Goal: Task Accomplishment & Management: Manage account settings

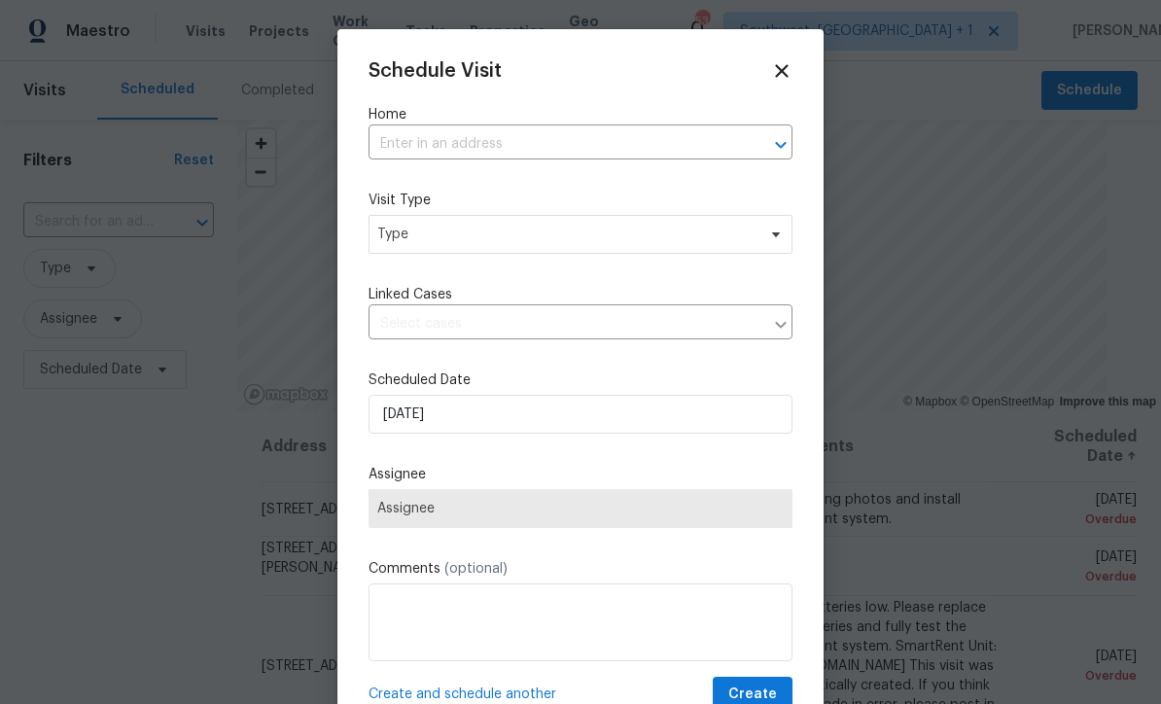
click at [603, 146] on input "text" at bounding box center [552, 144] width 369 height 30
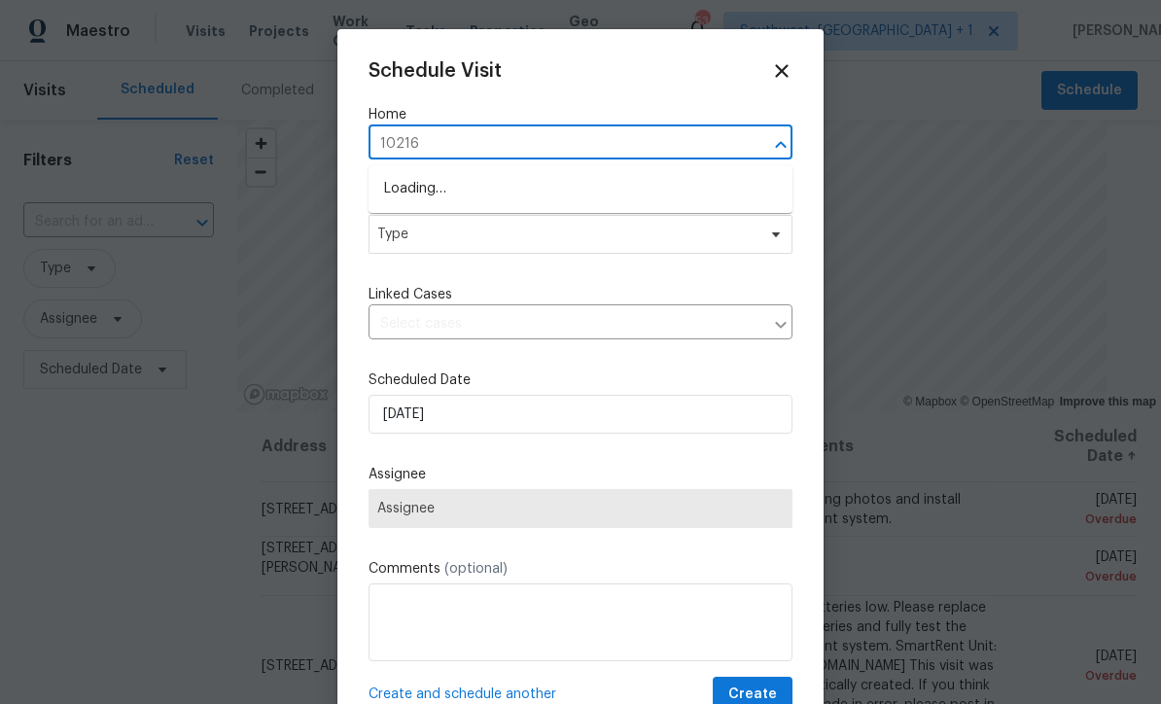
type input "10216 w"
click at [556, 183] on li "[STREET_ADDRESS]" at bounding box center [580, 189] width 424 height 32
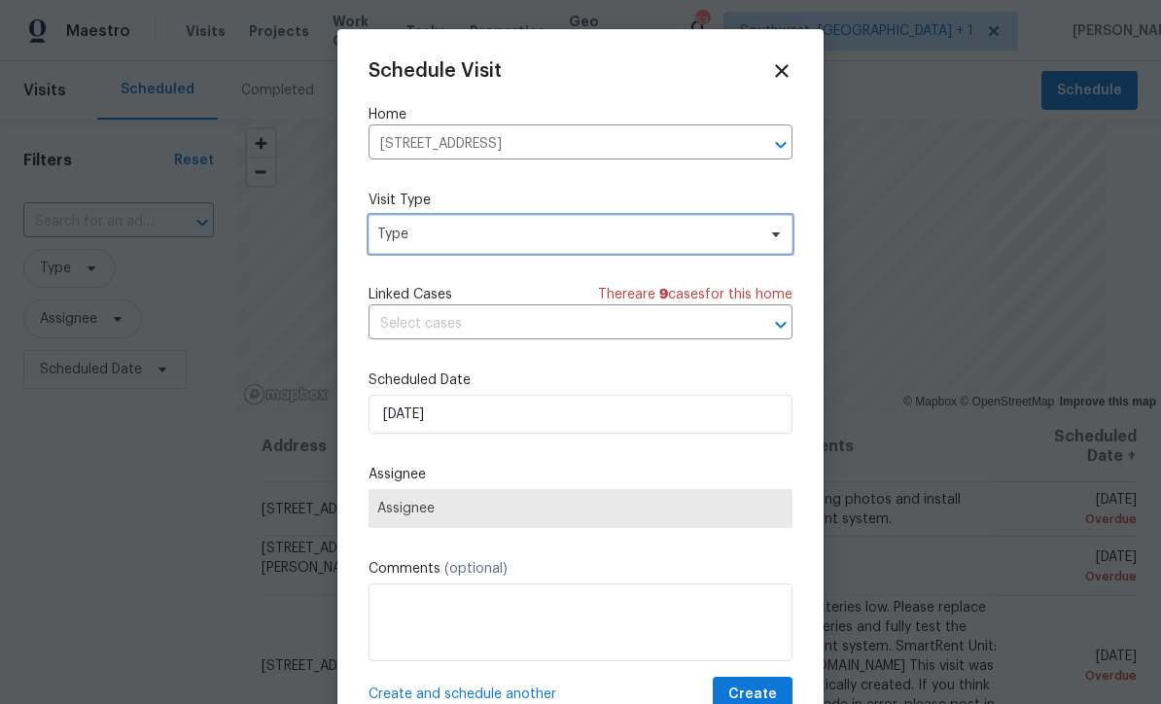
click at [547, 239] on span "Type" at bounding box center [566, 234] width 378 height 19
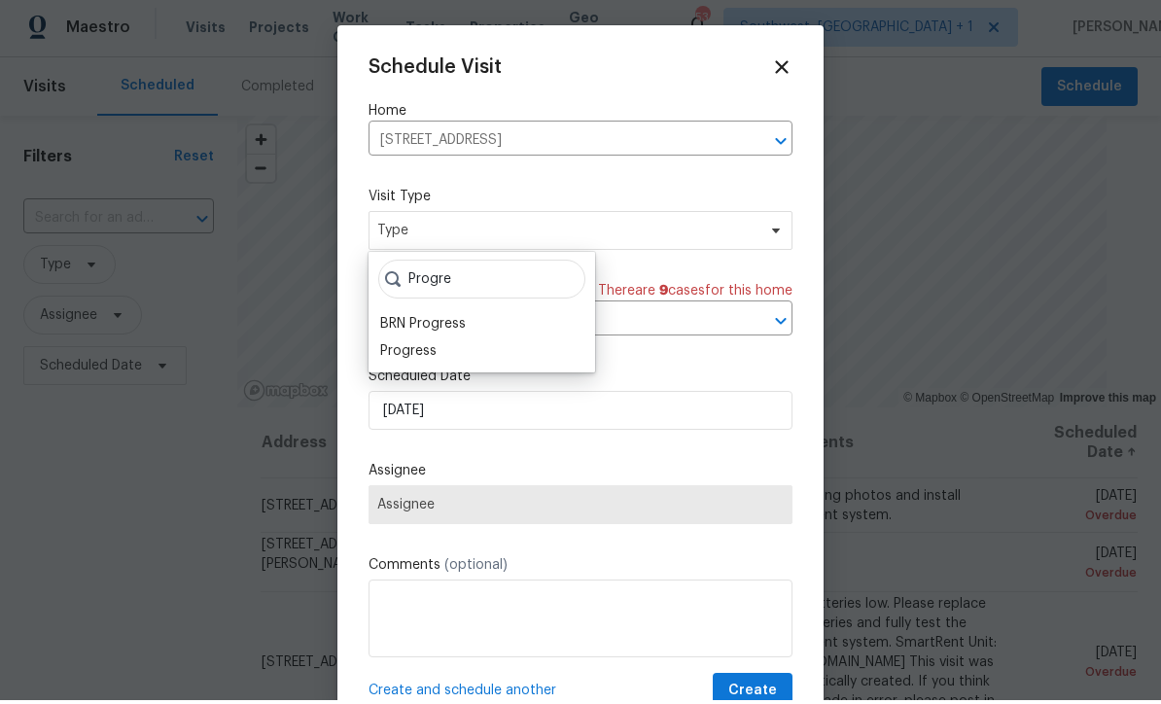
scroll to position [4, 0]
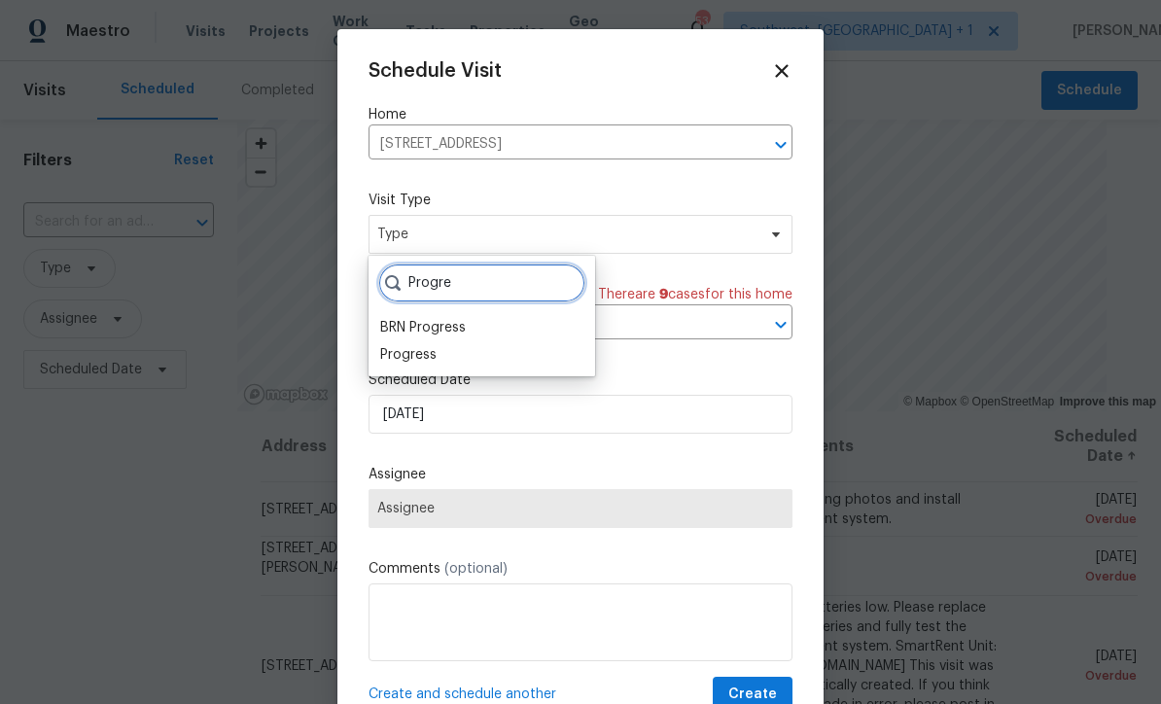
type input "Progre"
click at [395, 358] on div "Progress" at bounding box center [408, 354] width 56 height 19
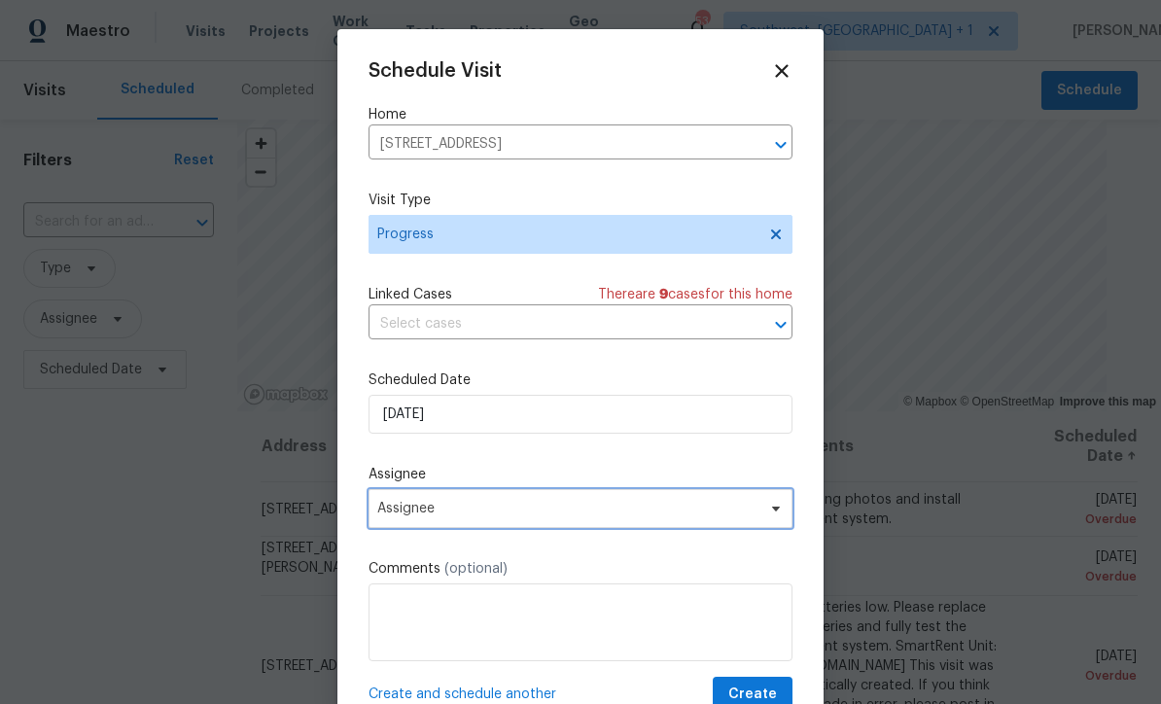
click at [497, 512] on span "Assignee" at bounding box center [567, 509] width 381 height 16
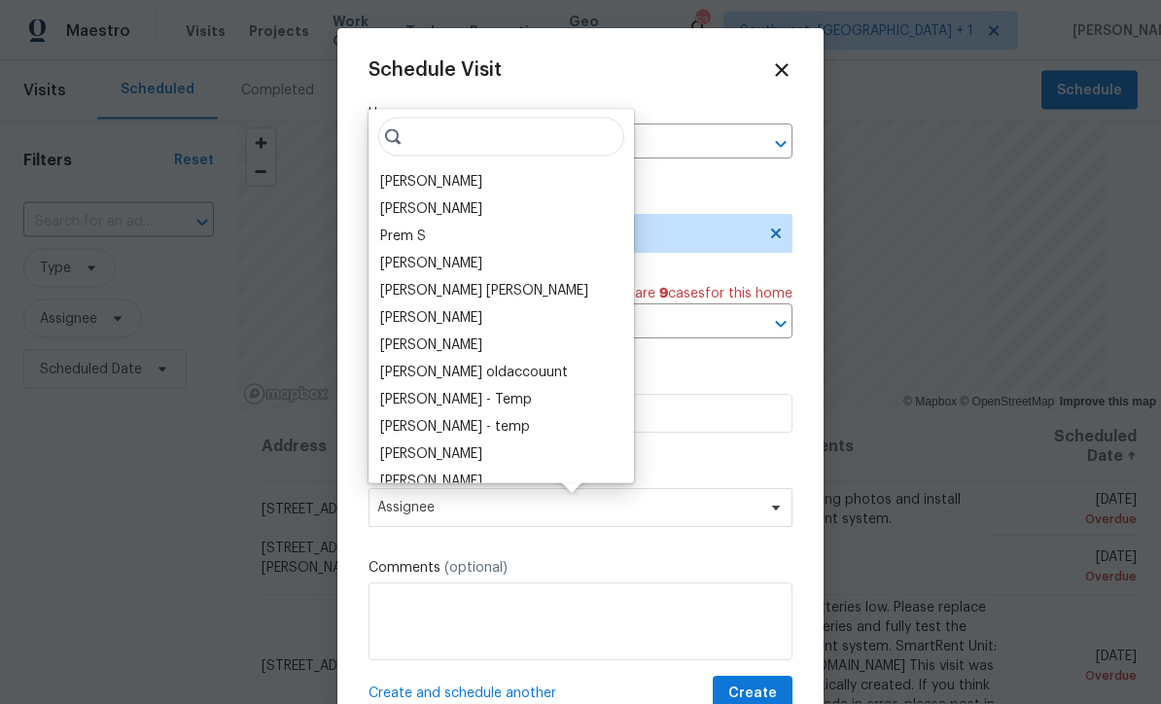
click at [406, 181] on div "[PERSON_NAME]" at bounding box center [431, 181] width 102 height 19
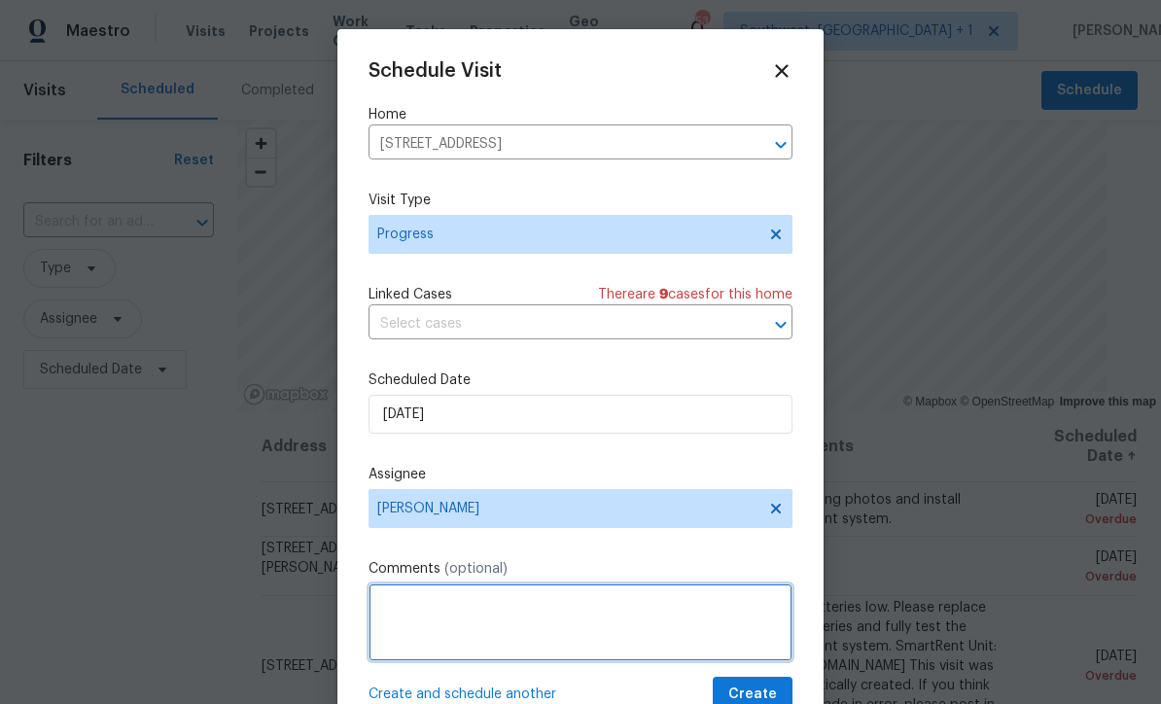
click at [555, 600] on textarea at bounding box center [580, 622] width 424 height 78
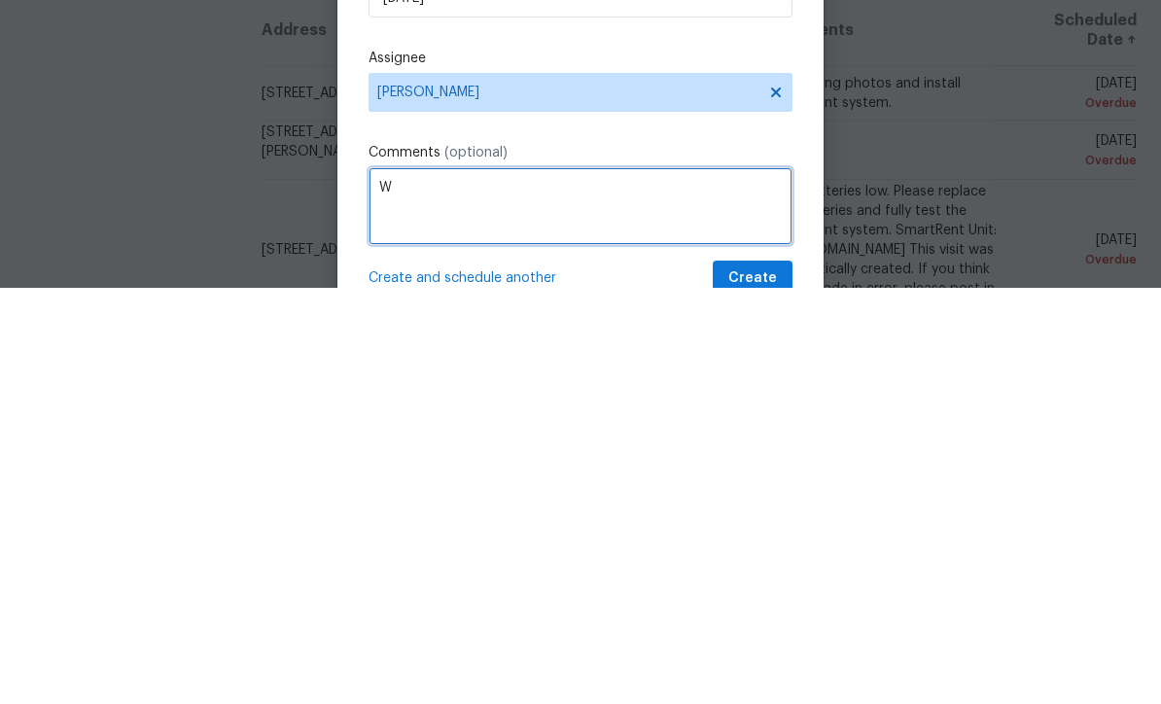
scroll to position [64, 0]
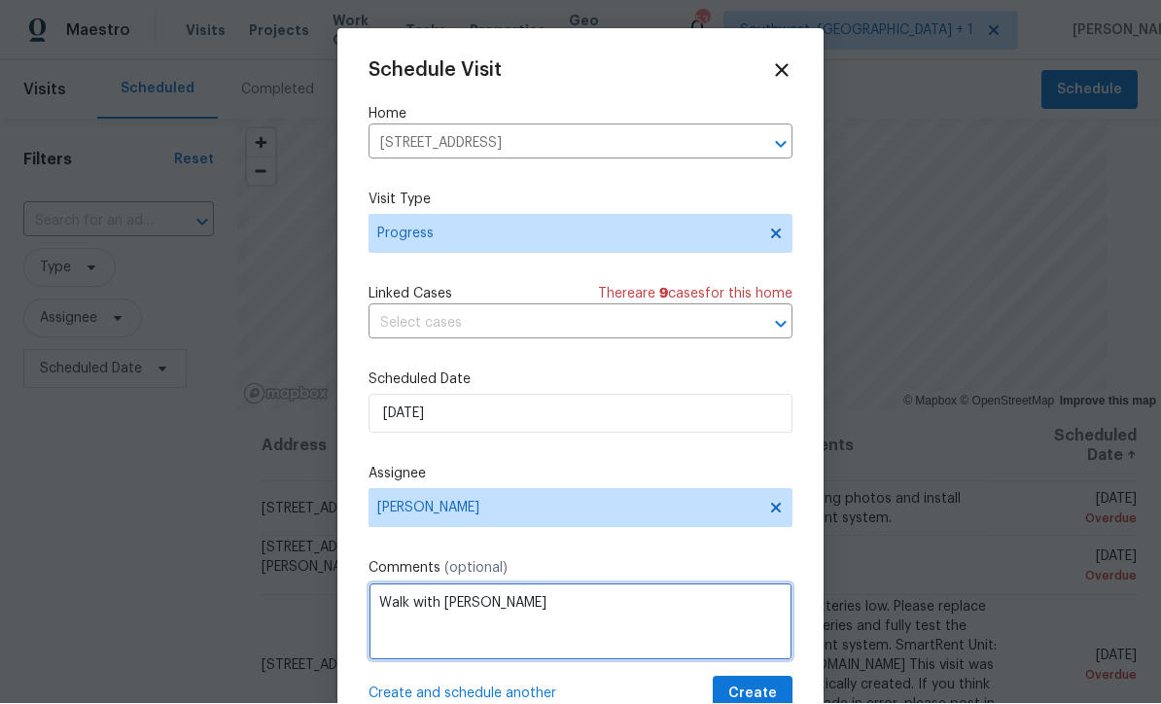
click at [586, 614] on textarea "Walk with [PERSON_NAME]" at bounding box center [580, 622] width 424 height 78
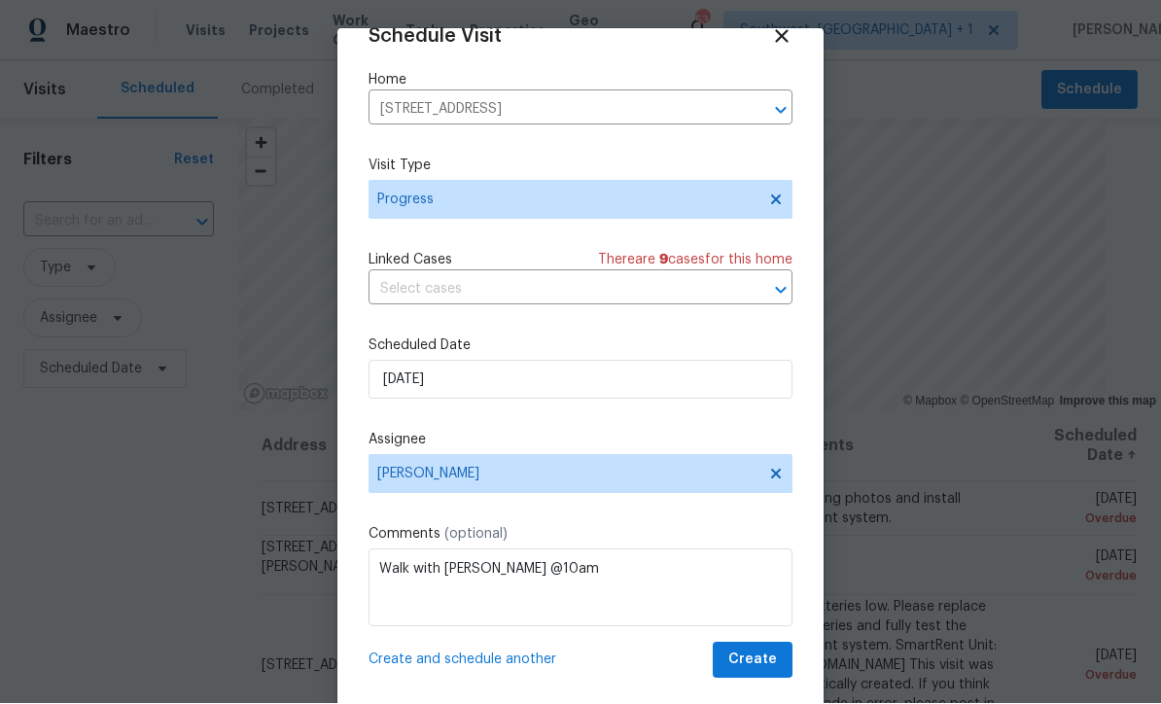
scroll to position [38, 0]
type textarea "Walk with [PERSON_NAME] @10am"
click at [758, 671] on span "Create" at bounding box center [752, 660] width 49 height 24
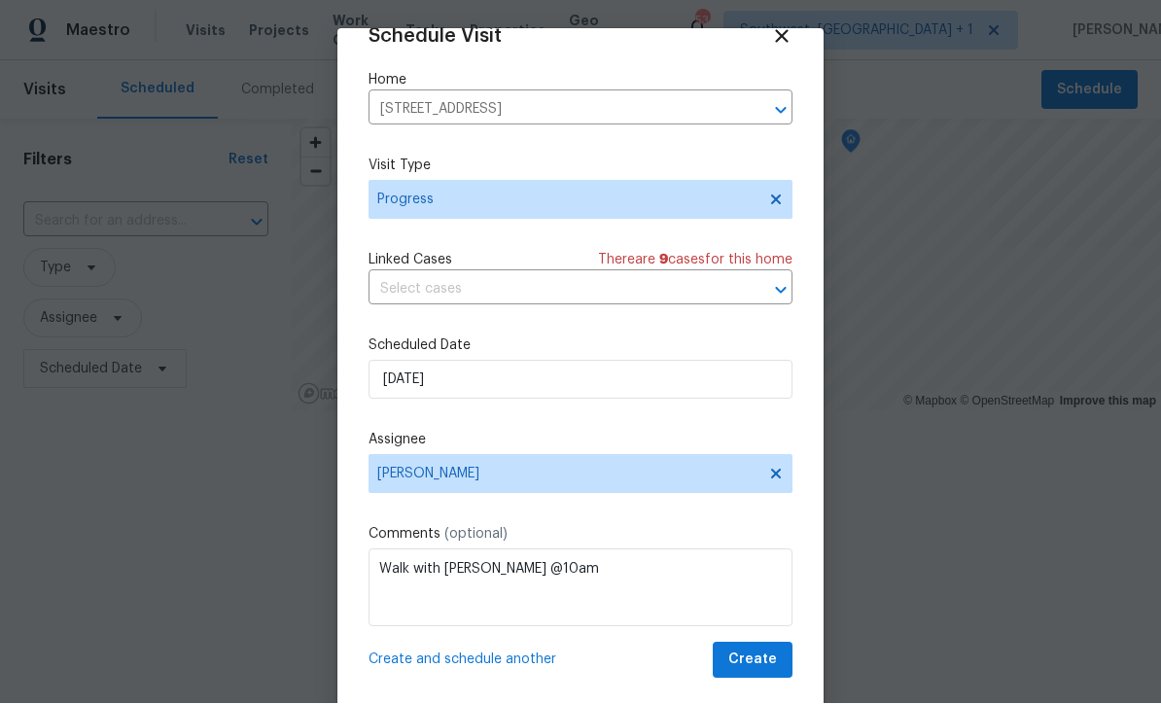
scroll to position [0, 0]
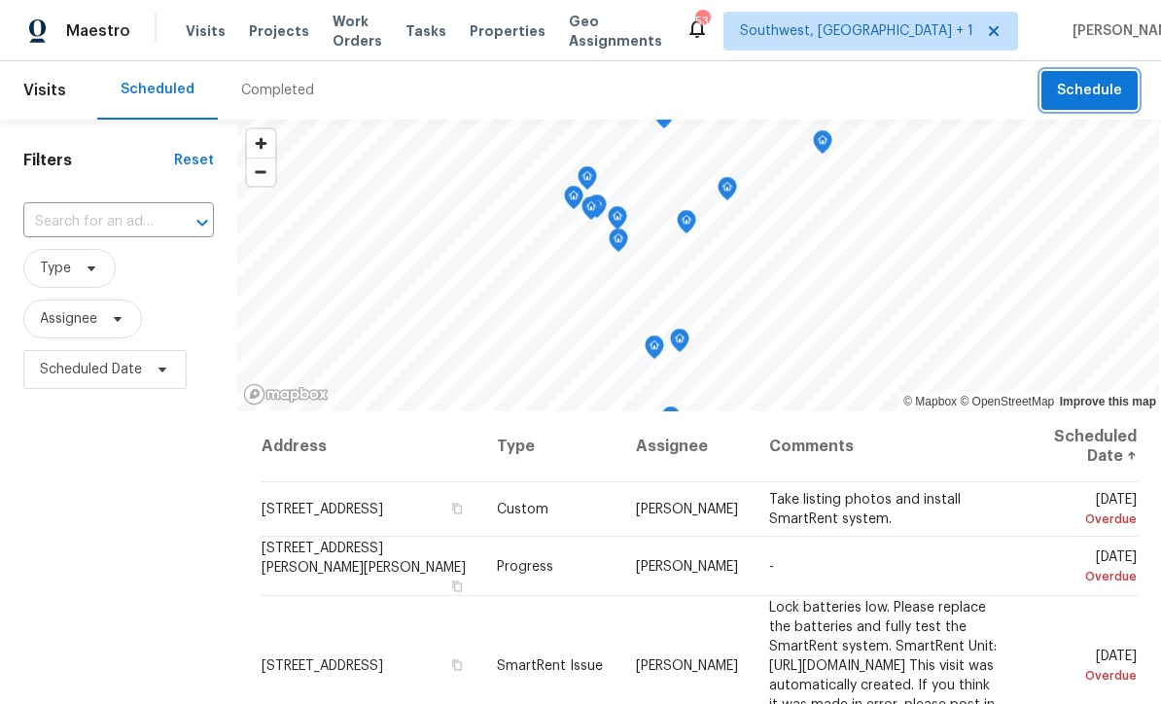
click at [1095, 86] on span "Schedule" at bounding box center [1089, 91] width 65 height 24
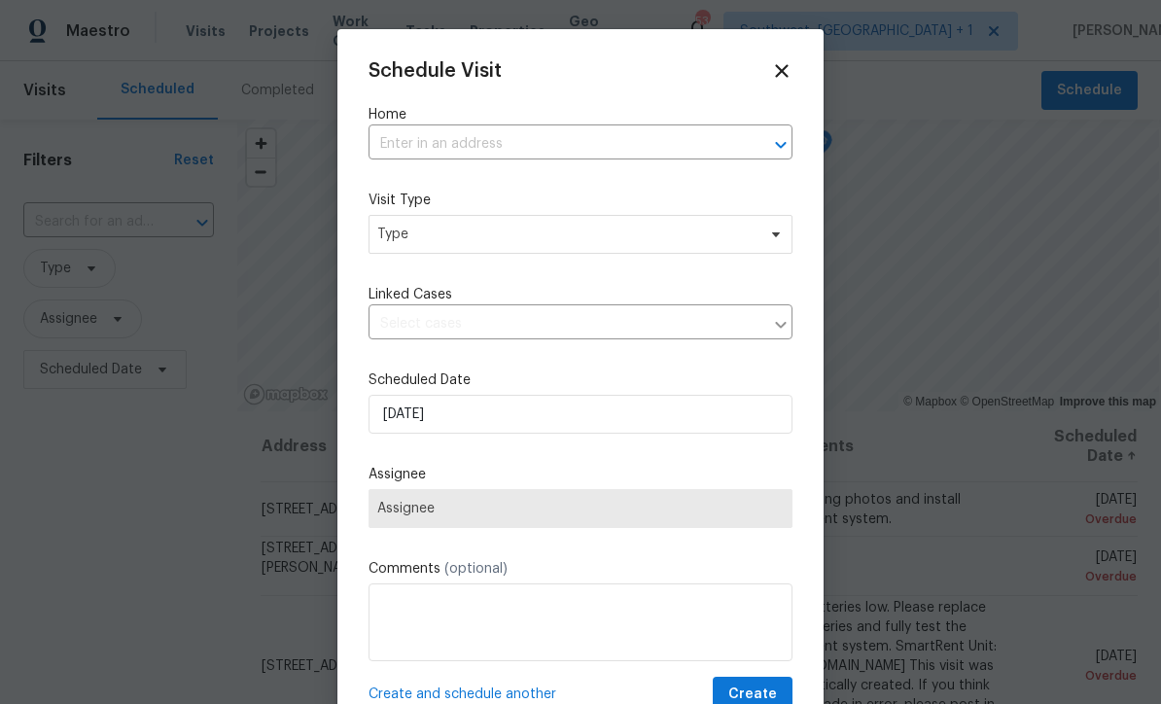
click at [564, 142] on input "text" at bounding box center [552, 144] width 369 height 30
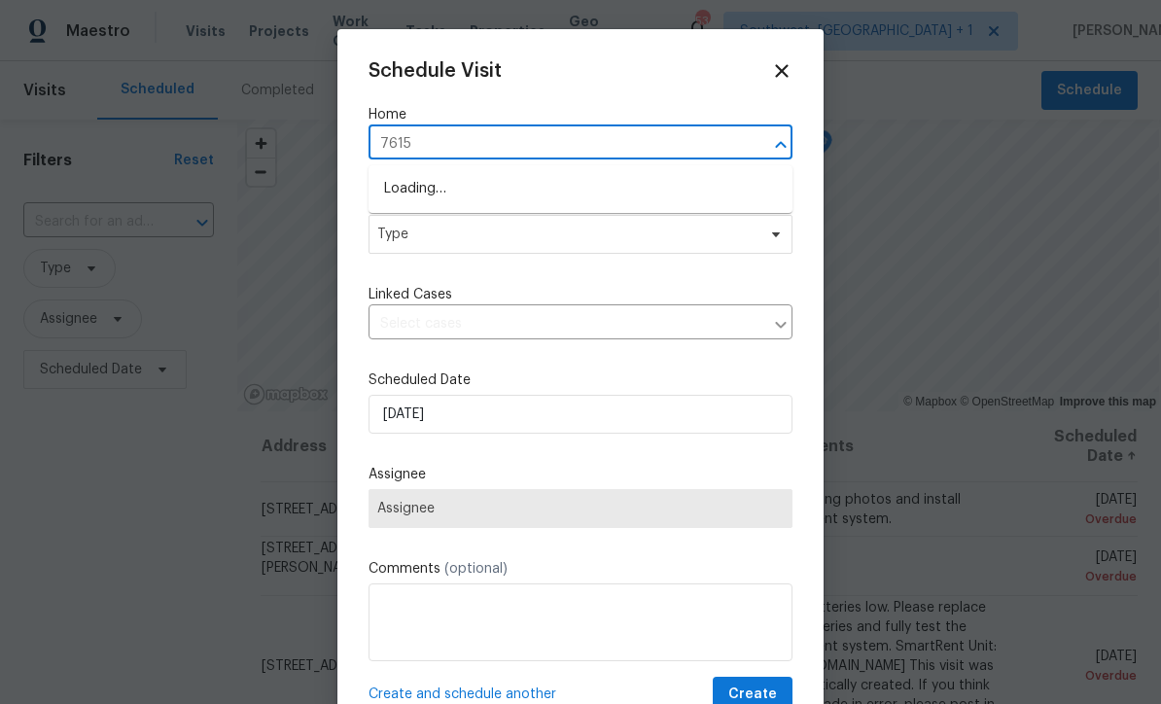
type input "7615 c"
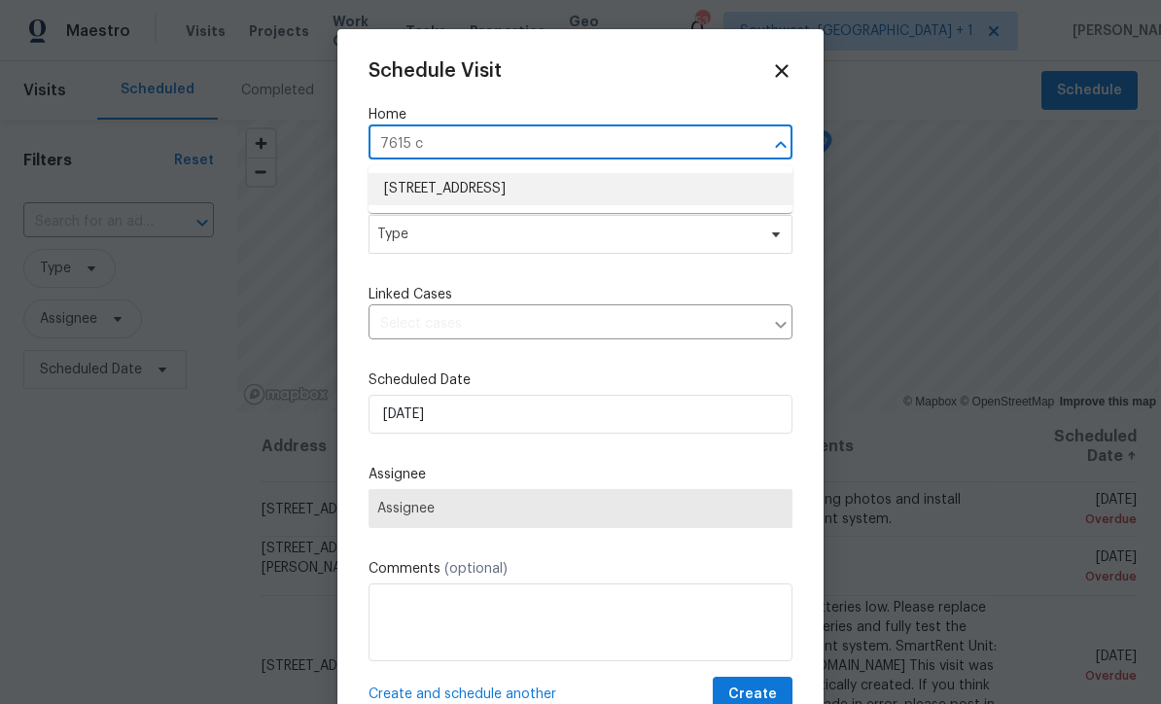
click at [612, 202] on li "[STREET_ADDRESS]" at bounding box center [580, 189] width 424 height 32
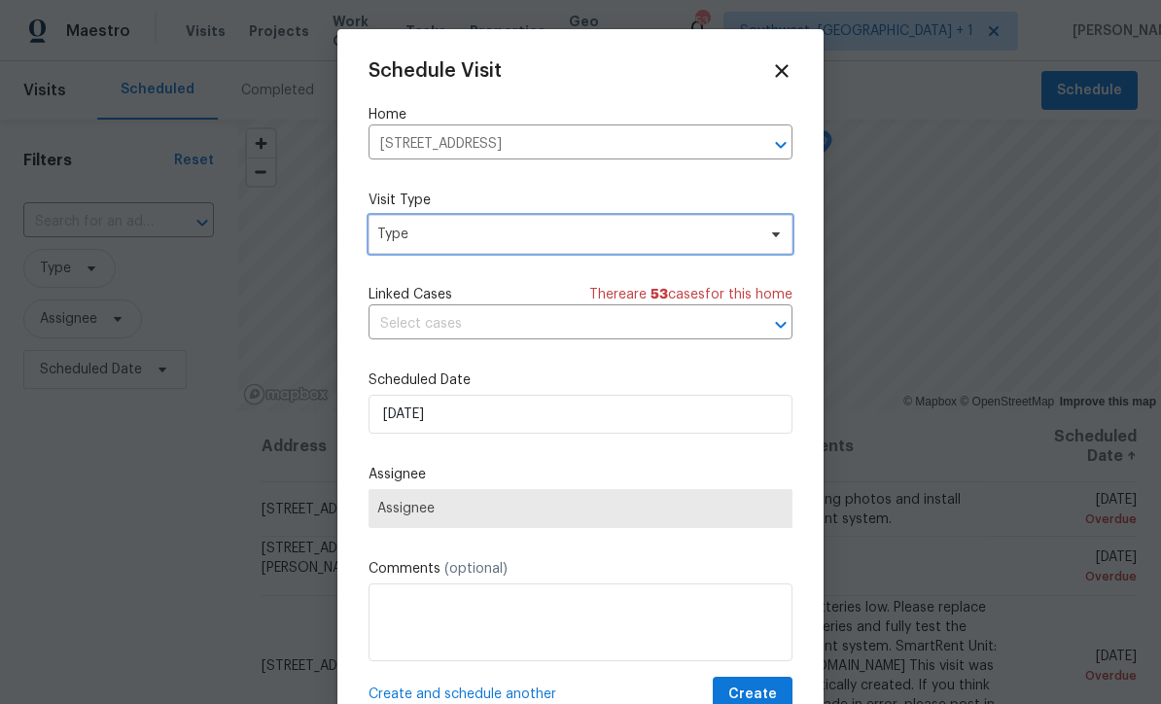
click at [609, 244] on span "Type" at bounding box center [566, 234] width 378 height 19
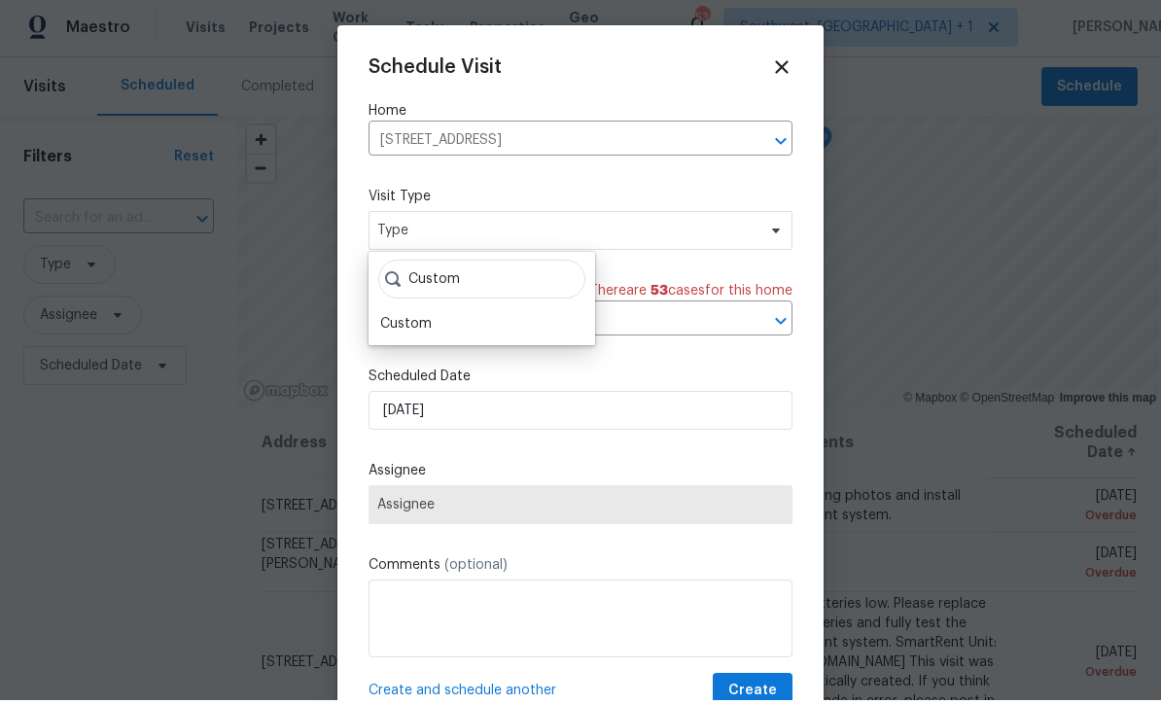
scroll to position [4, 0]
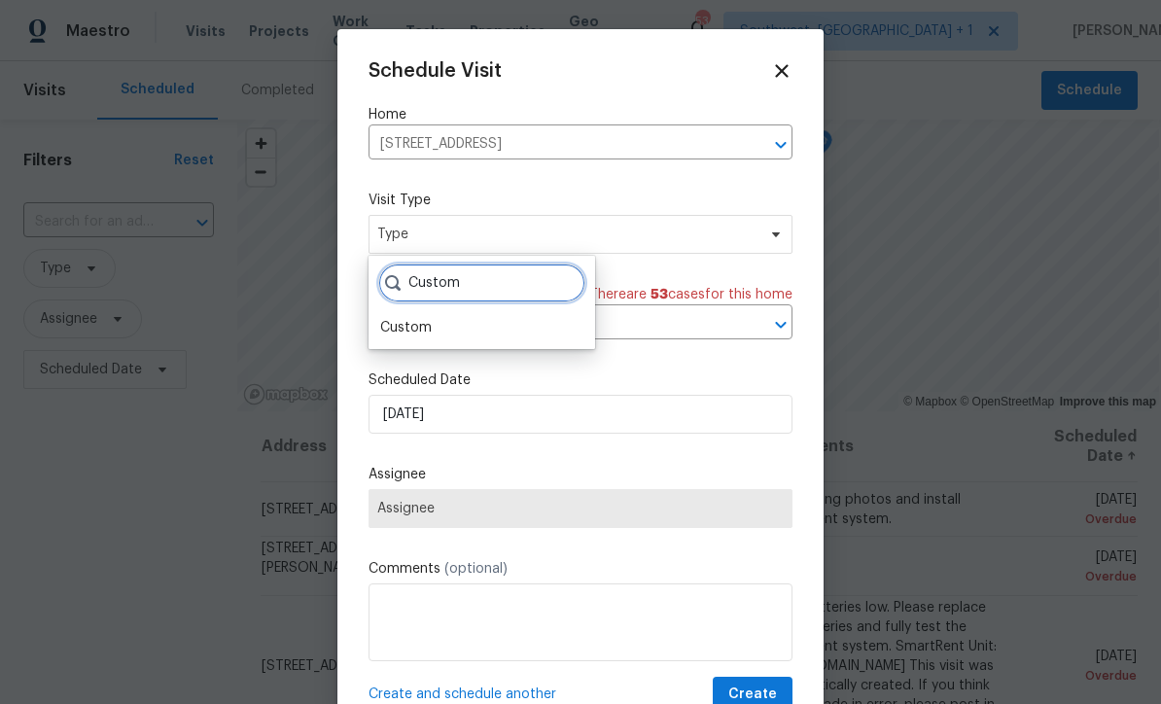
type input "Custom"
click at [425, 330] on div "Custom" at bounding box center [406, 327] width 52 height 19
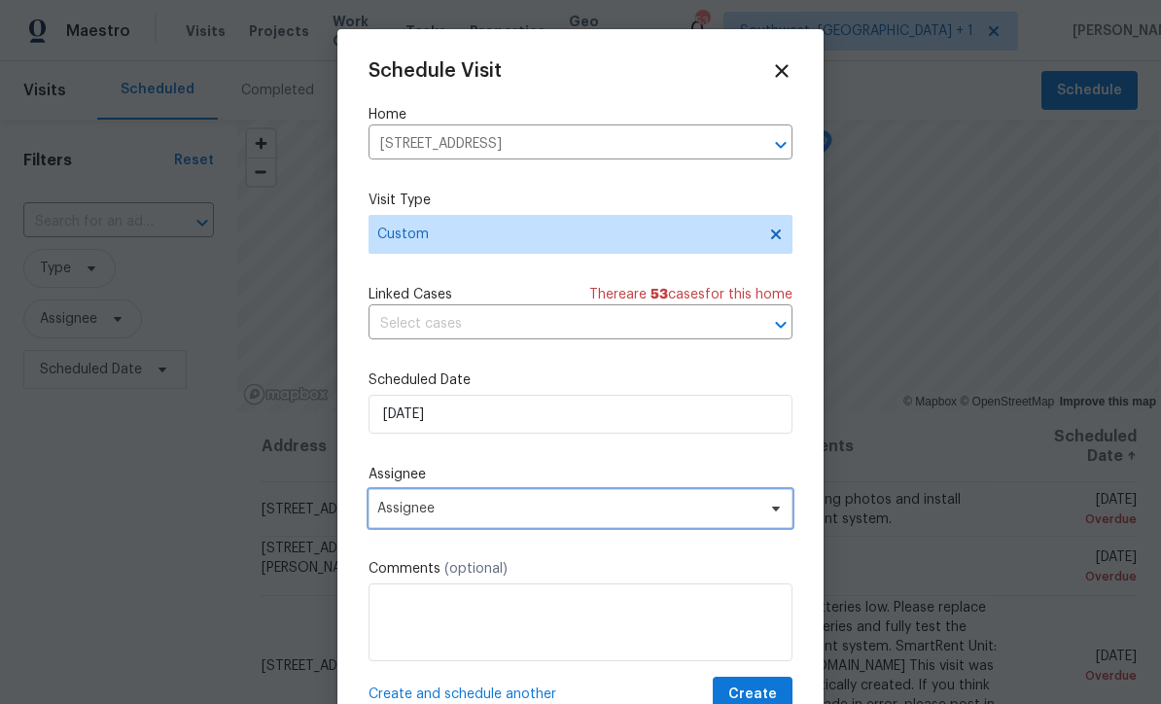
click at [455, 516] on span "Assignee" at bounding box center [567, 509] width 381 height 16
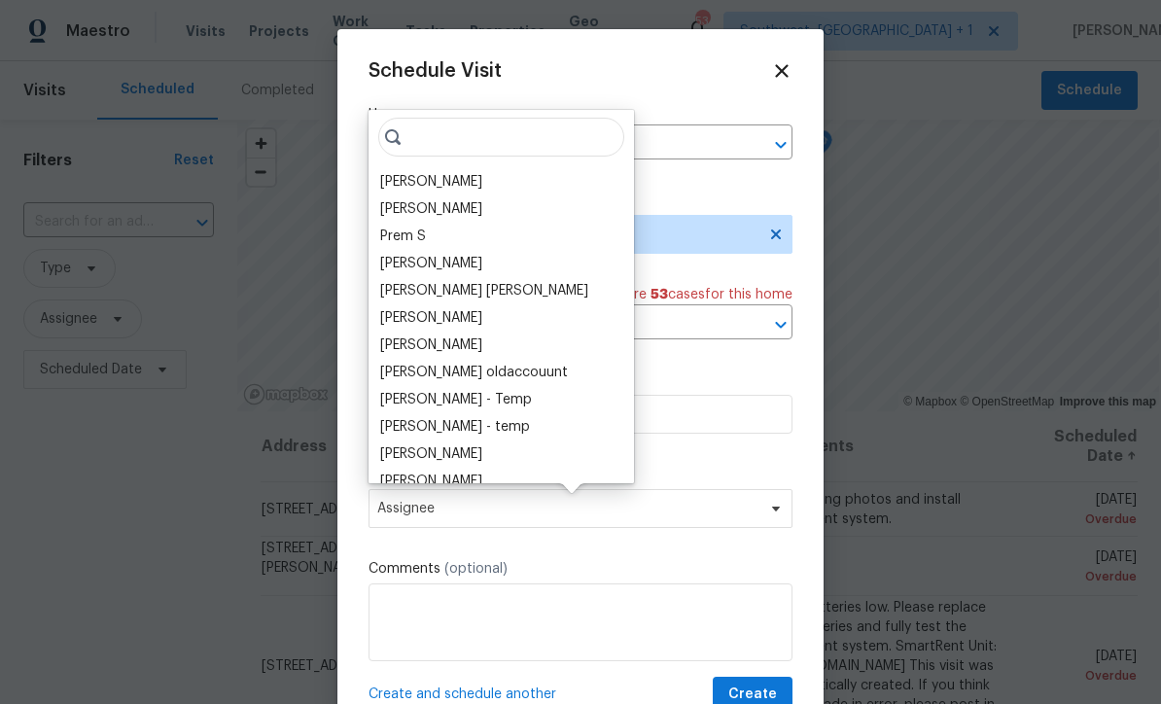
scroll to position [3, 0]
click at [481, 176] on div "[PERSON_NAME]" at bounding box center [501, 181] width 254 height 27
click at [459, 174] on div "[PERSON_NAME]" at bounding box center [431, 181] width 102 height 19
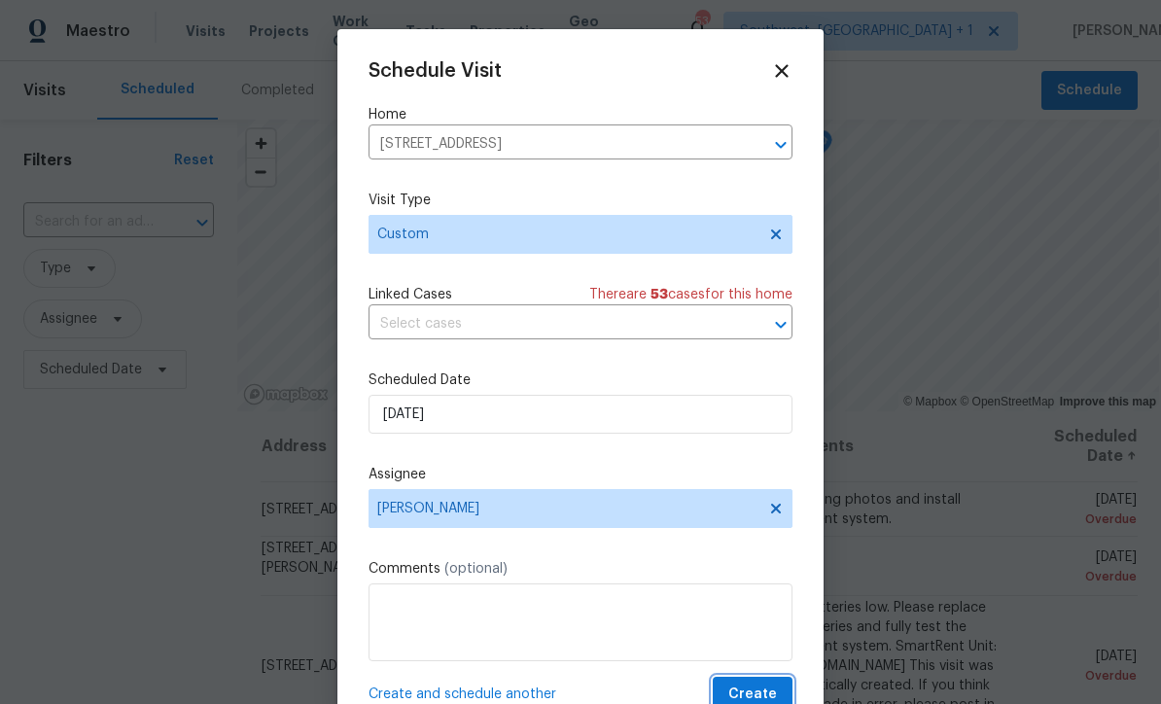
click at [764, 690] on span "Create" at bounding box center [752, 694] width 49 height 24
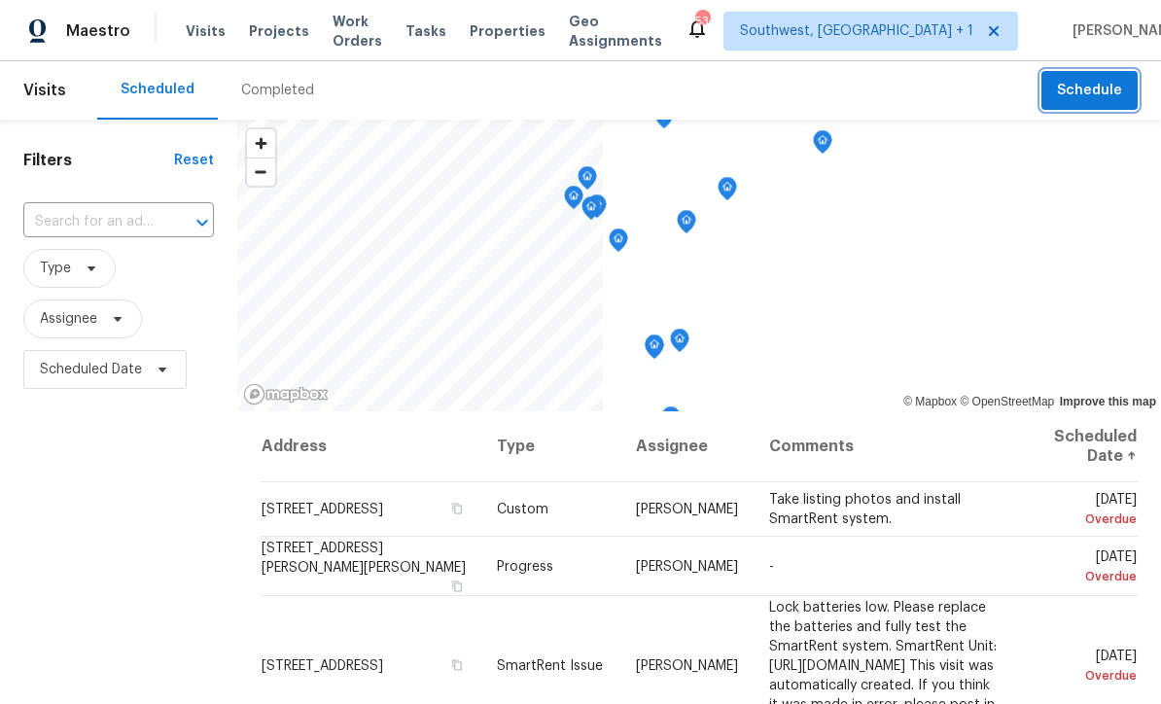
scroll to position [0, 0]
click at [268, 38] on span "Projects" at bounding box center [279, 30] width 60 height 19
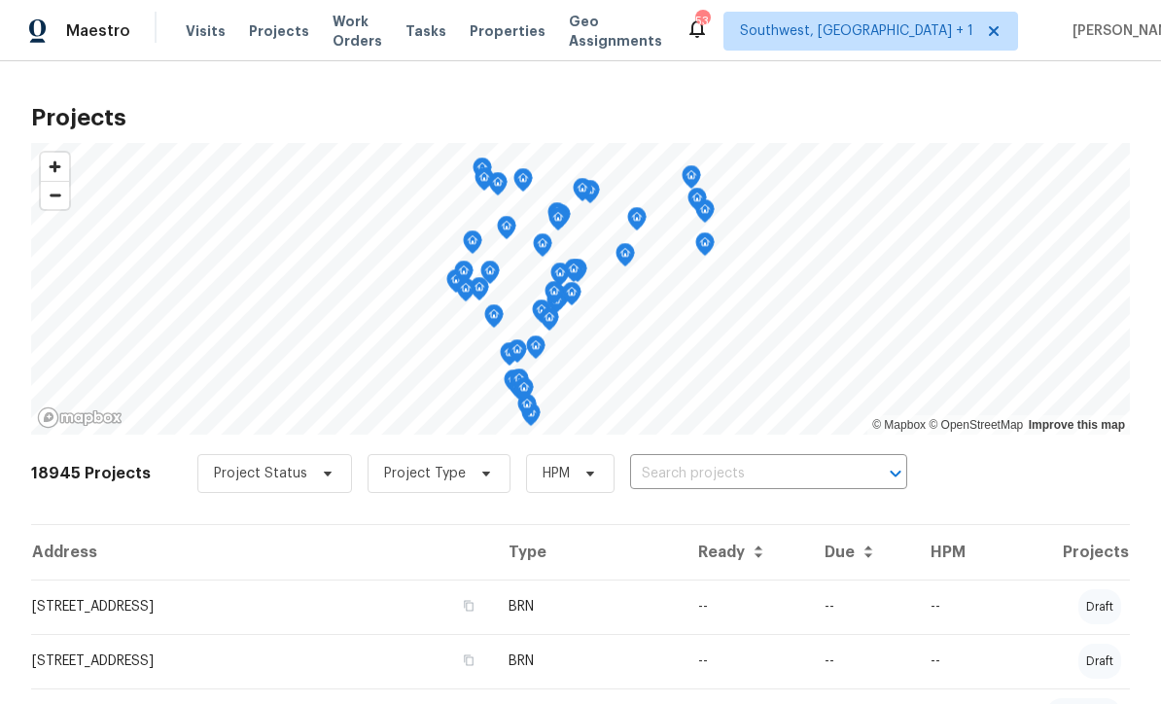
click at [697, 476] on input "text" at bounding box center [741, 474] width 223 height 30
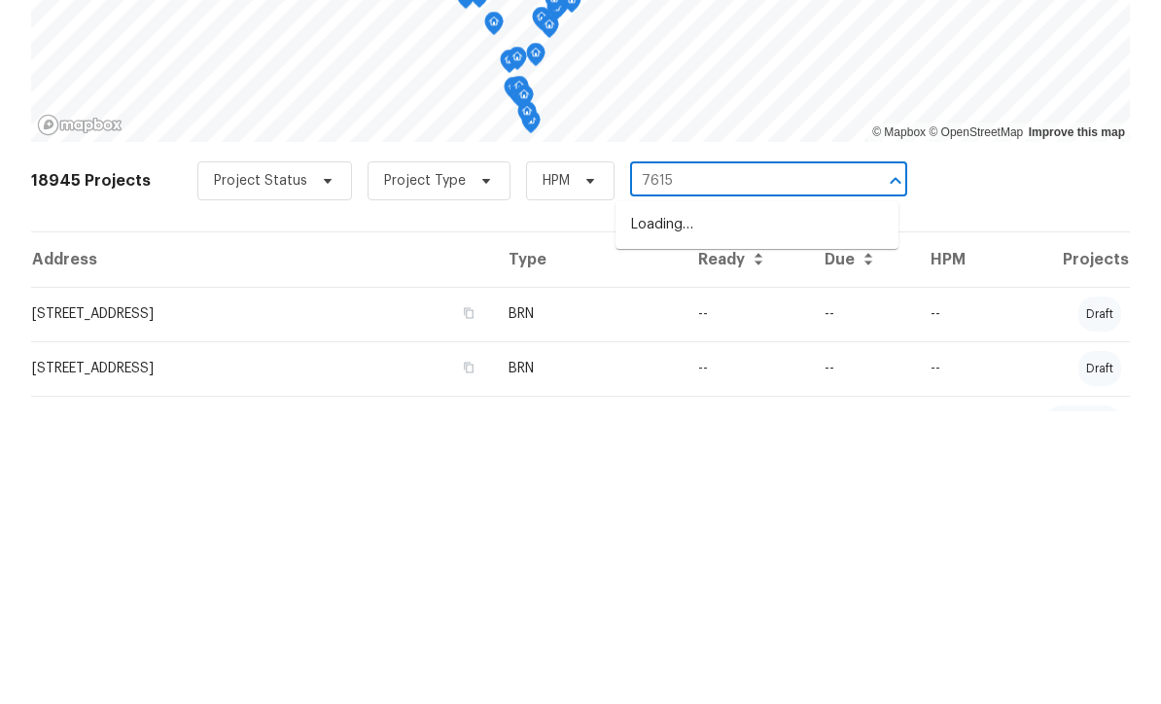
type input "7615"
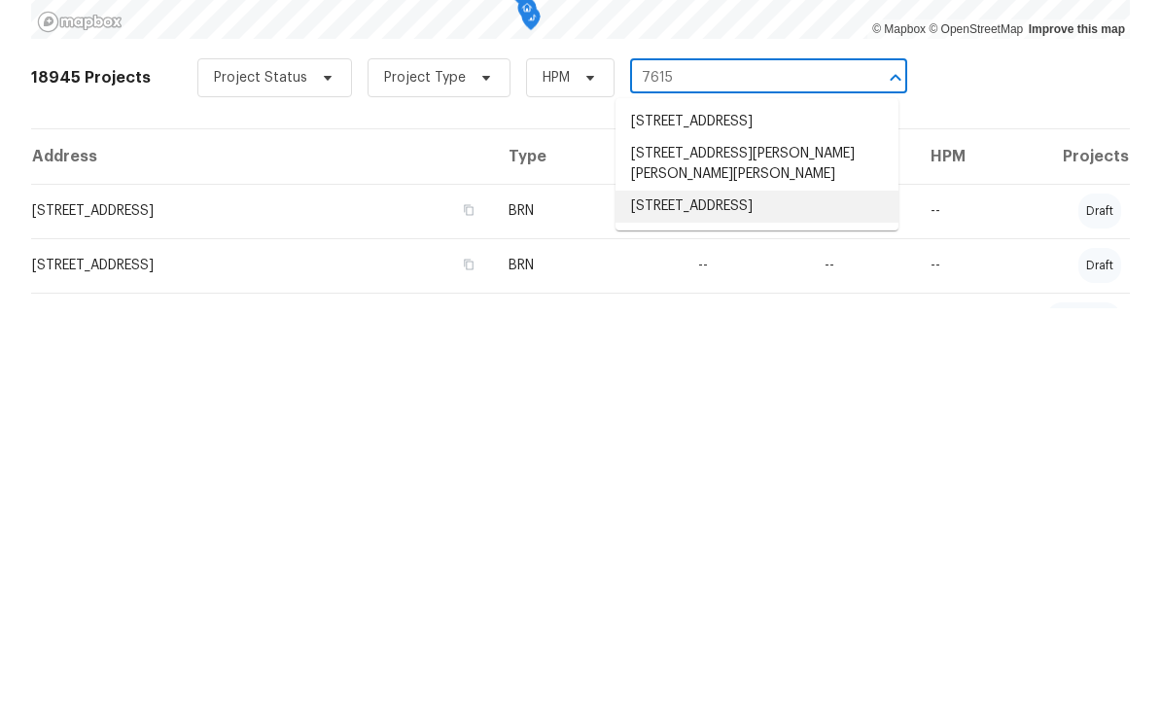
click at [782, 586] on li "[STREET_ADDRESS]" at bounding box center [756, 602] width 283 height 32
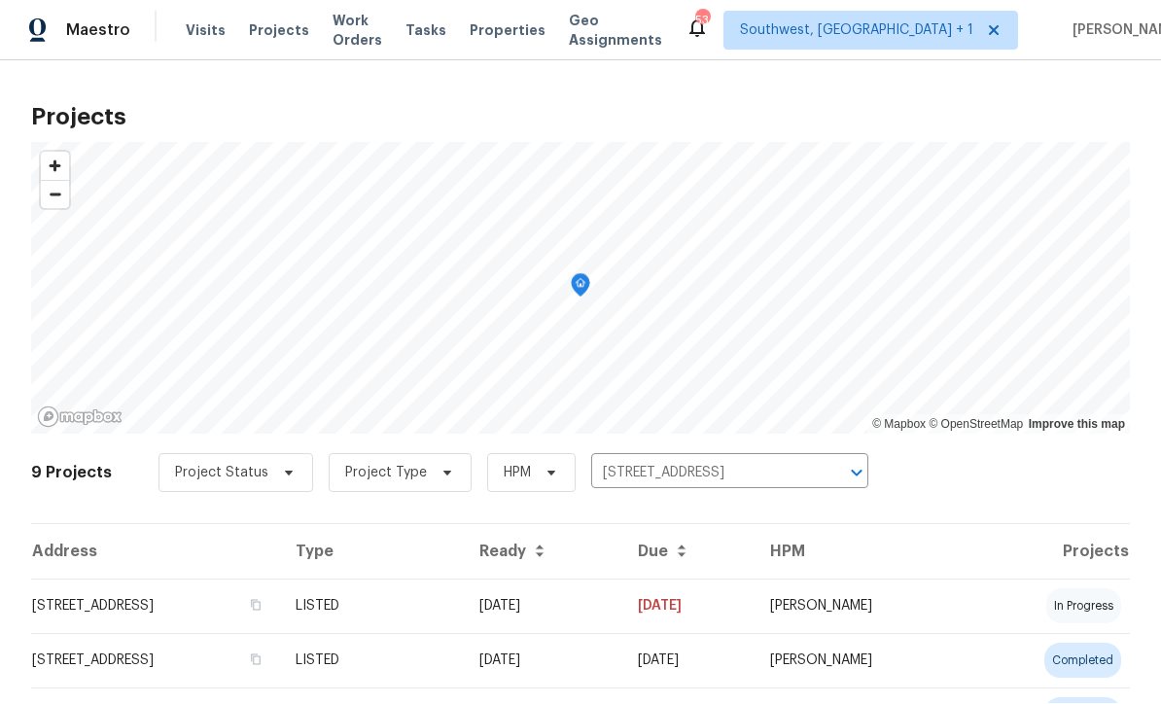
scroll to position [1, 0]
click at [622, 602] on td "[DATE]" at bounding box center [543, 606] width 158 height 54
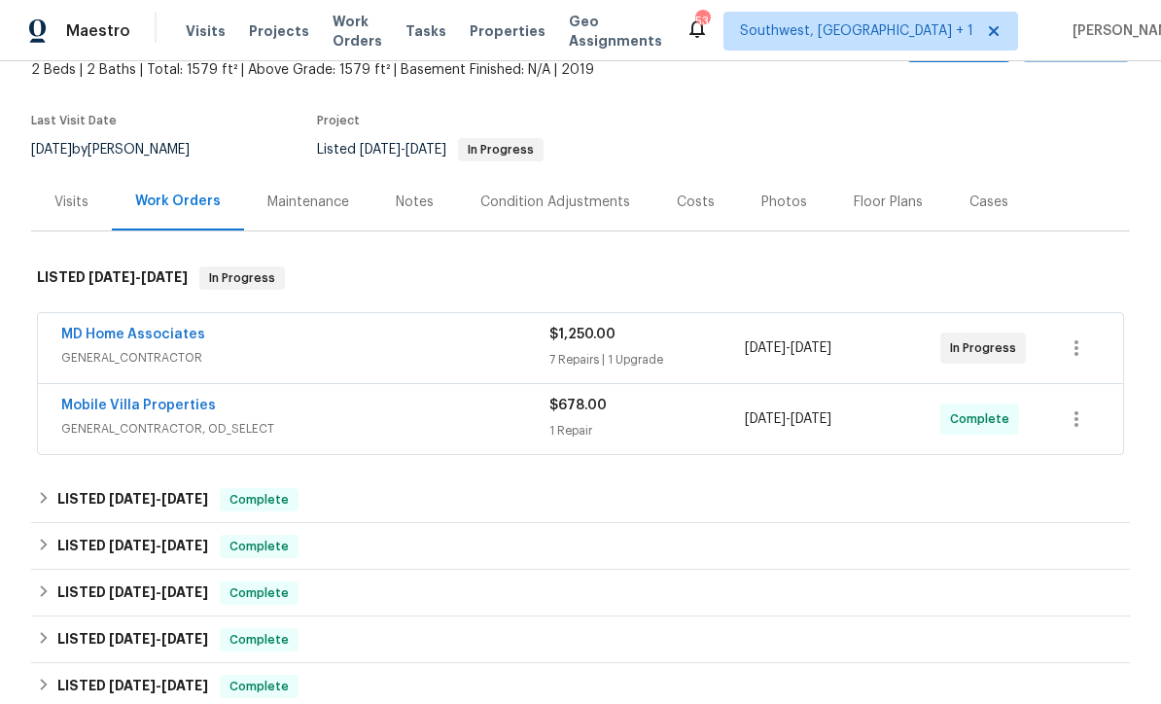
scroll to position [157, 0]
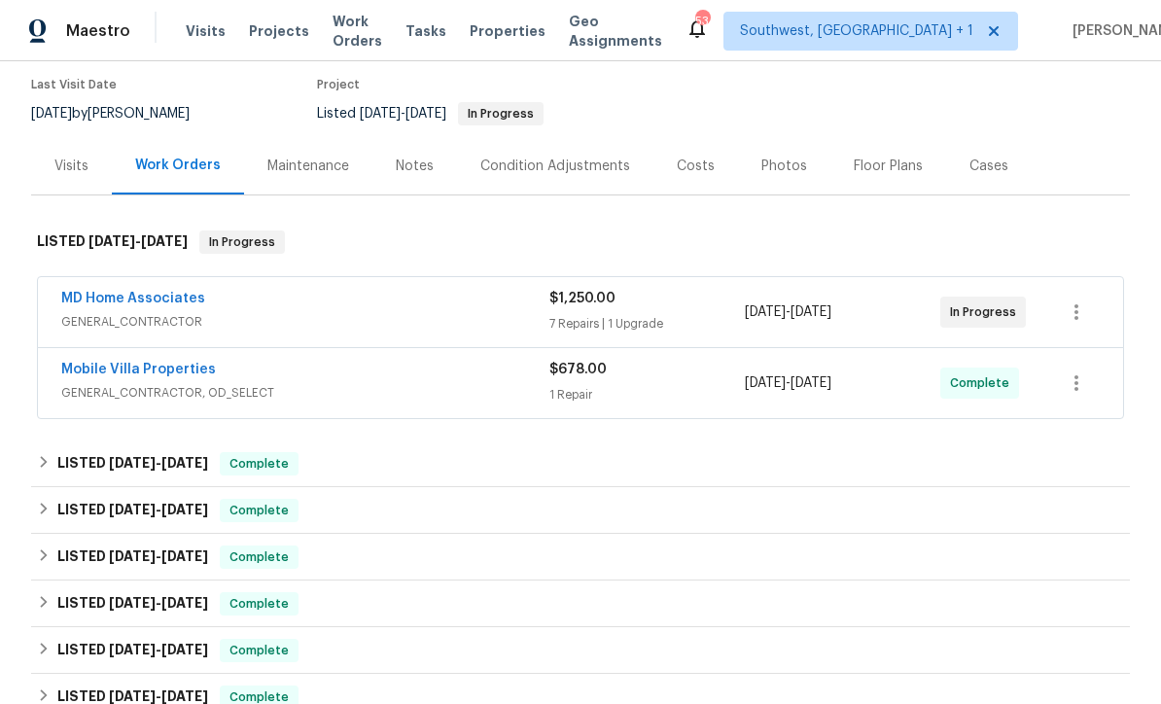
click at [337, 315] on span "GENERAL_CONTRACTOR" at bounding box center [305, 321] width 488 height 19
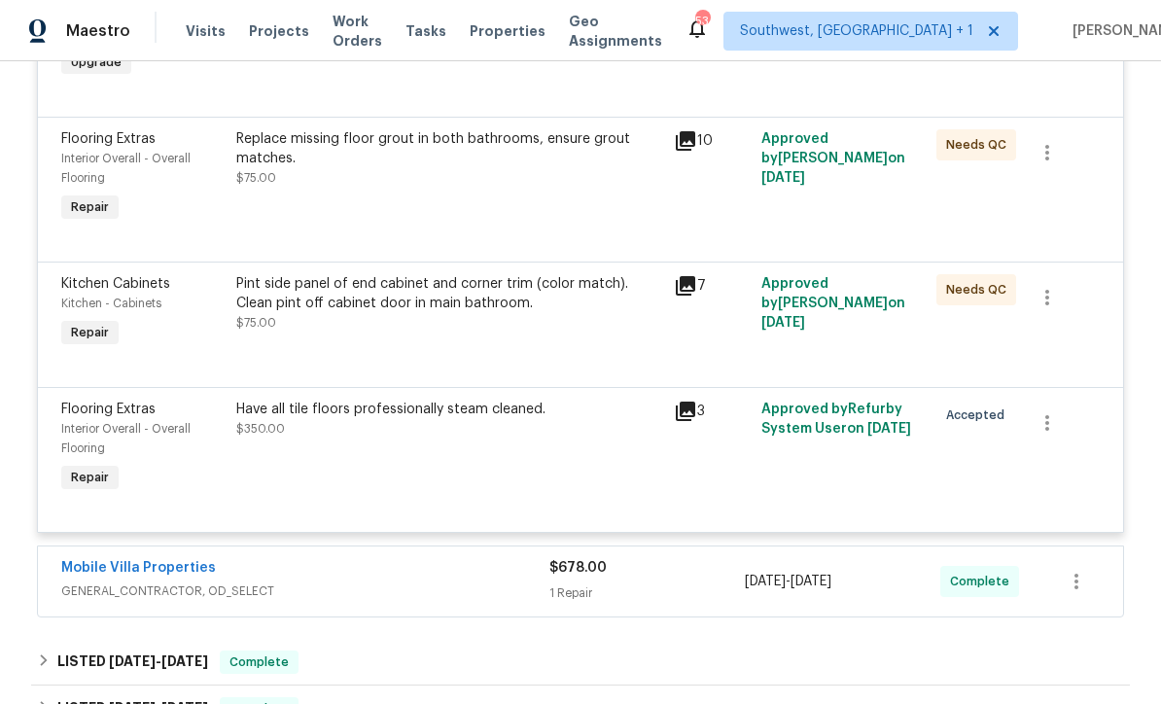
scroll to position [1085, 0]
click at [1057, 445] on button "button" at bounding box center [1047, 422] width 47 height 47
click at [1066, 433] on li "Cancel" at bounding box center [1061, 431] width 75 height 32
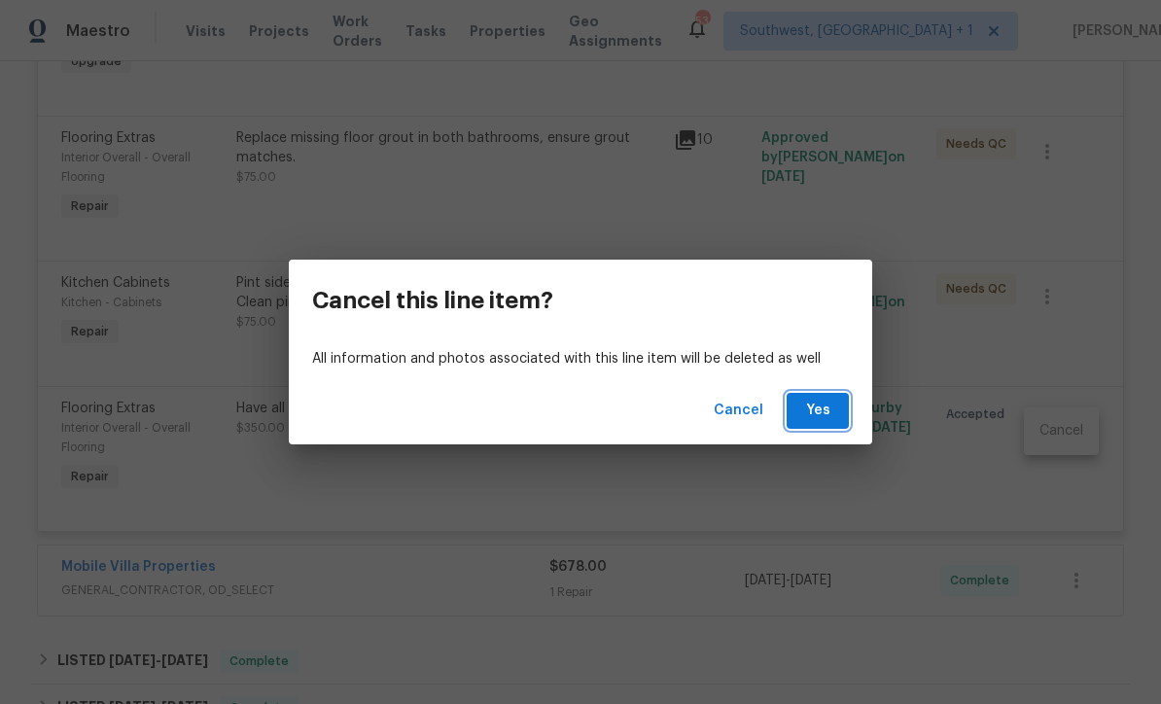
click at [822, 412] on span "Yes" at bounding box center [817, 411] width 31 height 24
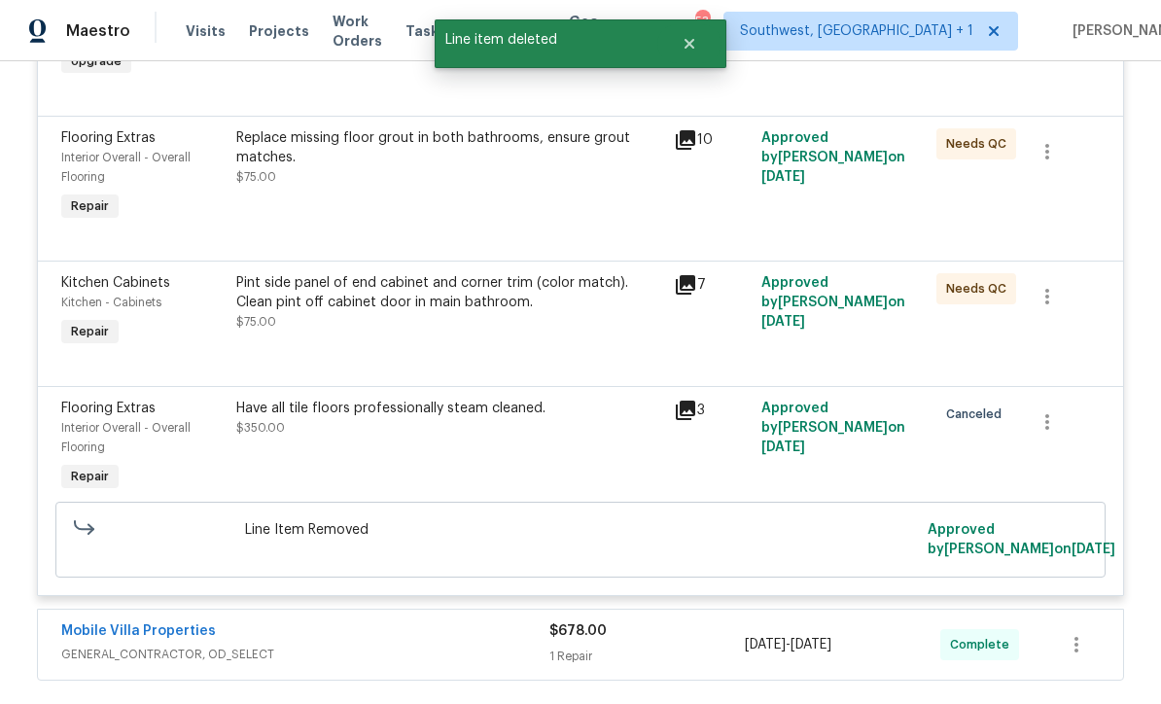
click at [314, 187] on div "Replace missing floor grout in both bathrooms, ensure grout matches. $75.00" at bounding box center [449, 157] width 426 height 58
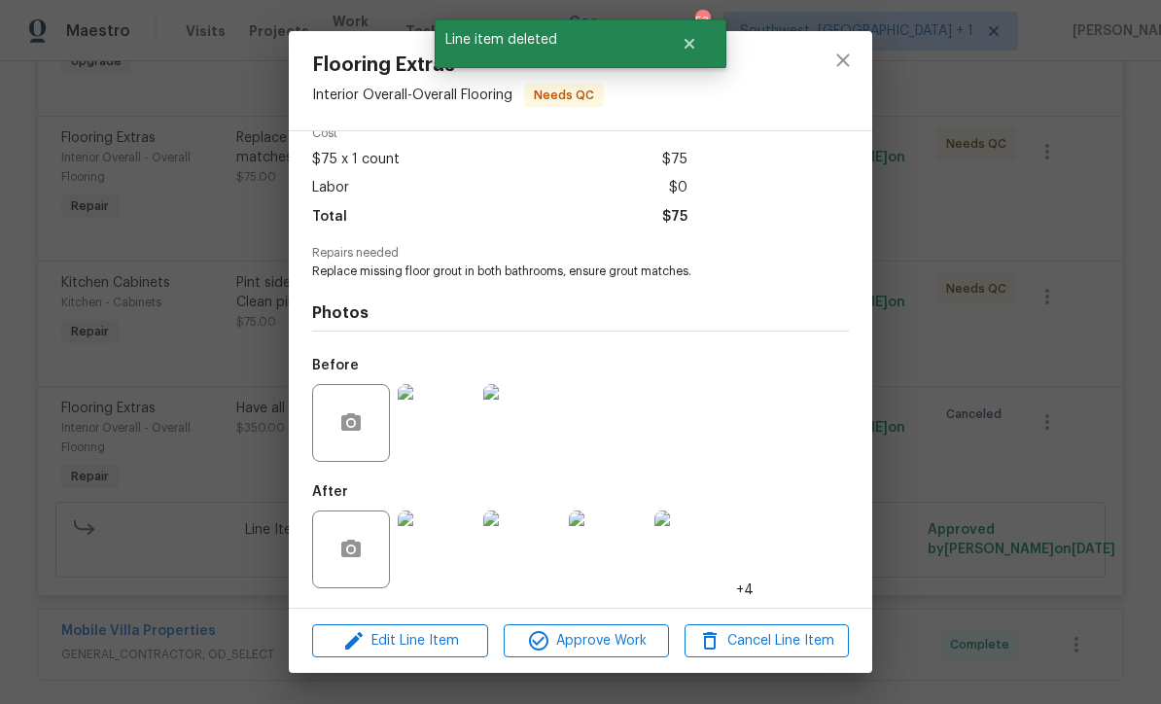
scroll to position [99, 0]
click at [441, 573] on img at bounding box center [437, 549] width 78 height 78
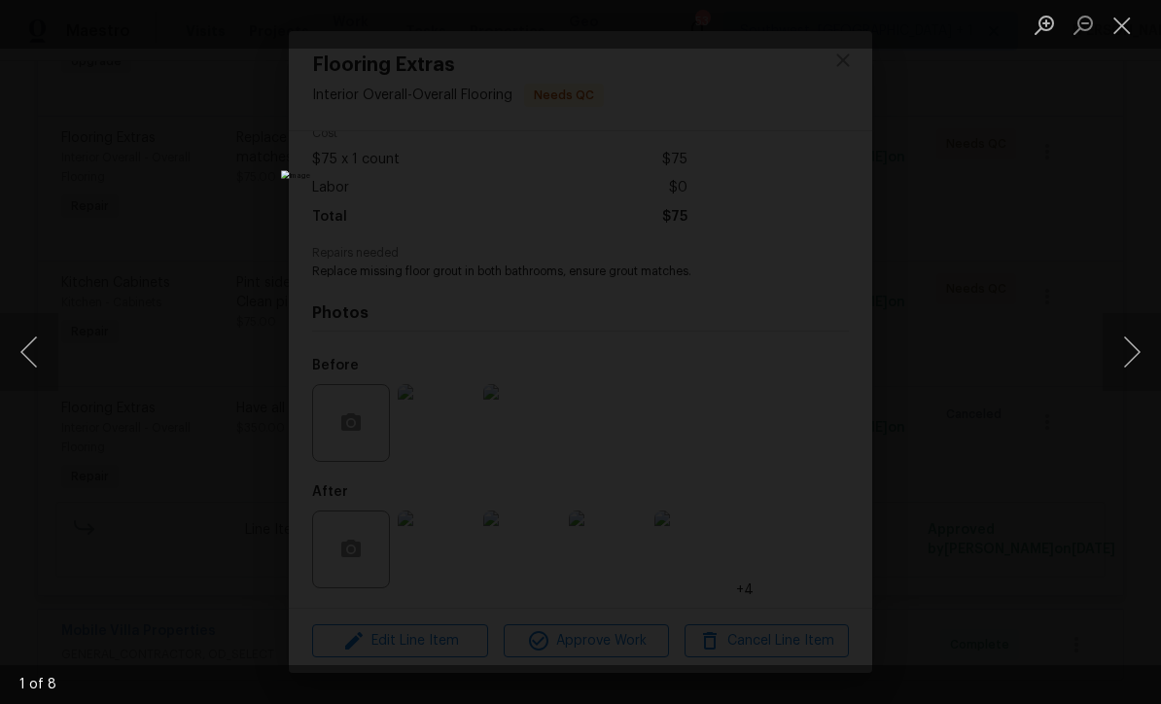
click at [1120, 32] on button "Close lightbox" at bounding box center [1121, 25] width 39 height 34
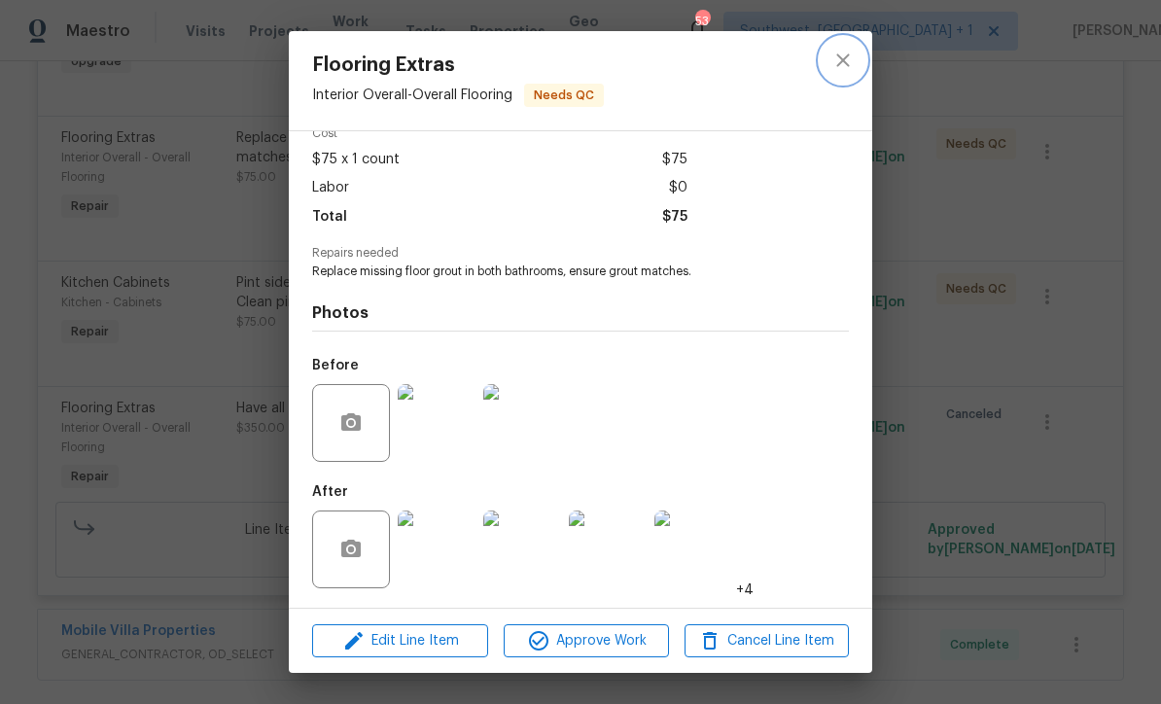
click at [843, 67] on icon "close" at bounding box center [842, 60] width 23 height 23
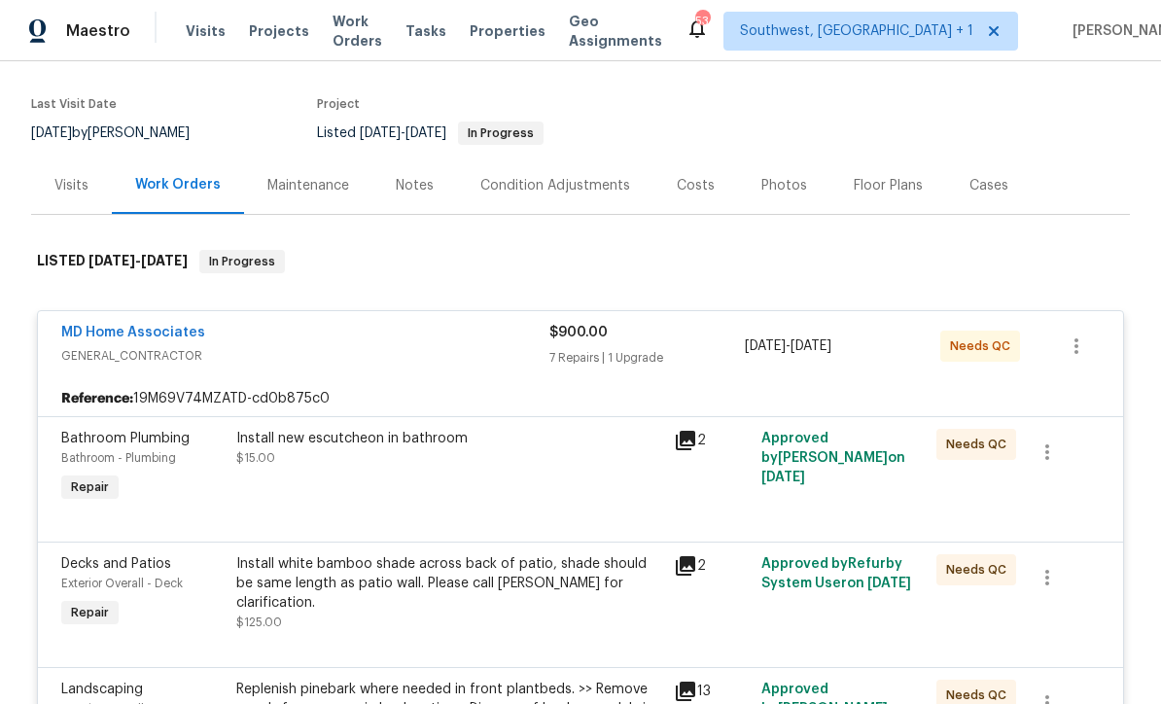
scroll to position [156, 0]
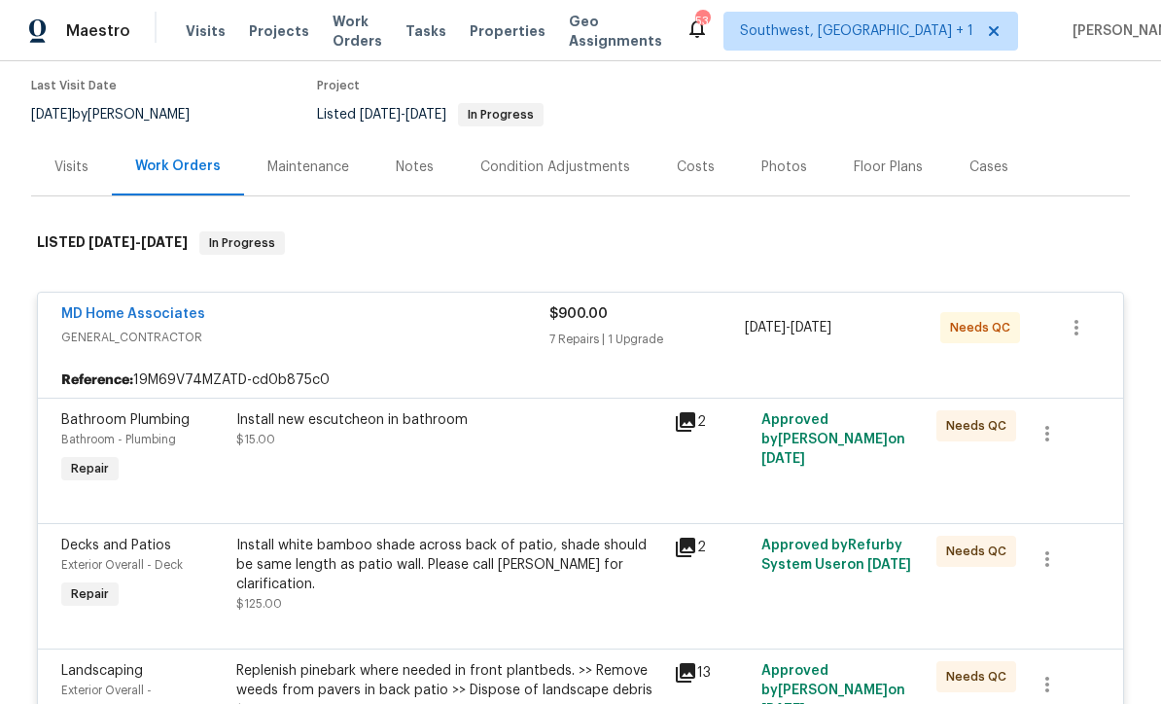
click at [90, 307] on link "MD Home Associates" at bounding box center [133, 314] width 144 height 14
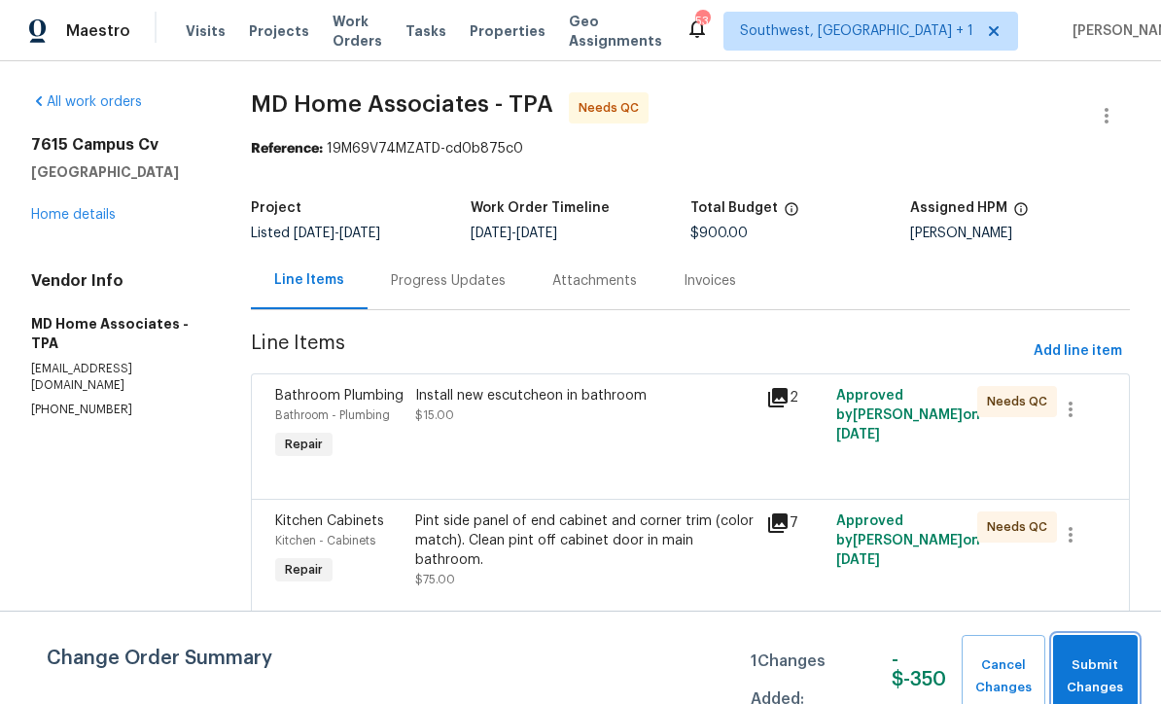
click at [1109, 676] on span "Submit Changes" at bounding box center [1094, 676] width 65 height 45
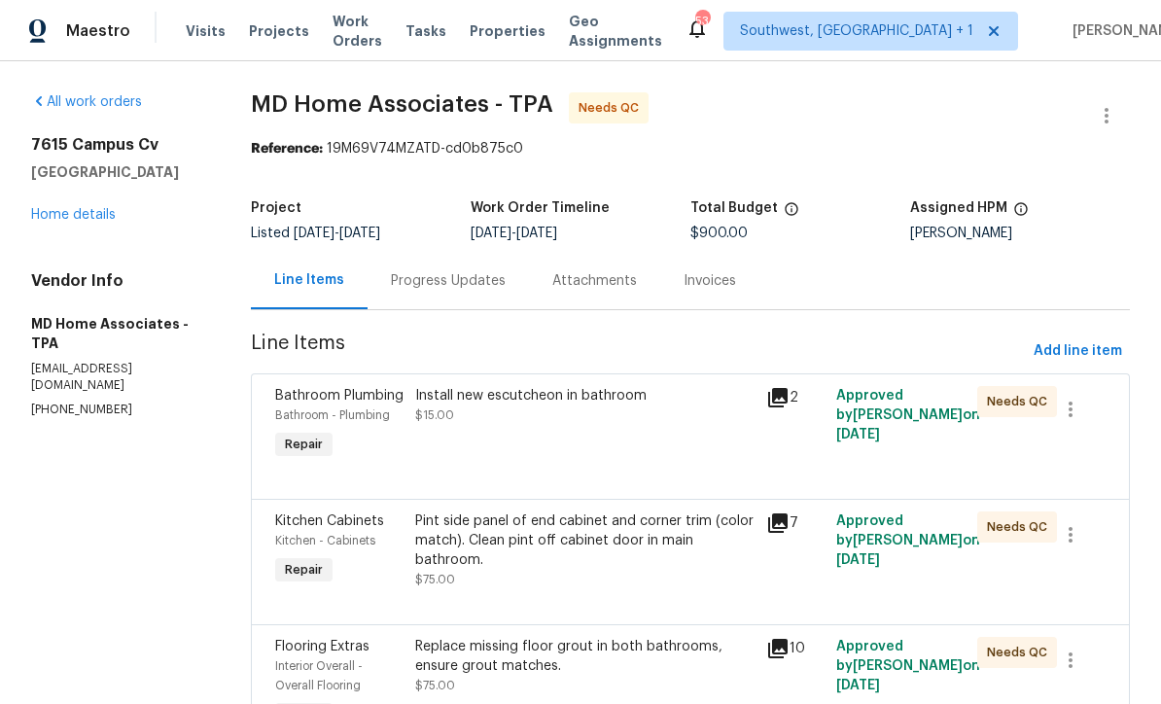
click at [480, 292] on div "Progress Updates" at bounding box center [447, 280] width 161 height 57
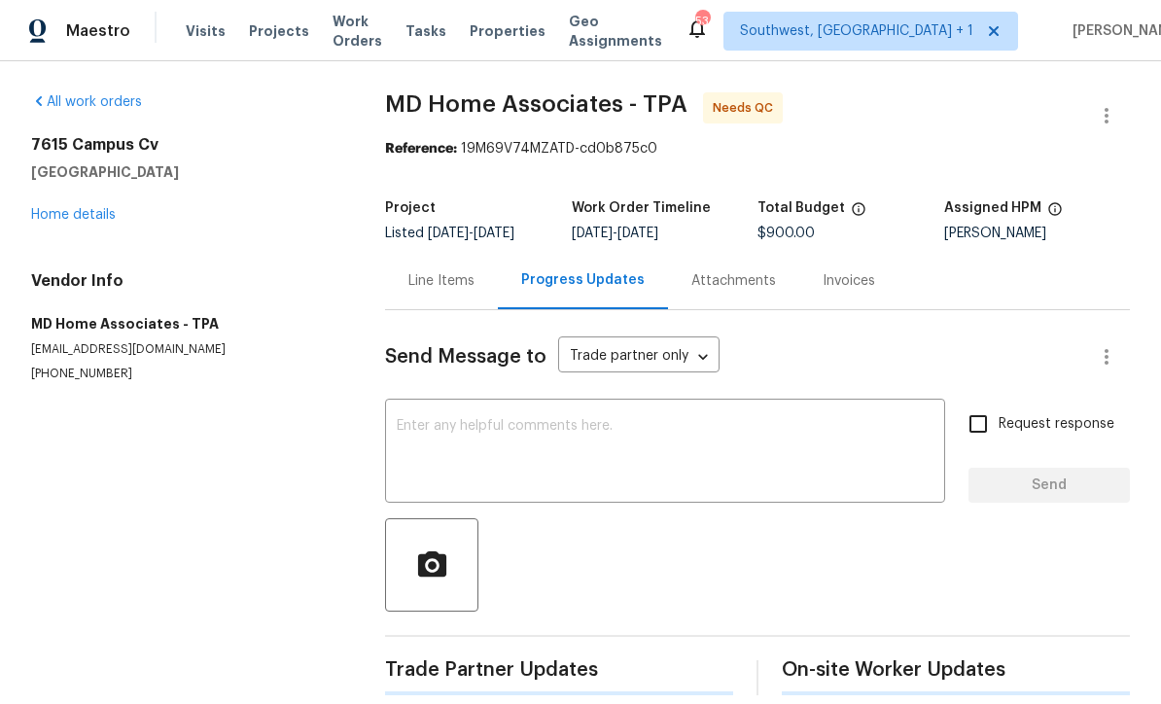
click at [564, 435] on textarea at bounding box center [665, 453] width 537 height 68
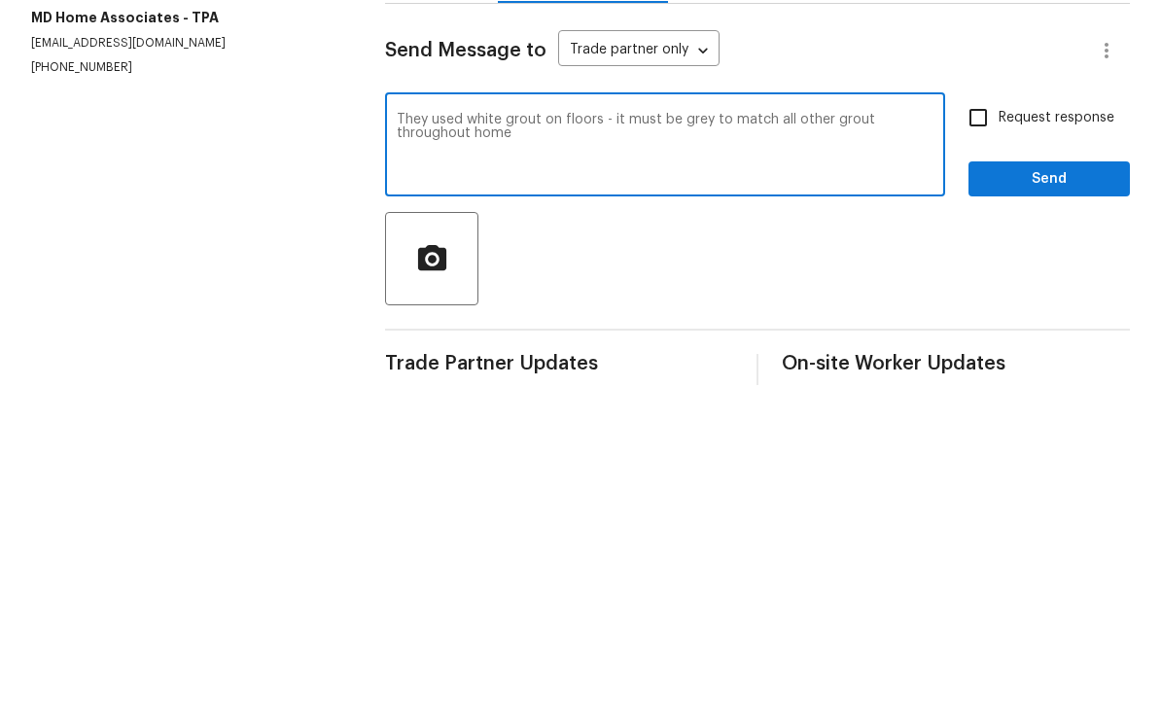
scroll to position [19, 0]
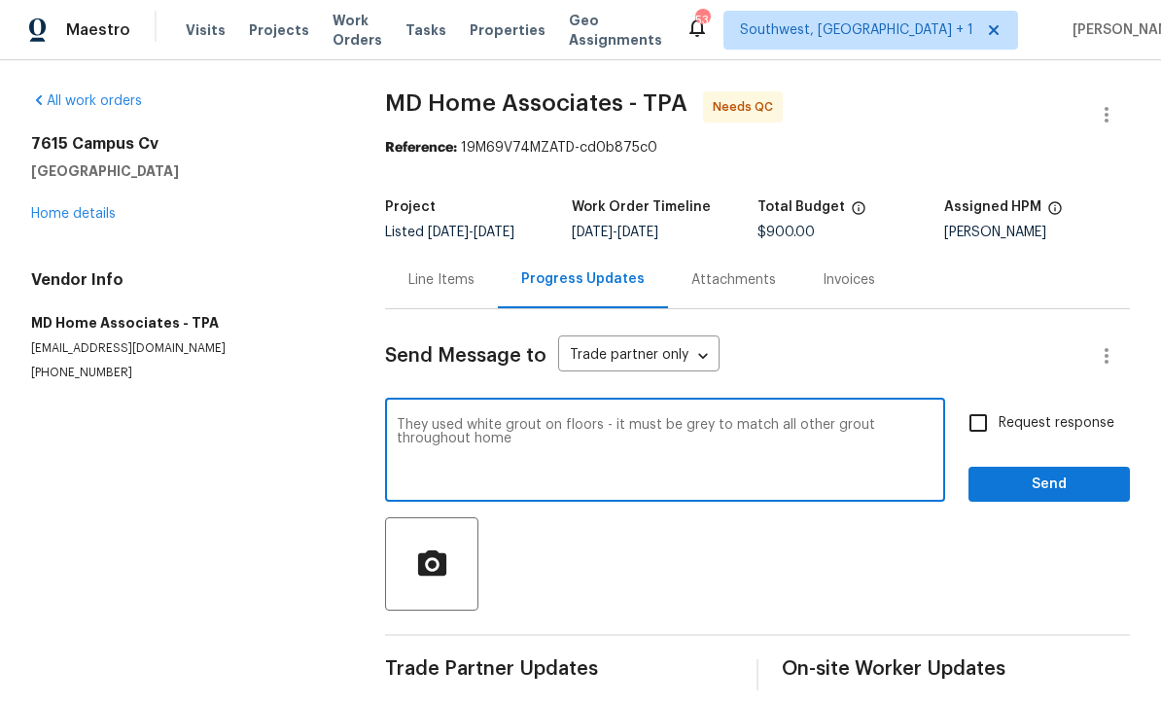
click at [764, 454] on textarea "They used white grout on floors - it must be grey to match all other grout thro…" at bounding box center [665, 453] width 537 height 68
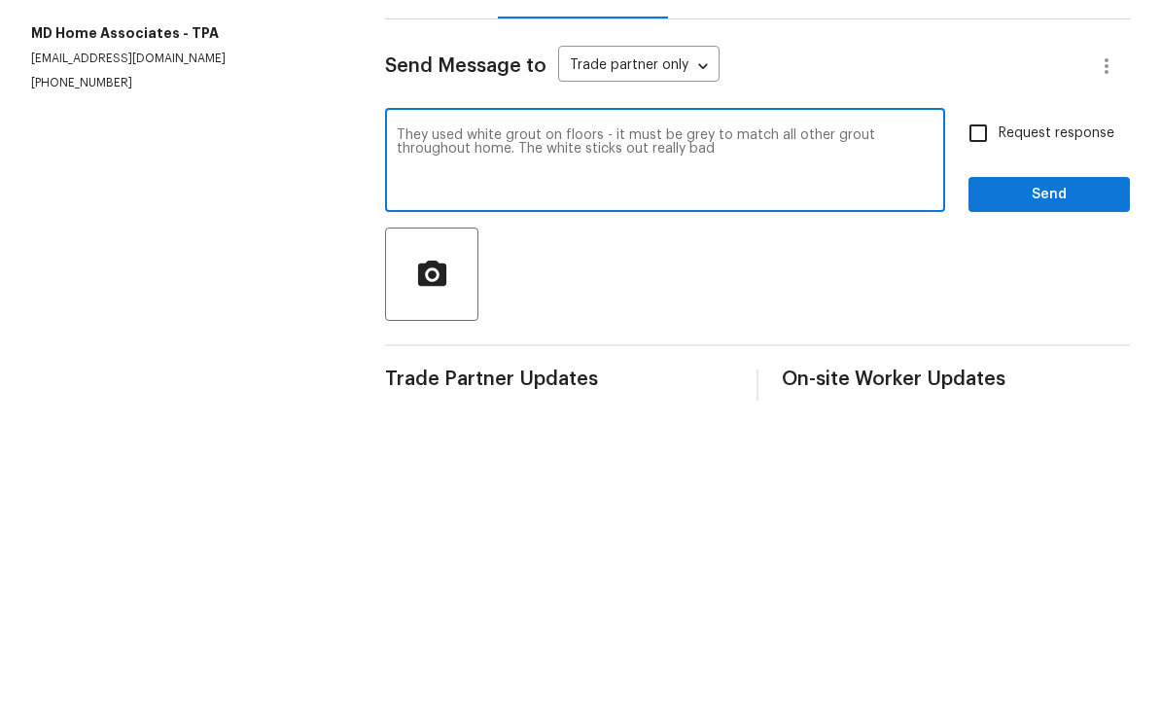
type textarea "They used white grout on floors - it must be grey to match all other grout thro…"
click at [983, 403] on input "Request response" at bounding box center [977, 423] width 41 height 41
checkbox input "true"
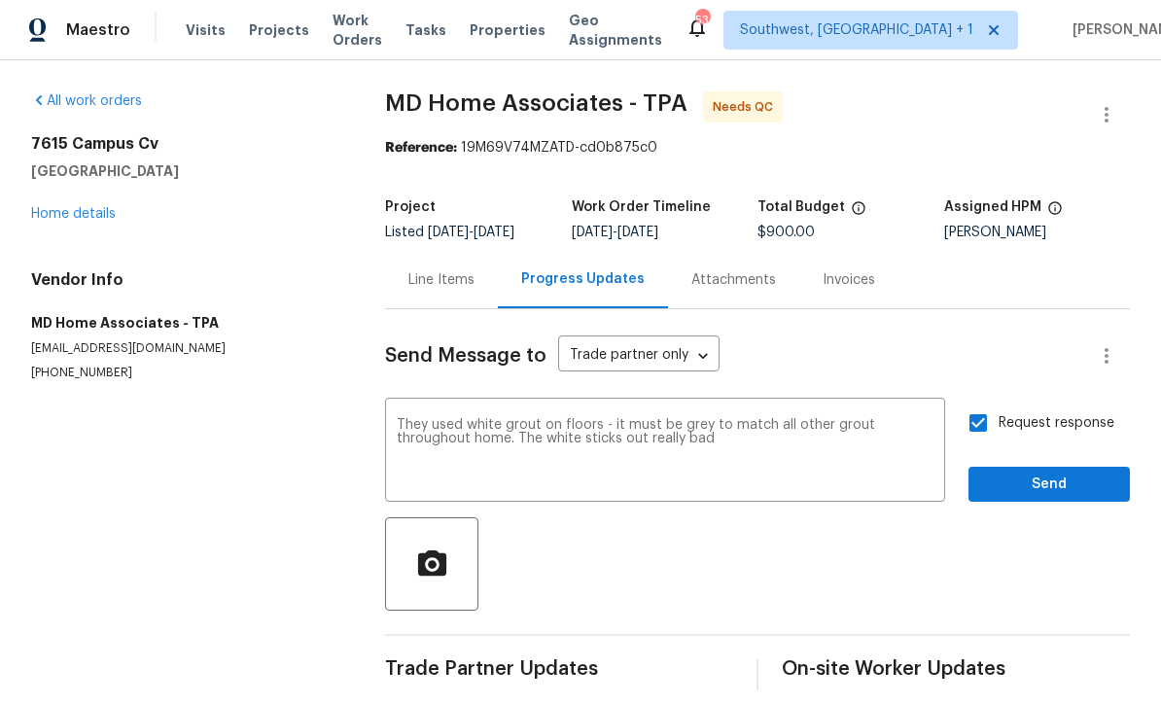
click at [677, 419] on textarea "They used white grout on floors - it must be grey to match all other grout thro…" at bounding box center [665, 453] width 537 height 68
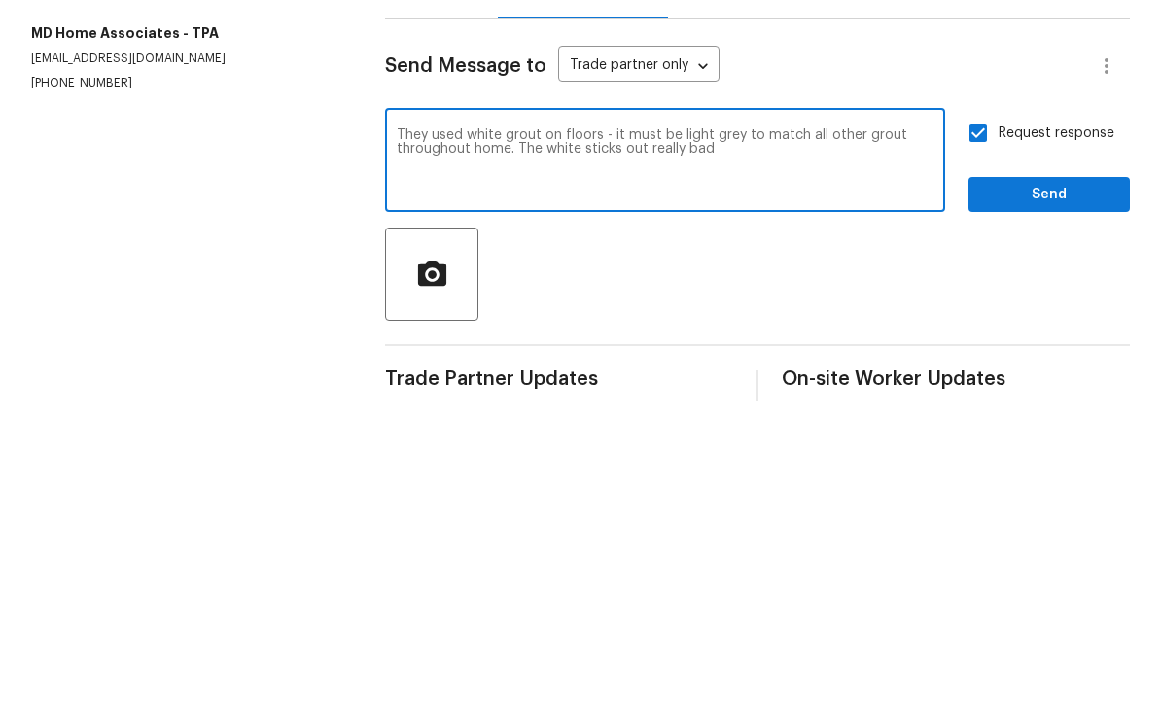
click at [807, 419] on textarea "They used white grout on floors - it must be light grey to match all other grou…" at bounding box center [665, 453] width 537 height 68
click at [897, 419] on textarea "They used white grout on floors - it must be light grey to match other grout th…" at bounding box center [665, 453] width 537 height 68
type textarea "They used white grout on floors - it must be light grey to match other grout th…"
click at [1049, 473] on span "Send" at bounding box center [1049, 485] width 130 height 24
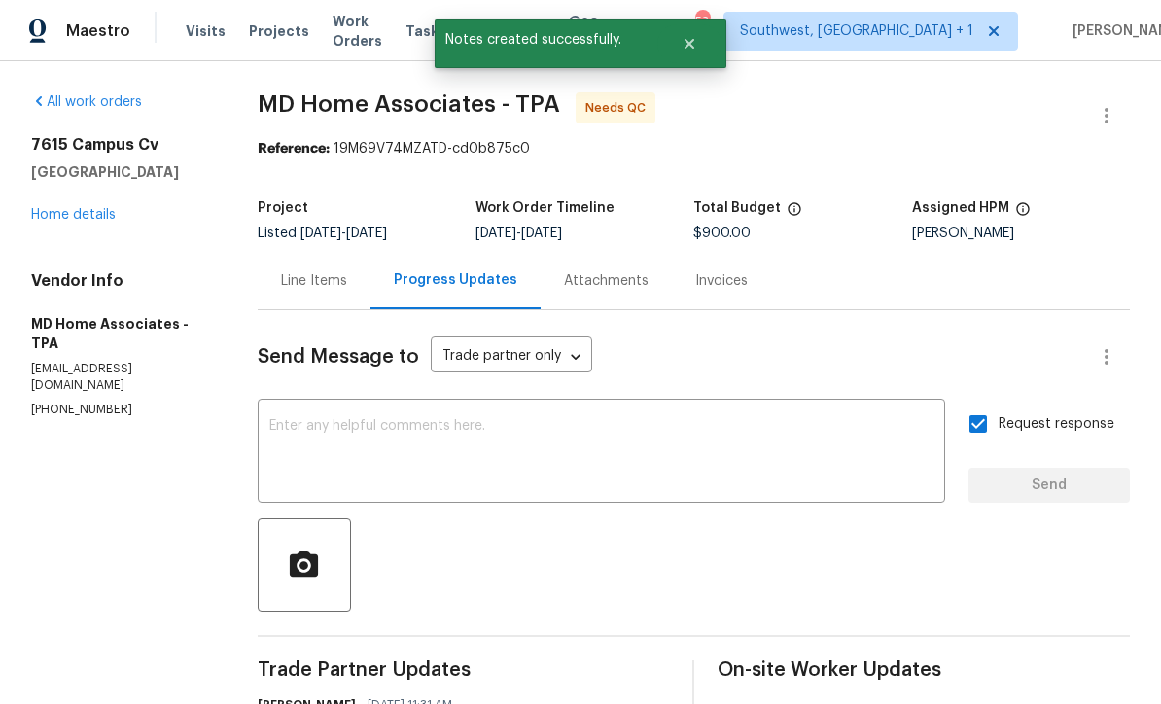
click at [62, 208] on link "Home details" at bounding box center [73, 215] width 85 height 14
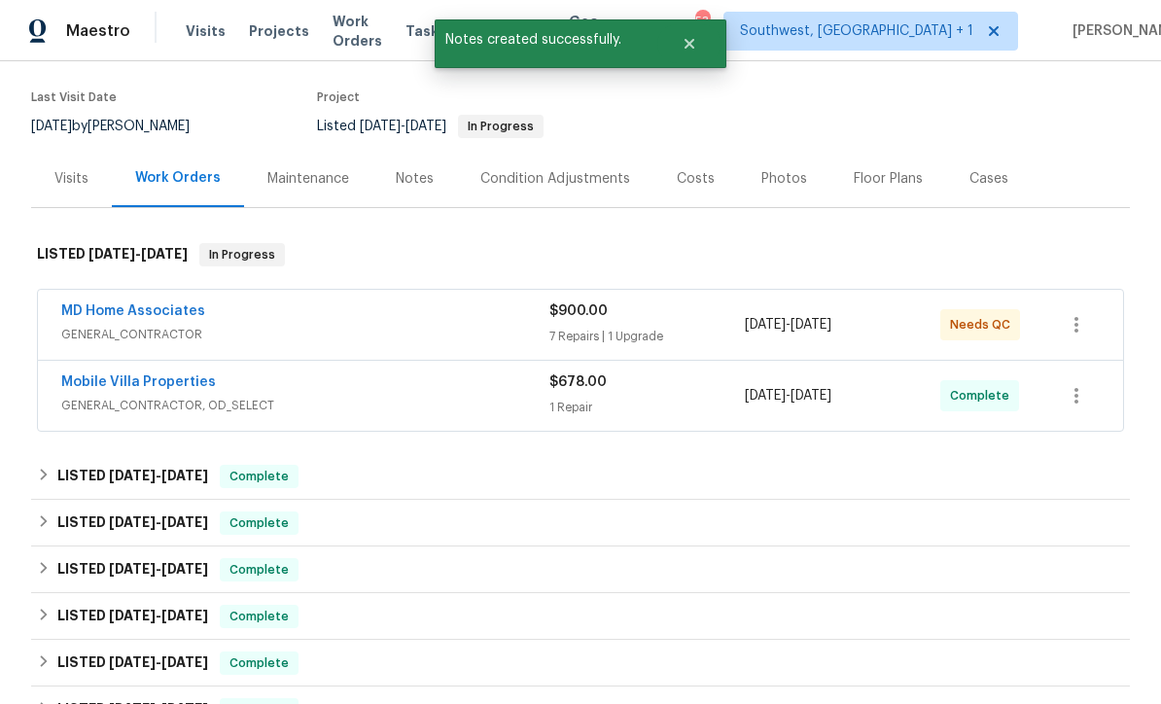
scroll to position [142, 0]
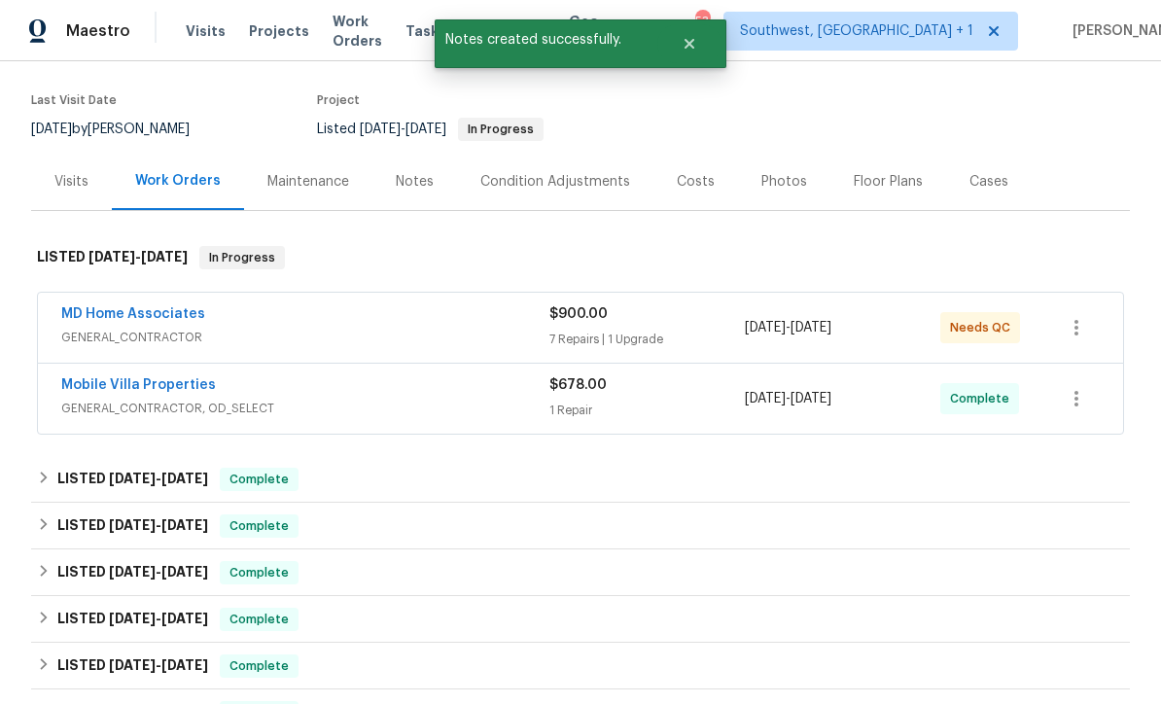
click at [79, 307] on link "MD Home Associates" at bounding box center [133, 314] width 144 height 14
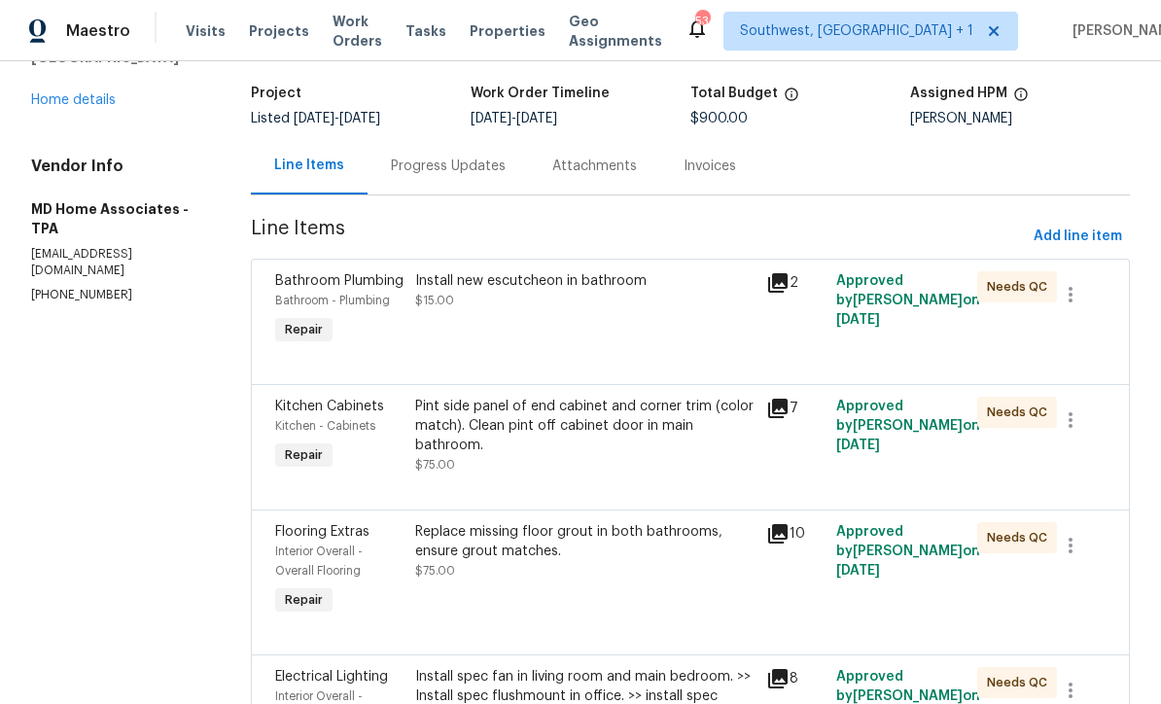
scroll to position [114, 0]
click at [1078, 245] on span "Add line item" at bounding box center [1077, 238] width 88 height 24
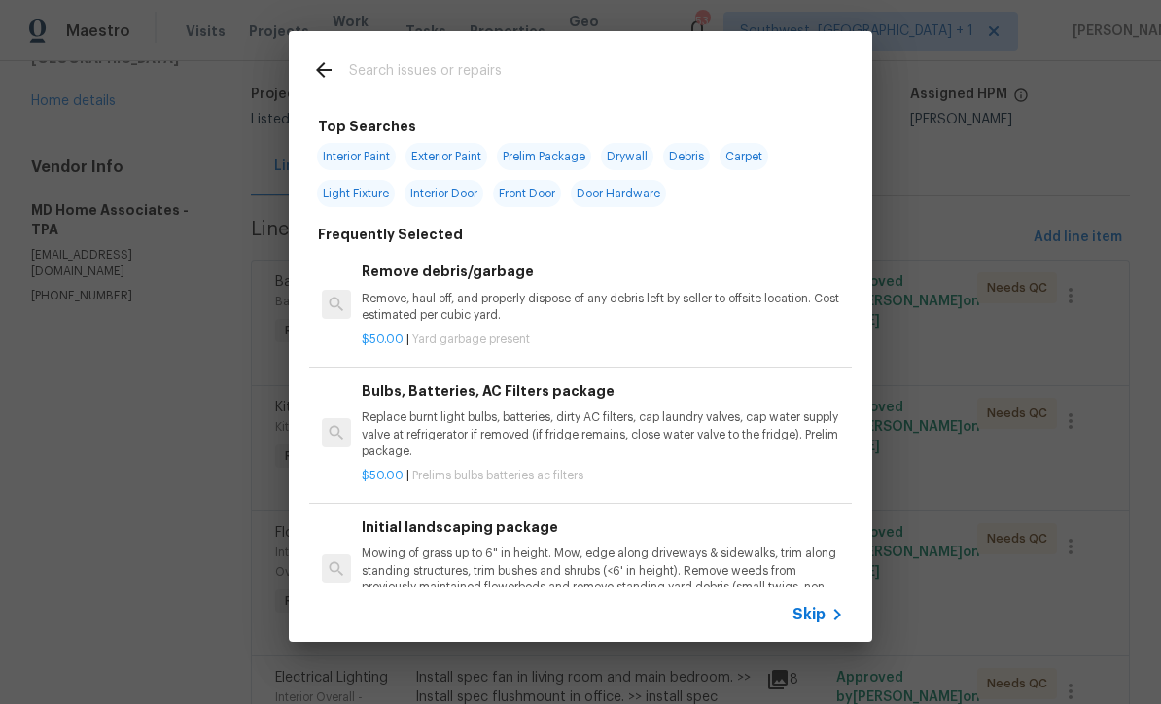
click at [824, 620] on span "Skip" at bounding box center [808, 614] width 33 height 19
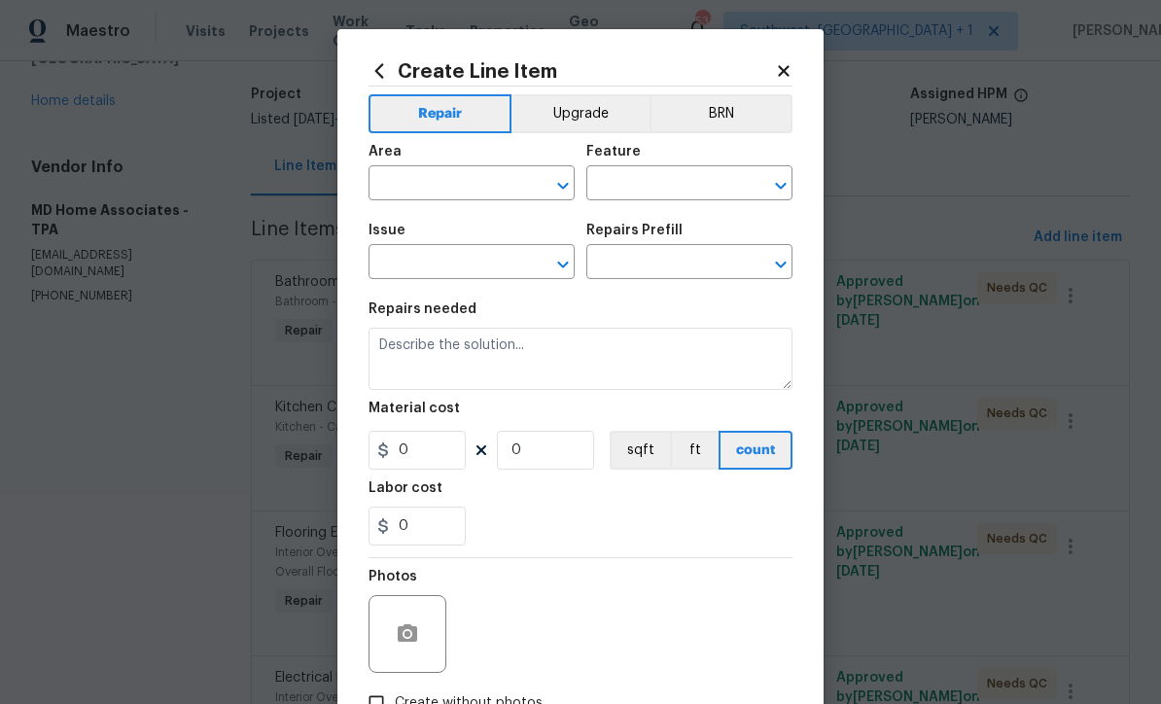
click at [390, 187] on input "text" at bounding box center [444, 185] width 152 height 30
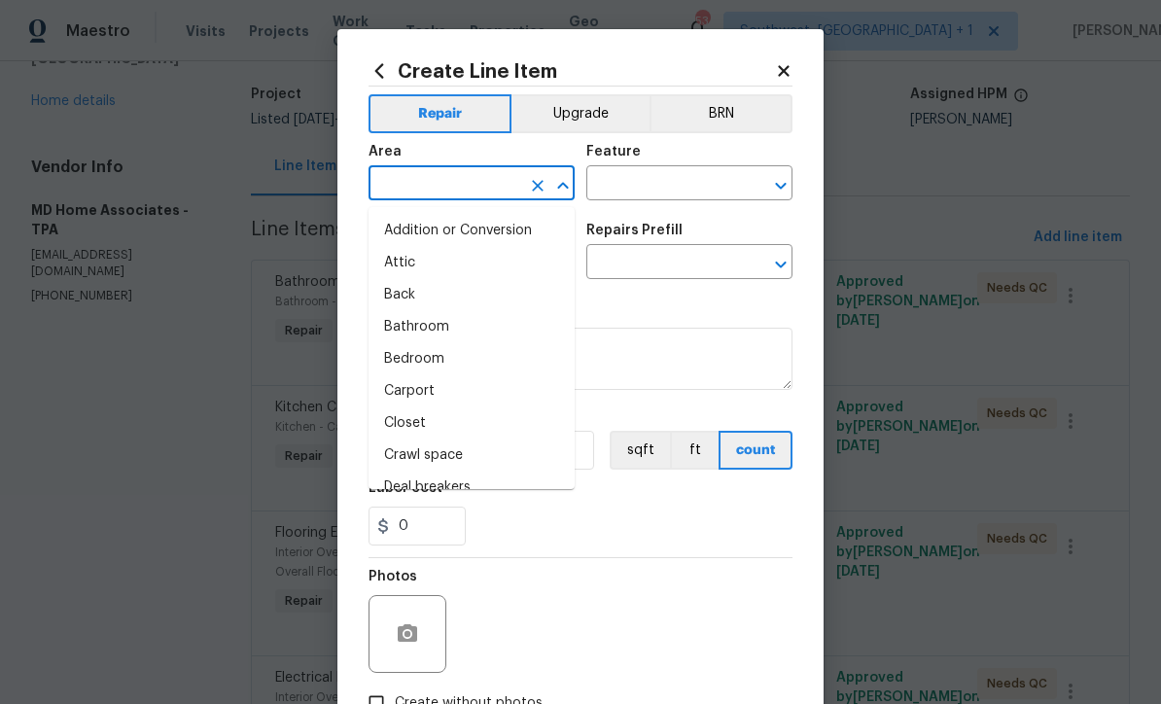
scroll to position [0, 0]
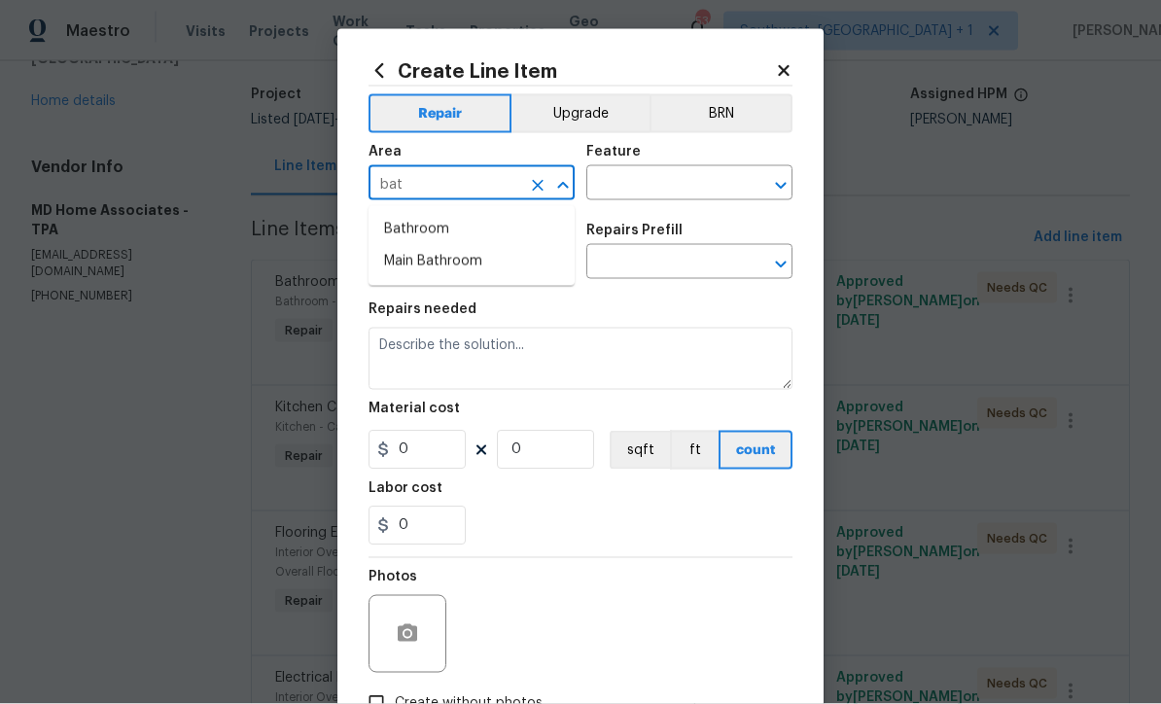
click at [396, 229] on li "Bathroom" at bounding box center [471, 230] width 206 height 32
type input "Bathroom"
click at [706, 180] on input "text" at bounding box center [662, 185] width 152 height 30
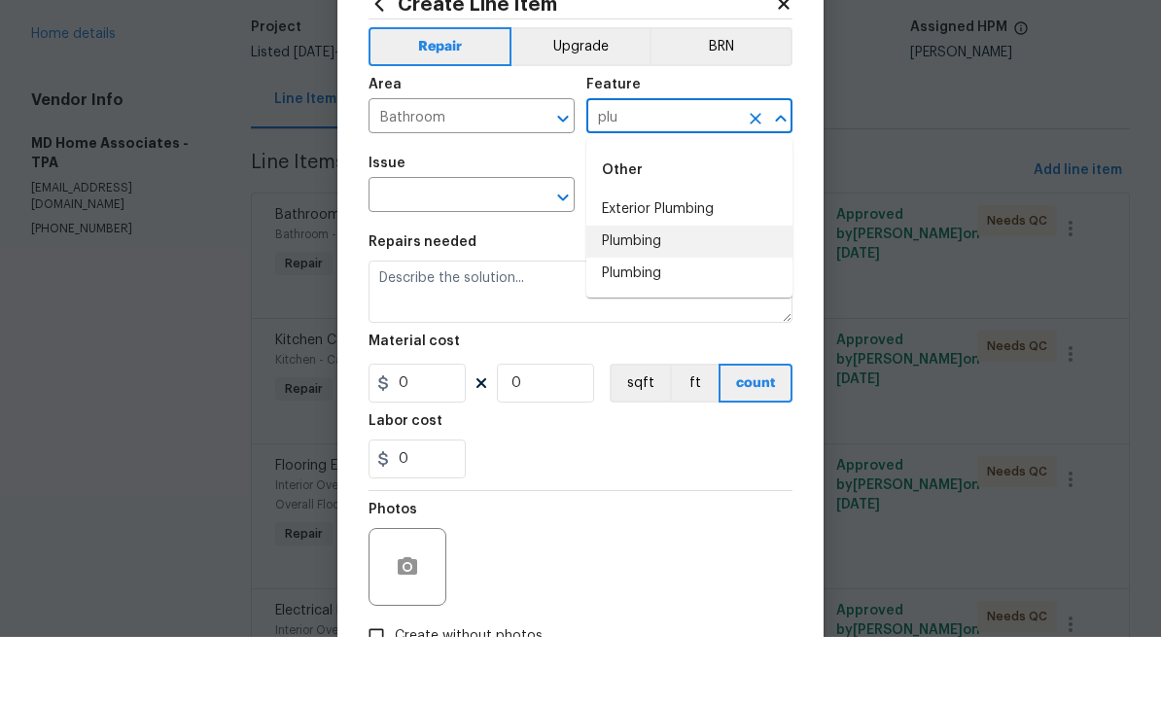
click at [662, 293] on li "Plumbing" at bounding box center [689, 309] width 206 height 32
type input "Plumbing"
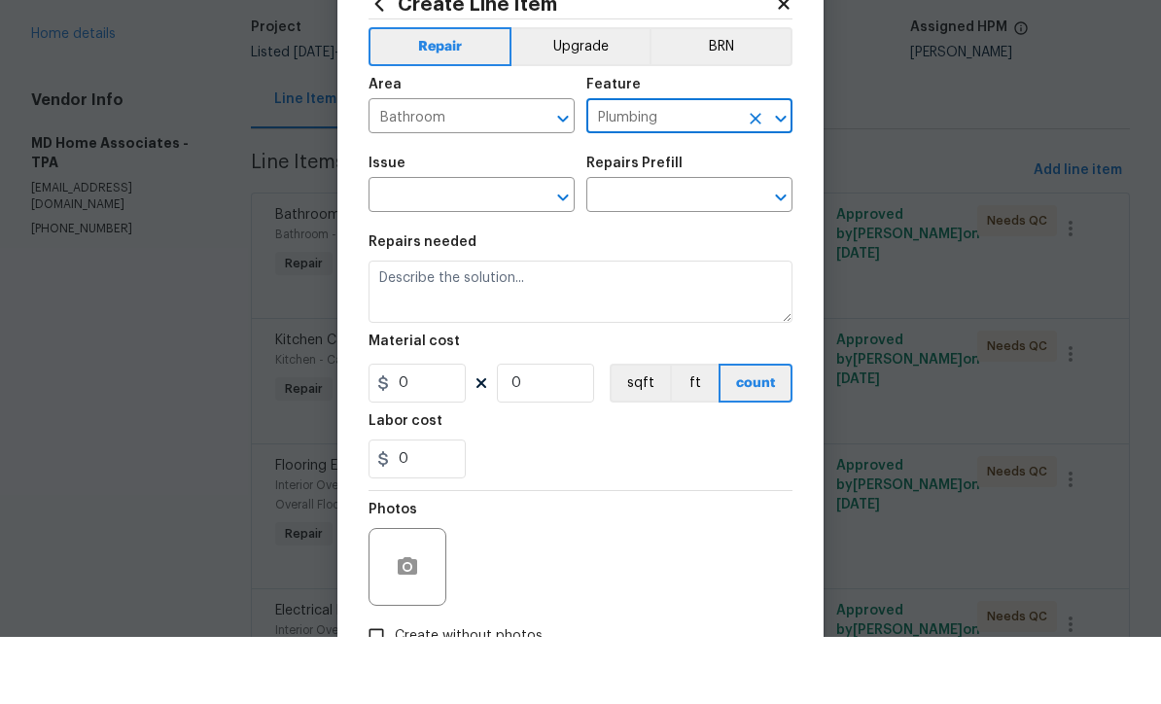
click at [397, 249] on input "text" at bounding box center [444, 264] width 152 height 30
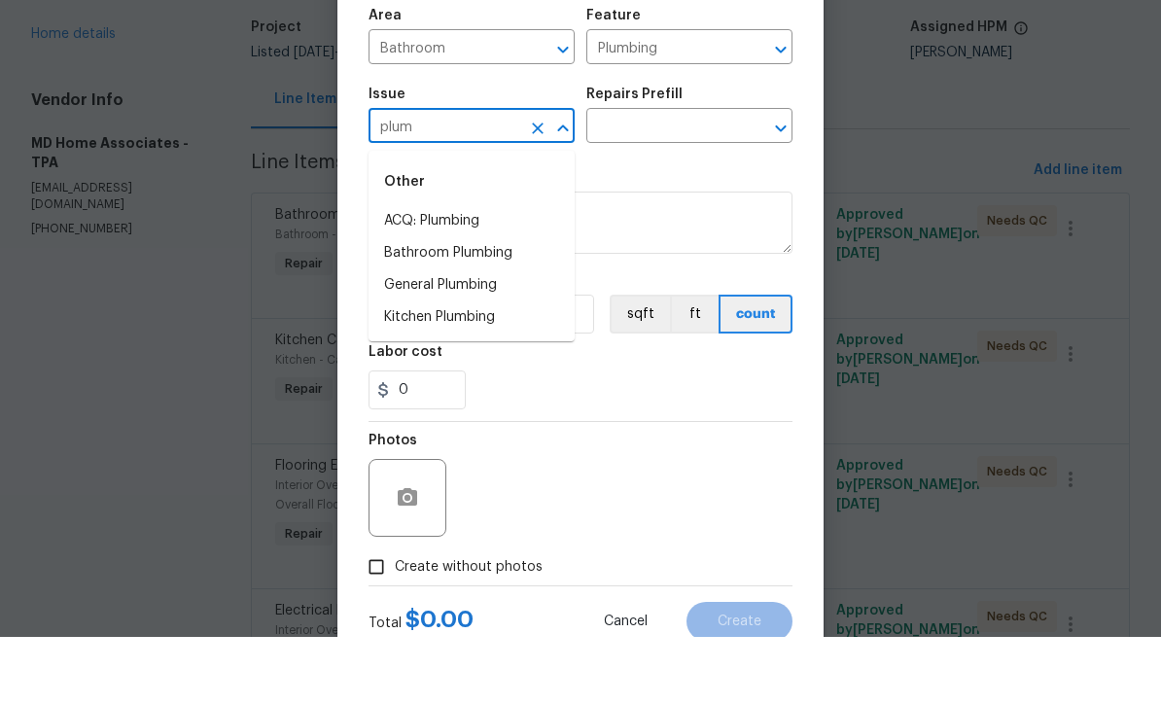
scroll to position [64, 0]
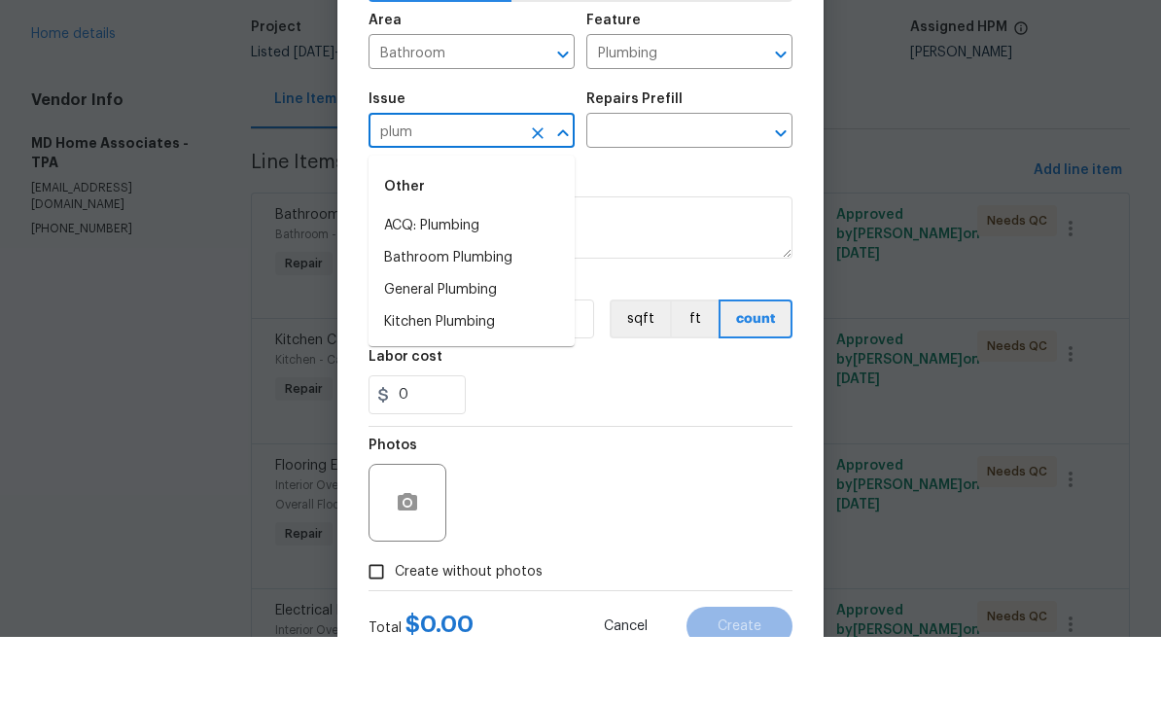
click at [392, 309] on li "Bathroom Plumbing" at bounding box center [471, 325] width 206 height 32
type input "Bathroom Plumbing"
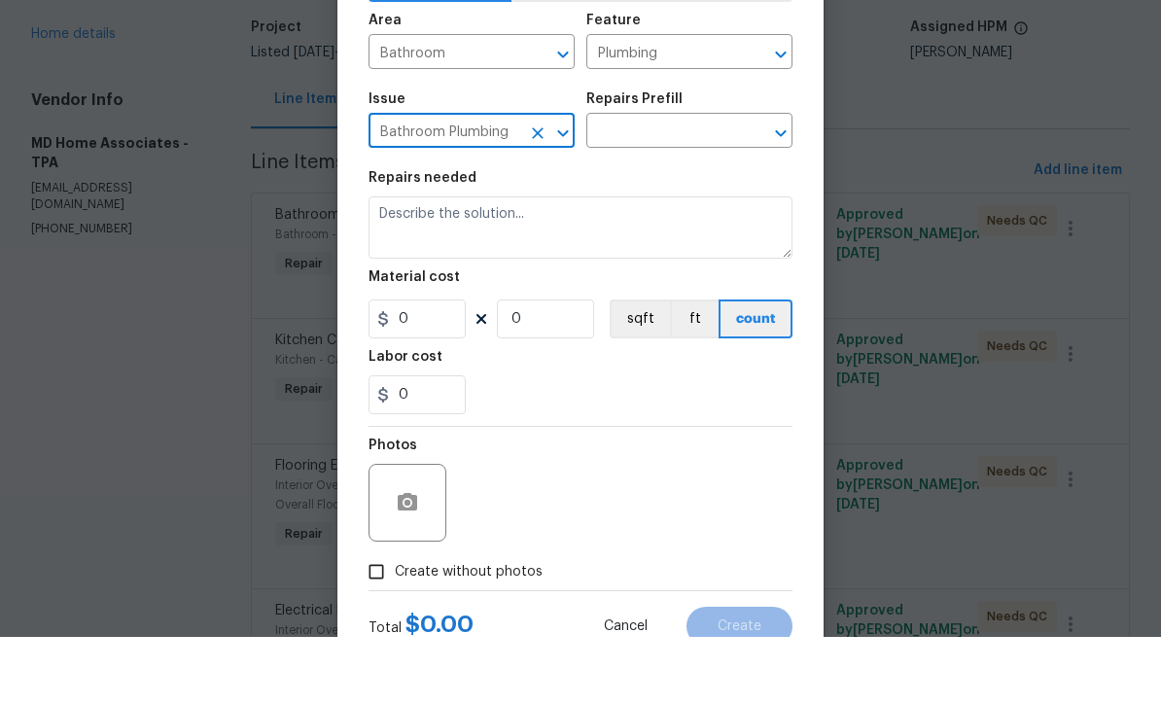
click at [705, 185] on input "text" at bounding box center [662, 200] width 152 height 30
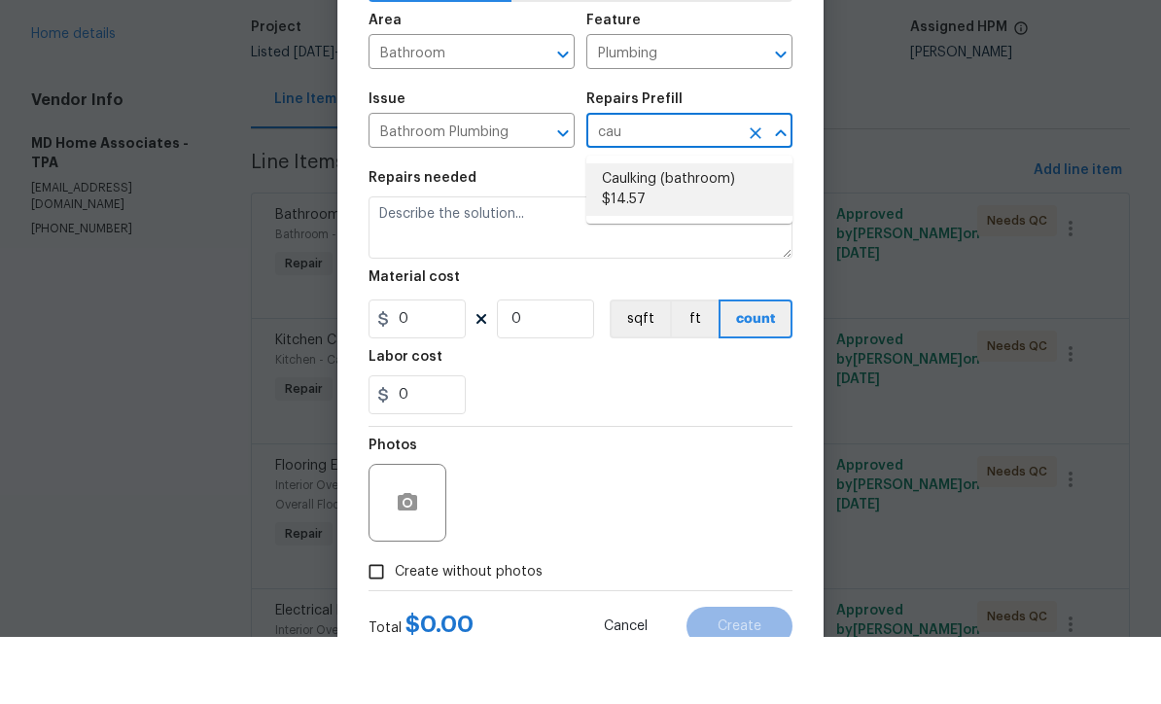
click at [725, 230] on li "Caulking (bathroom) $14.57" at bounding box center [689, 256] width 206 height 52
type input "Caulking (bathroom) $14.57"
type textarea "Overall Interior Caulking Package (Wet Areas) to include sinks, bathtubs, showe…"
type input "1"
type input "Caulking (bathroom) $14.57"
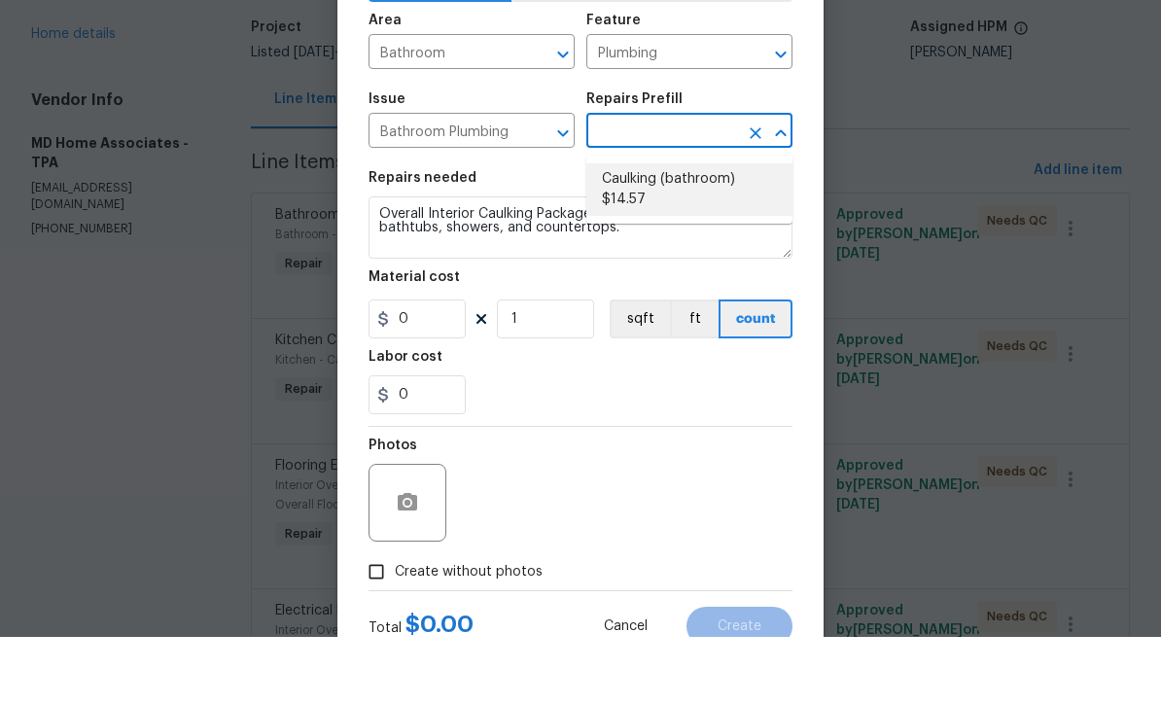
type input "14.57"
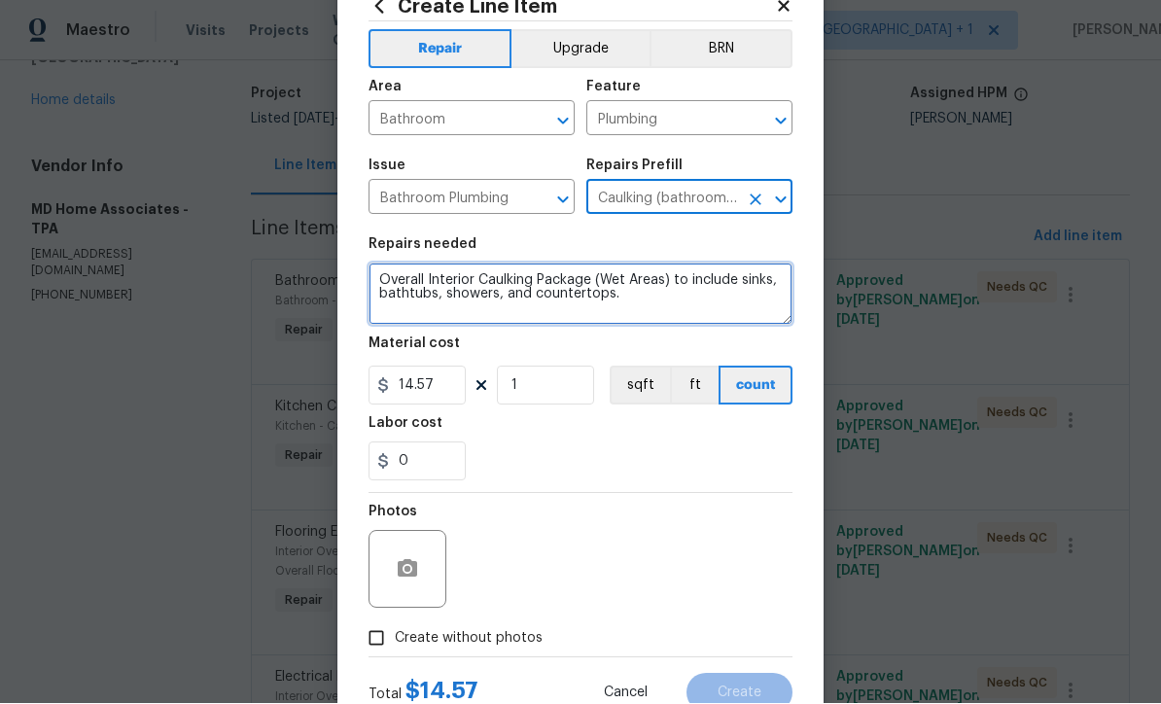
click at [373, 275] on textarea "Overall Interior Caulking Package (Wet Areas) to include sinks, bathtubs, showe…" at bounding box center [580, 294] width 424 height 62
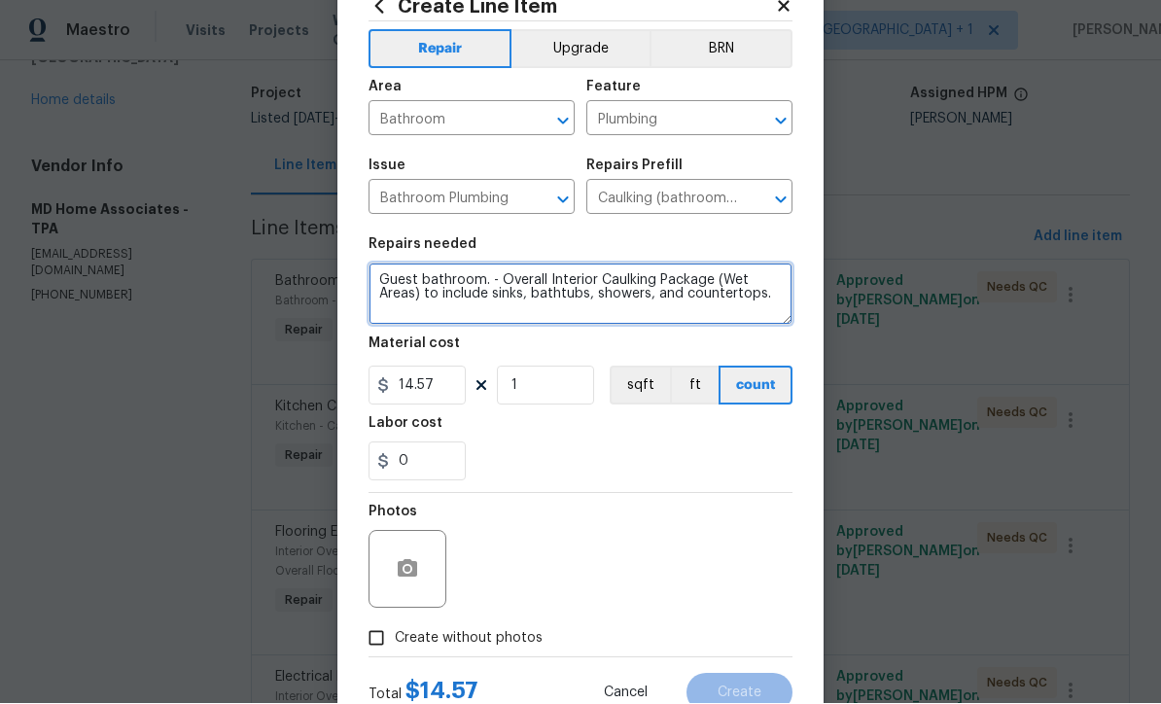
type textarea "Guest bathroom. - Overall Interior Caulking Package (Wet Areas) to include sink…"
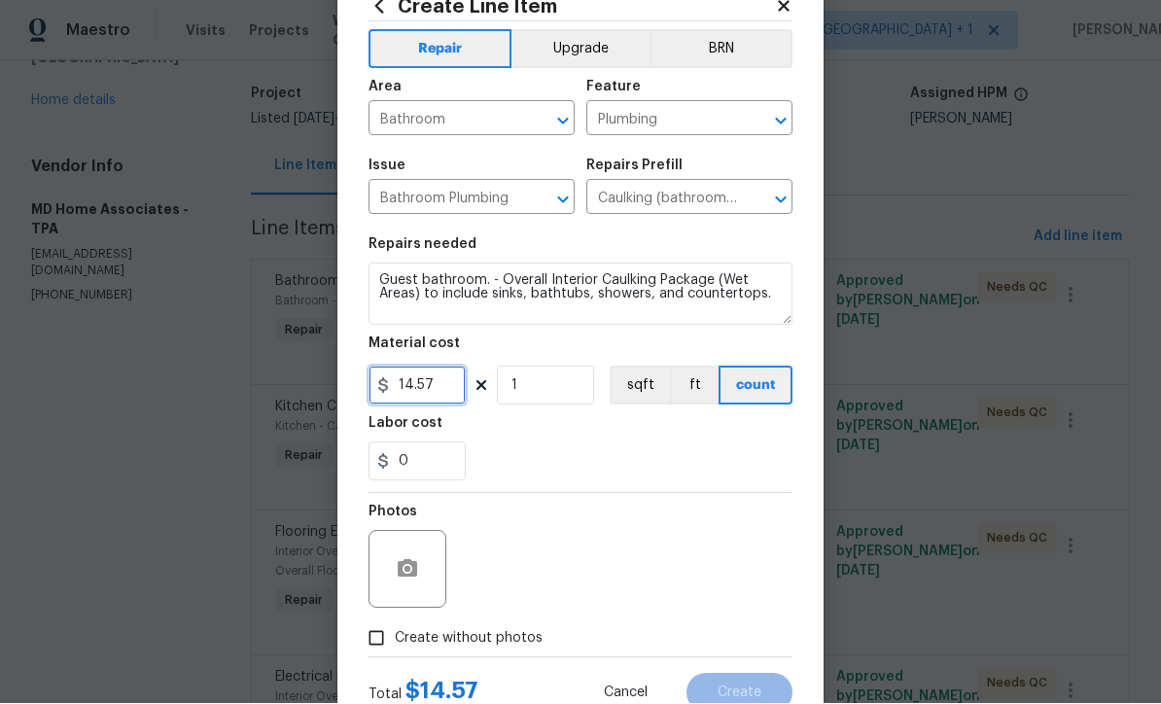
click at [441, 384] on input "14.57" at bounding box center [416, 385] width 97 height 39
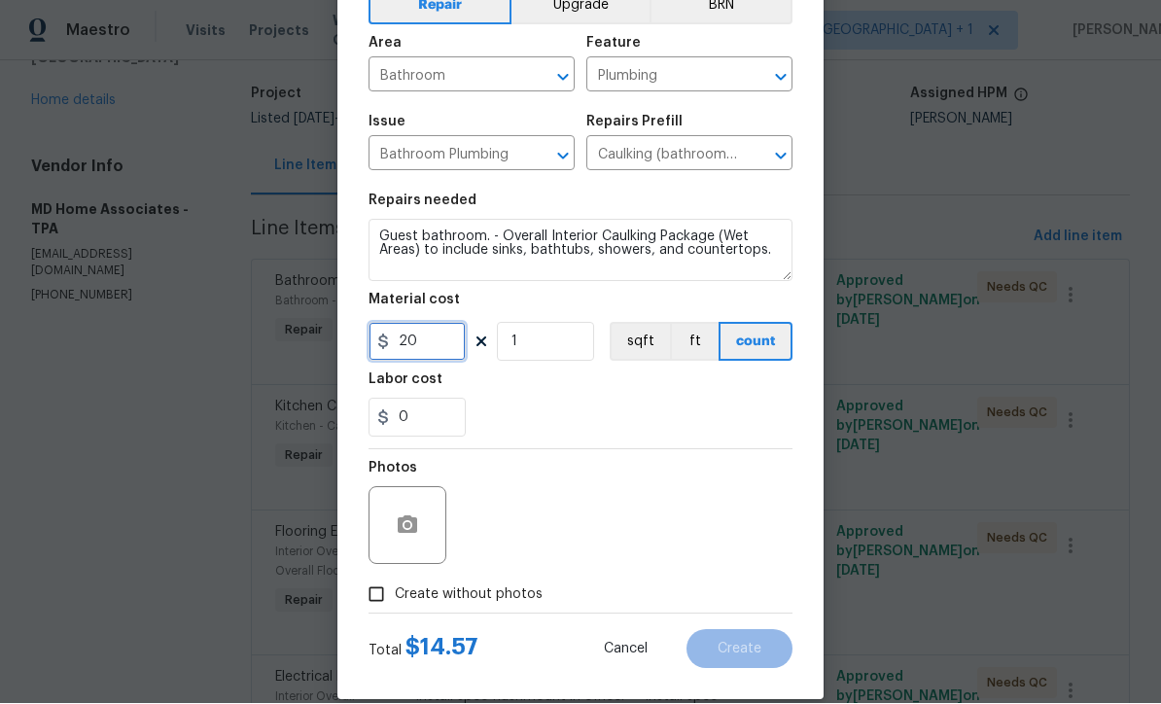
type input "20"
click at [391, 533] on button "button" at bounding box center [407, 526] width 47 height 47
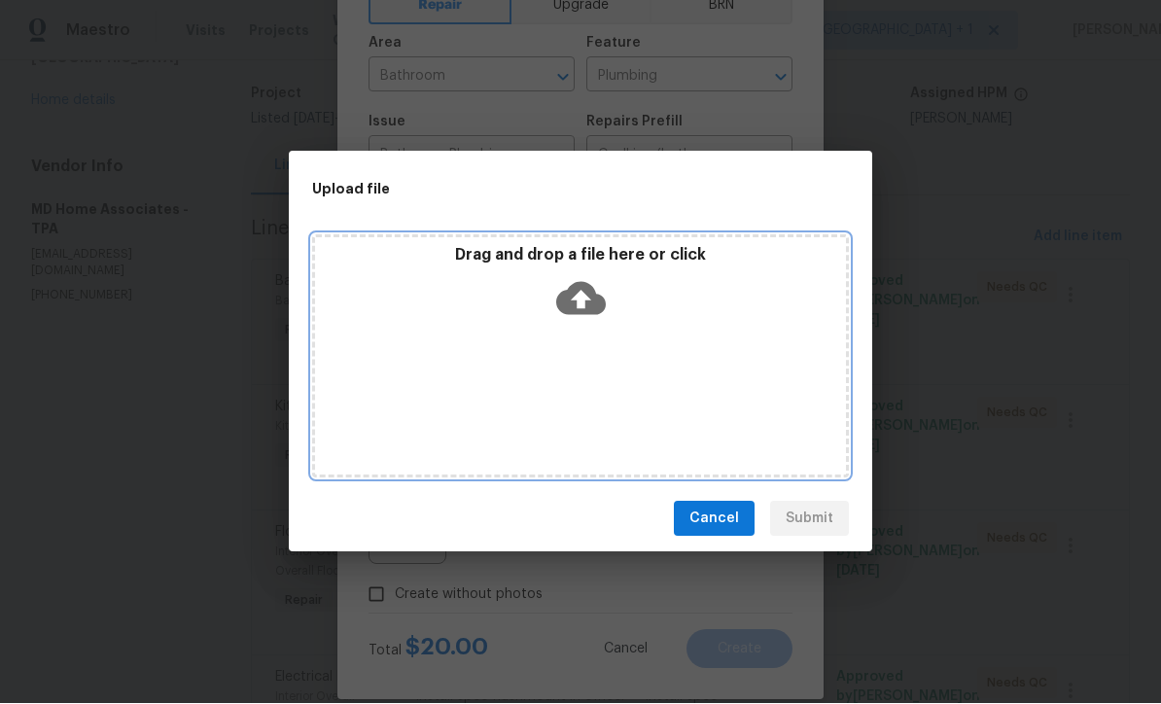
click at [586, 313] on icon at bounding box center [581, 299] width 50 height 33
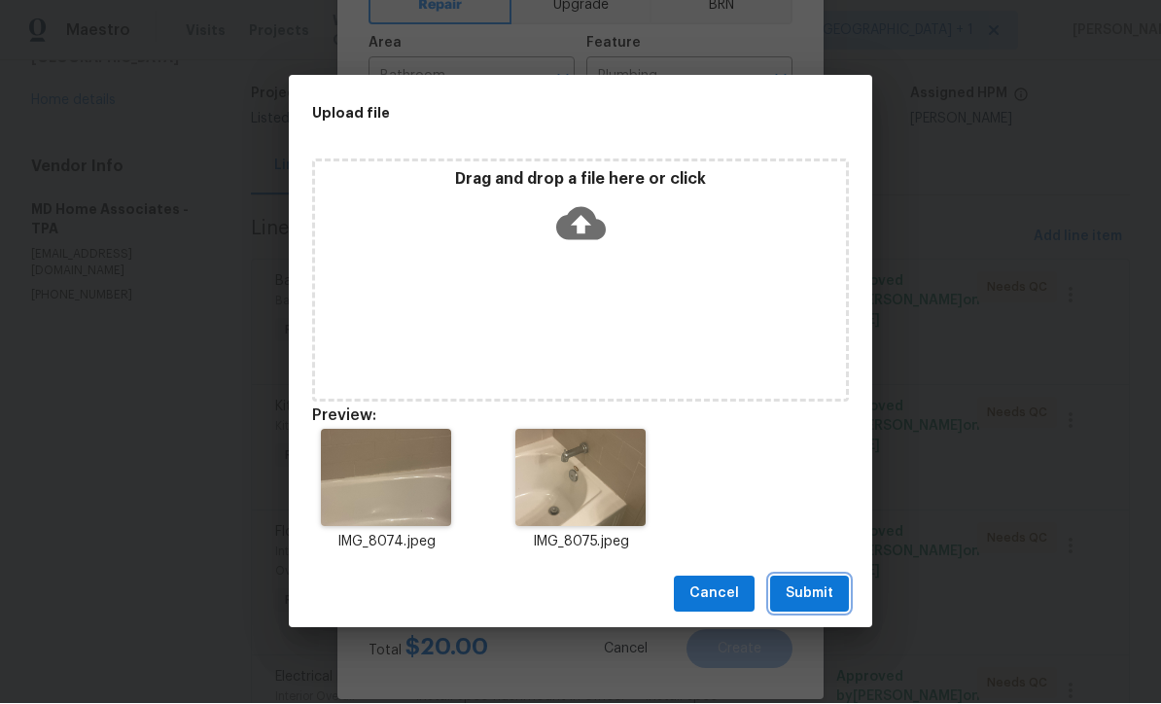
click at [812, 609] on button "Submit" at bounding box center [809, 594] width 79 height 36
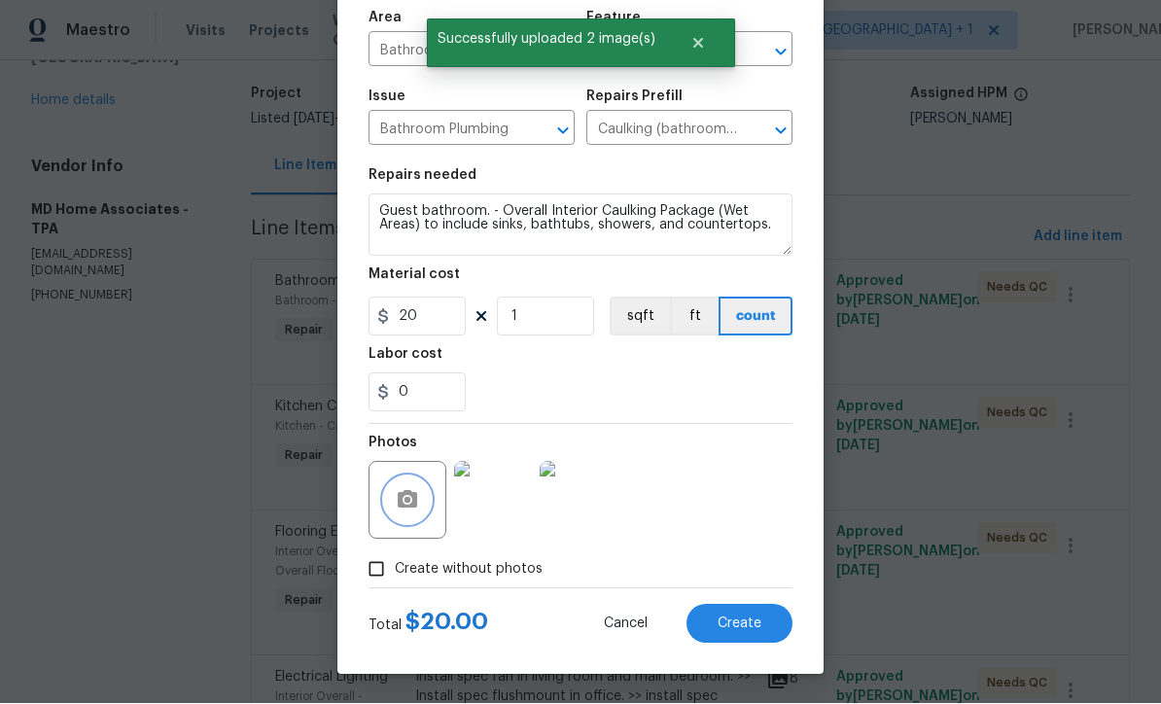
scroll to position [137, 0]
click at [760, 626] on span "Create" at bounding box center [739, 624] width 44 height 15
type input "0"
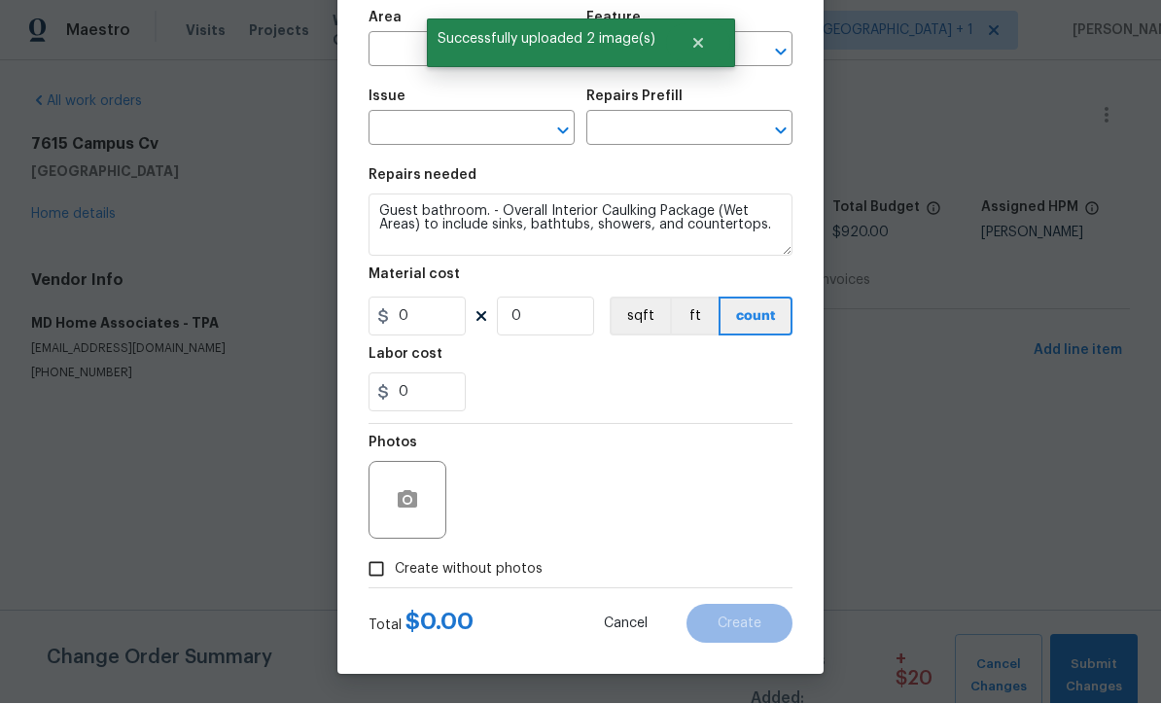
scroll to position [0, 0]
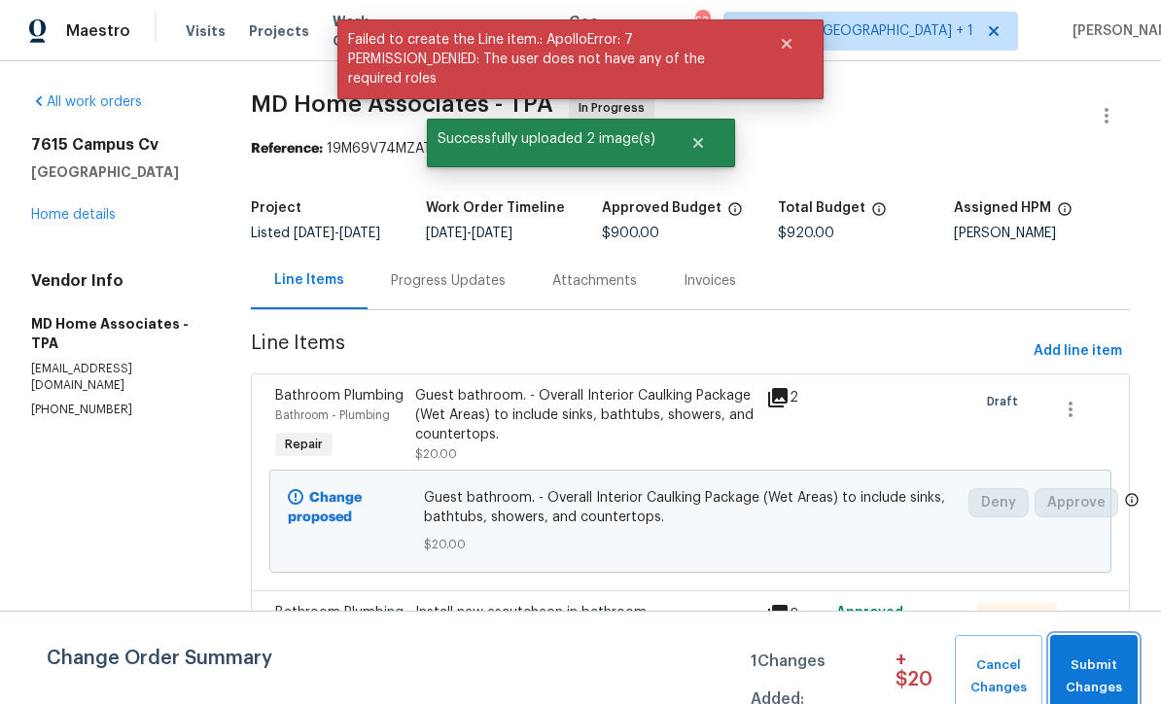
click at [1099, 665] on span "Submit Changes" at bounding box center [1094, 676] width 68 height 45
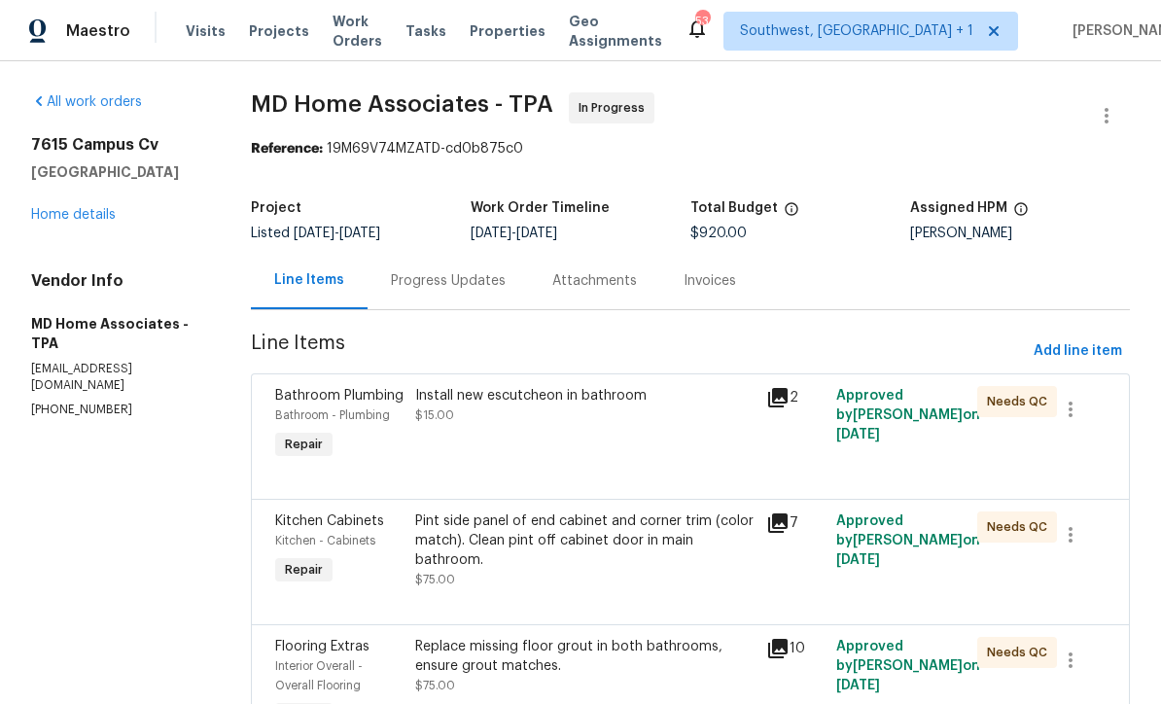
click at [69, 208] on link "Home details" at bounding box center [73, 215] width 85 height 14
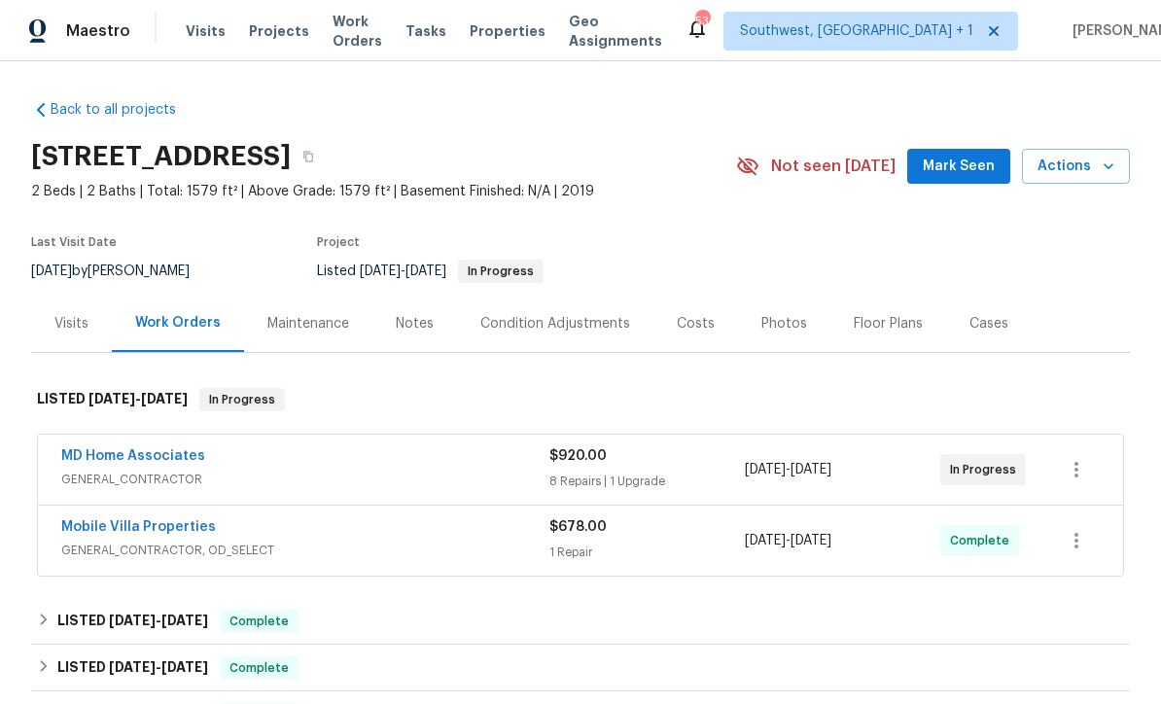
click at [272, 33] on span "Projects" at bounding box center [279, 30] width 60 height 19
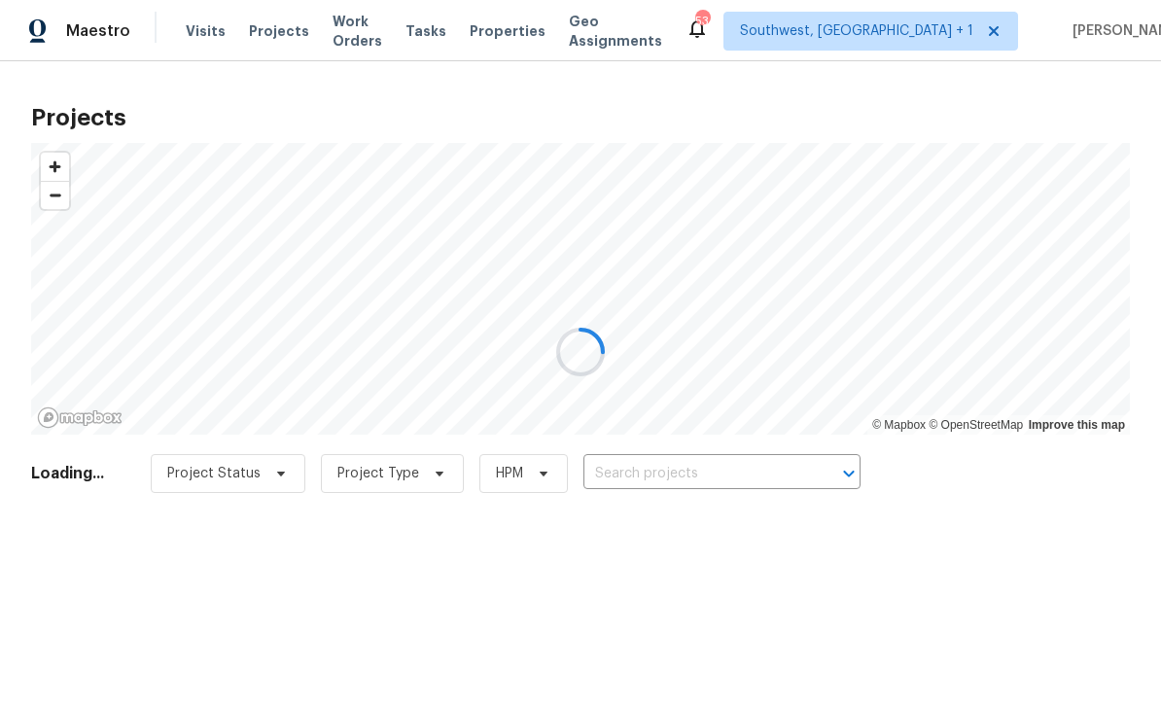
click at [704, 471] on div at bounding box center [580, 352] width 1161 height 704
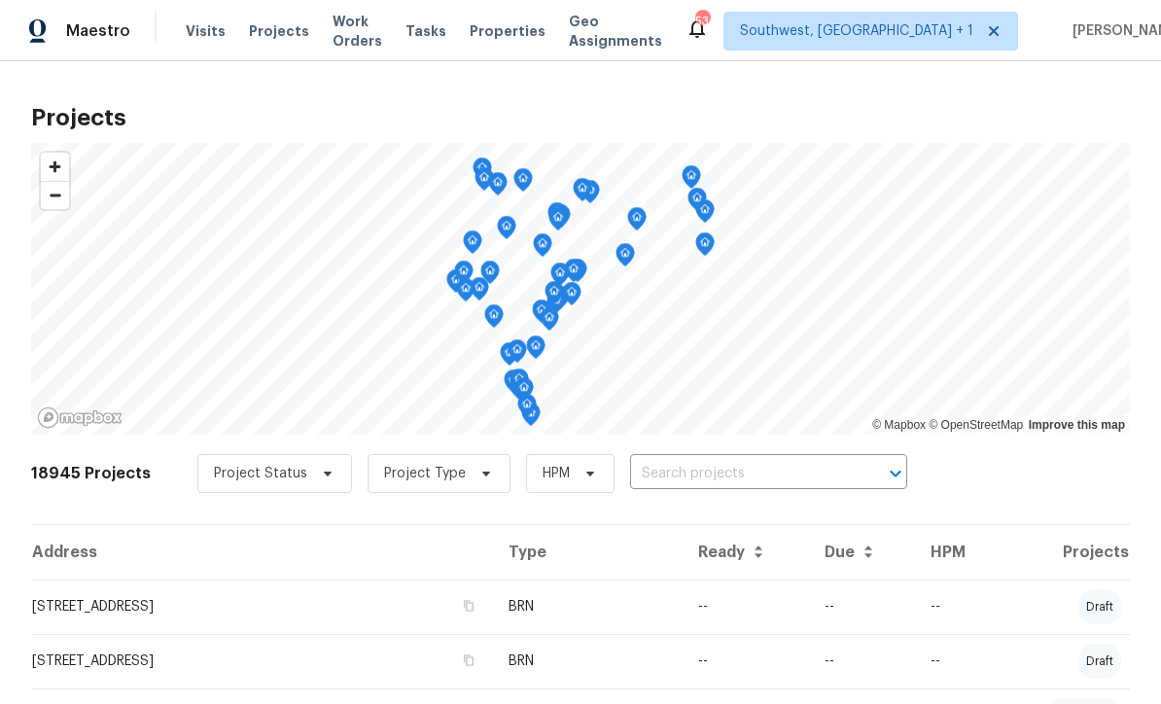
click at [670, 478] on input "text" at bounding box center [741, 474] width 223 height 30
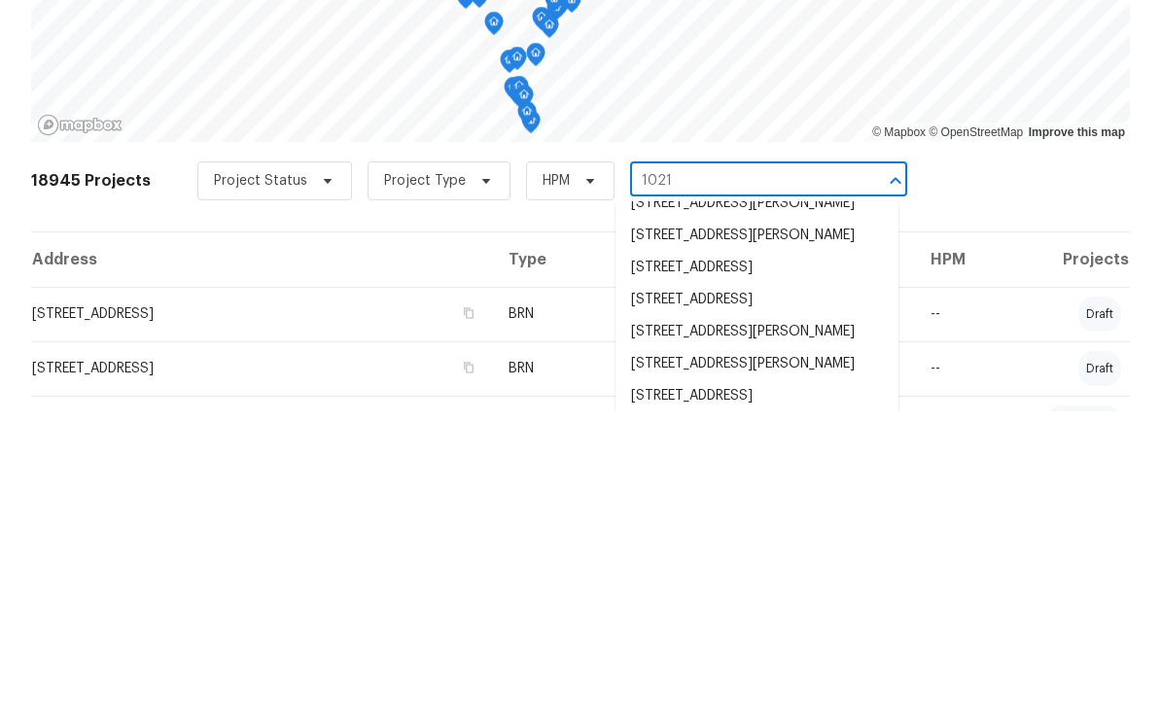
scroll to position [116, 0]
type input "10216"
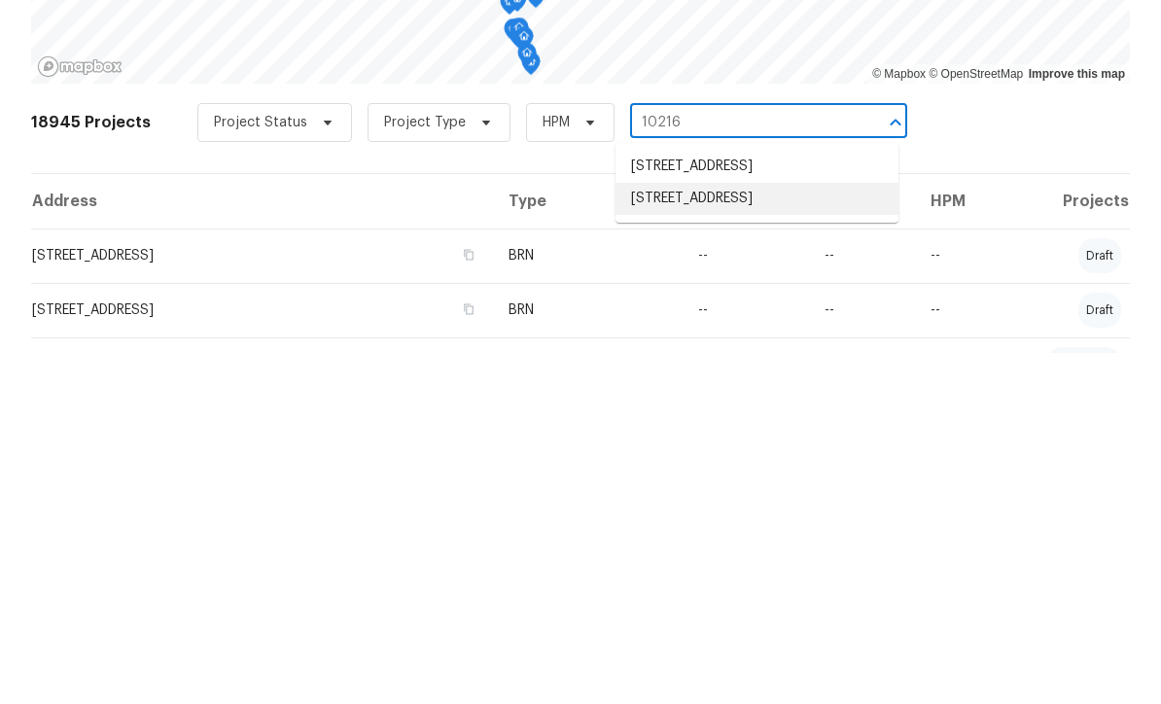
click at [790, 534] on li "[STREET_ADDRESS]" at bounding box center [756, 550] width 283 height 32
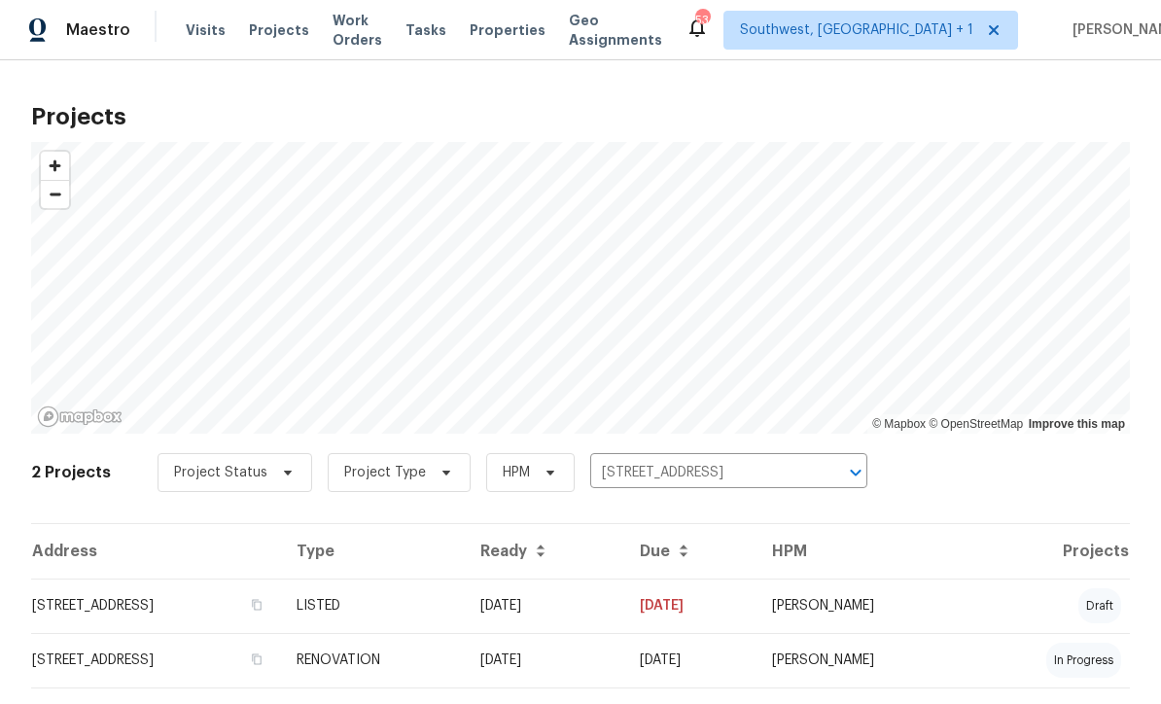
scroll to position [1, 0]
click at [624, 614] on td "[DATE]" at bounding box center [544, 606] width 159 height 54
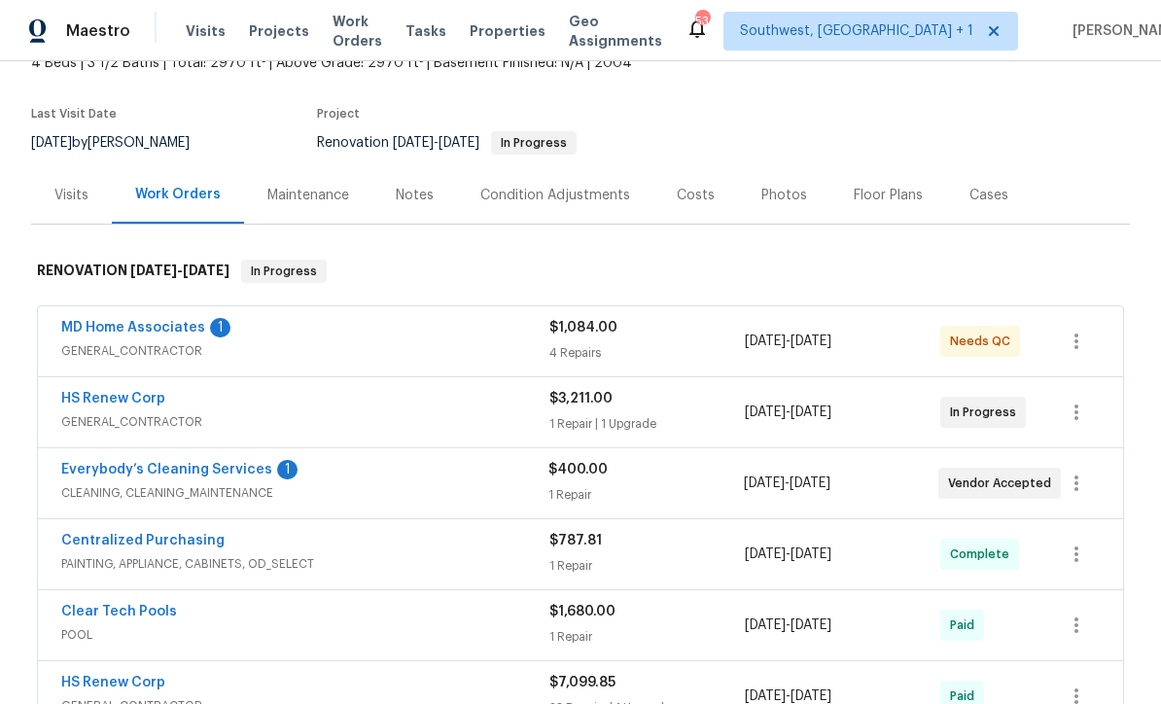
scroll to position [144, 0]
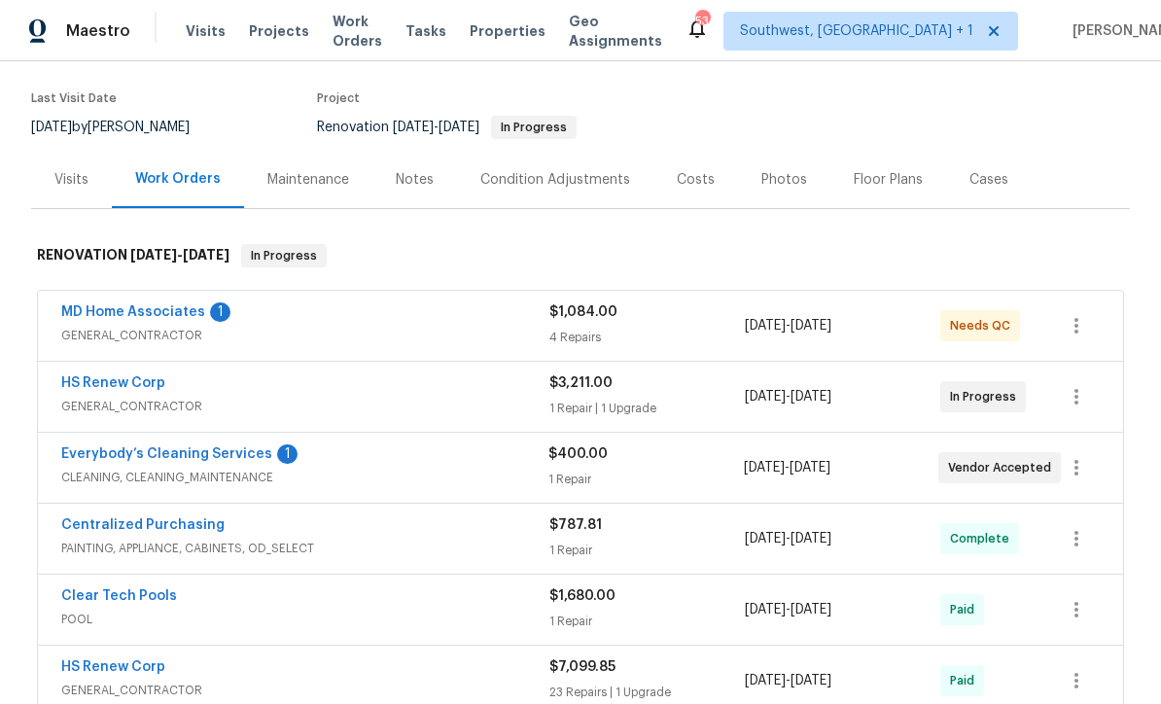
click at [72, 306] on link "MD Home Associates" at bounding box center [133, 312] width 144 height 14
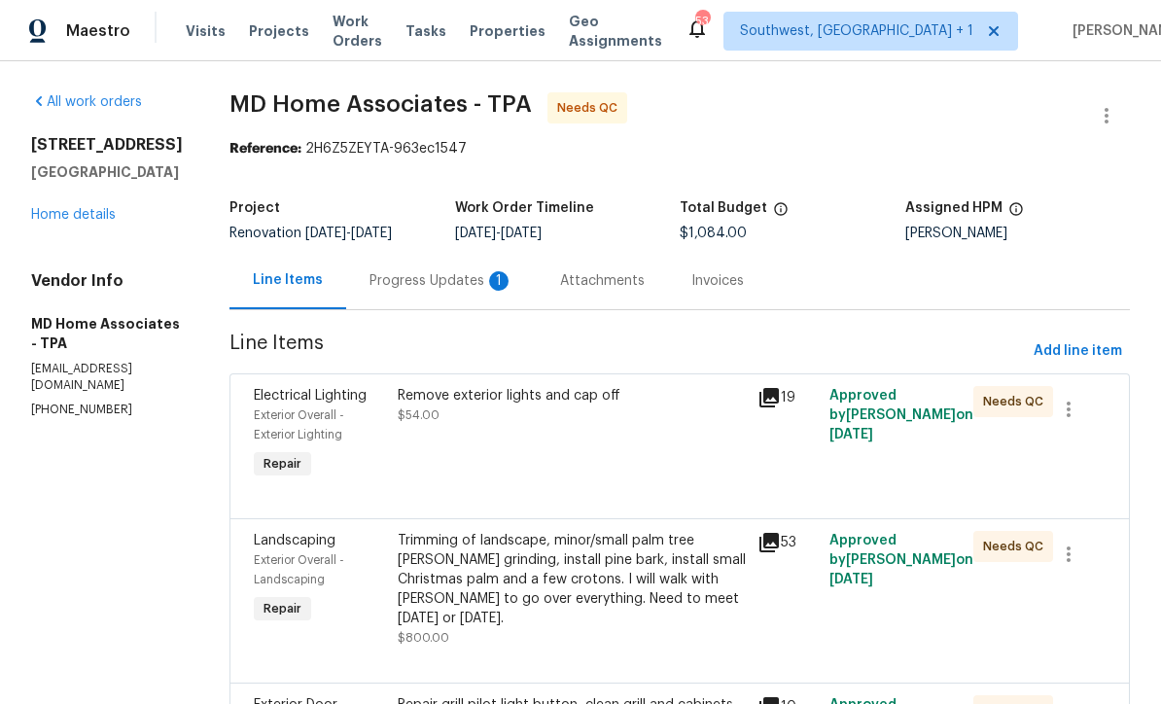
click at [395, 273] on div "Progress Updates 1" at bounding box center [441, 280] width 144 height 19
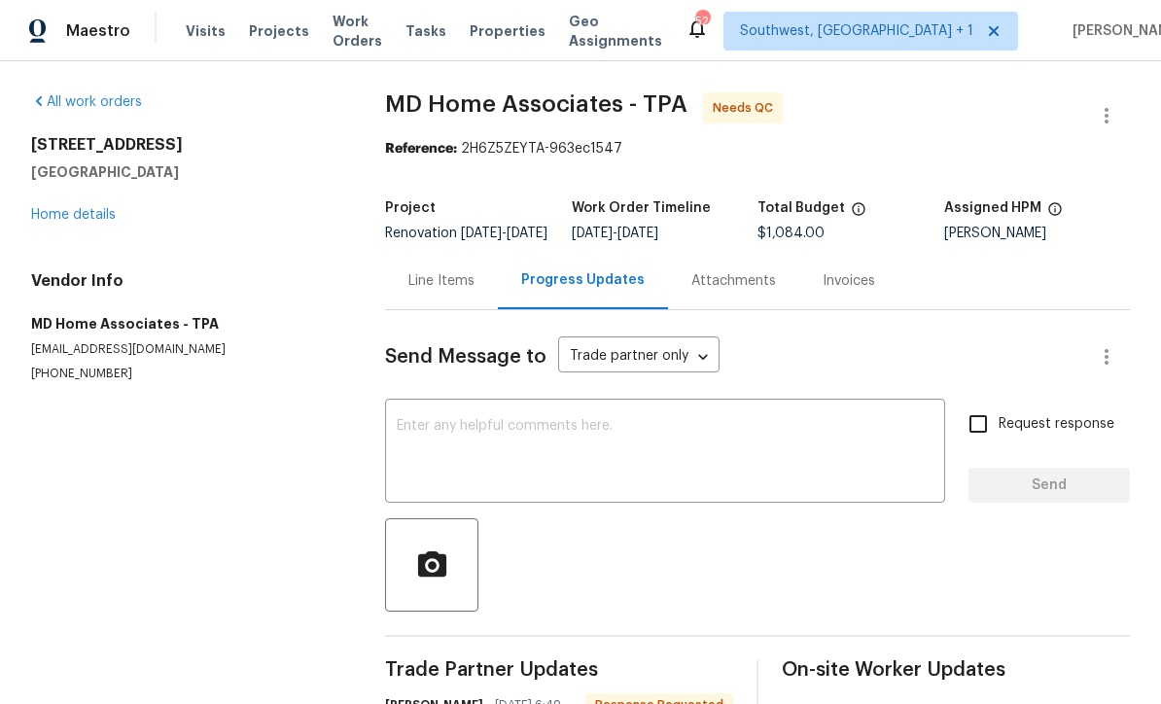
click at [49, 217] on link "Home details" at bounding box center [73, 215] width 85 height 14
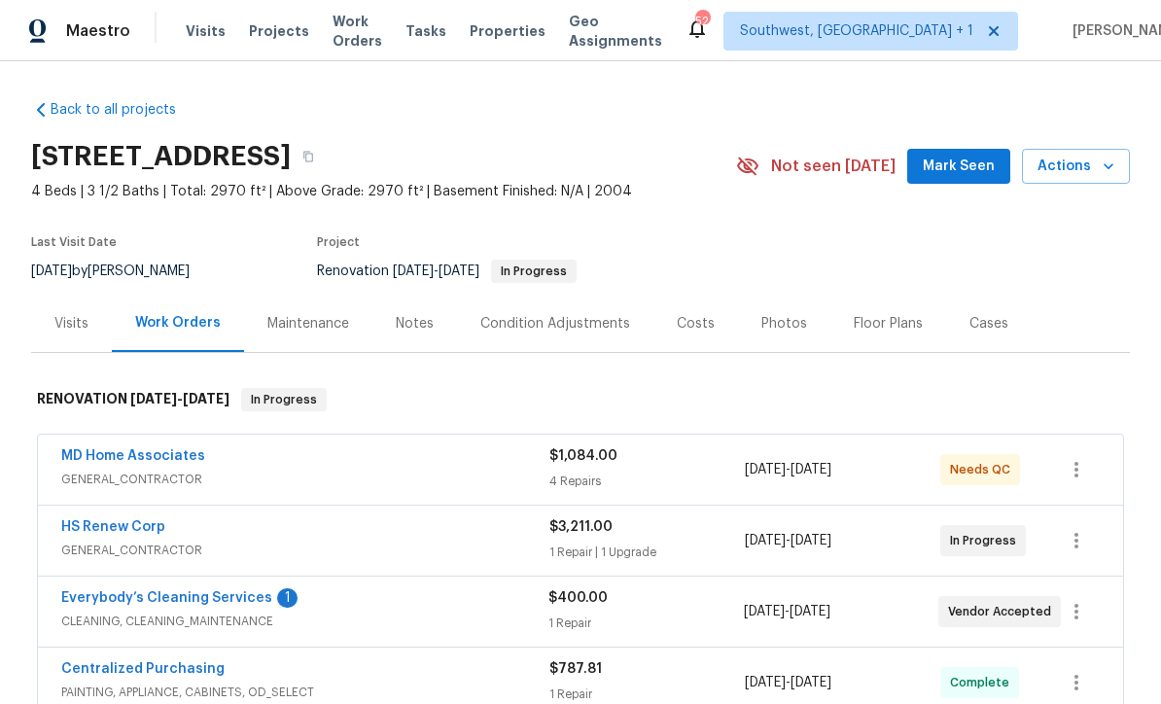
click at [77, 459] on link "MD Home Associates" at bounding box center [133, 456] width 144 height 14
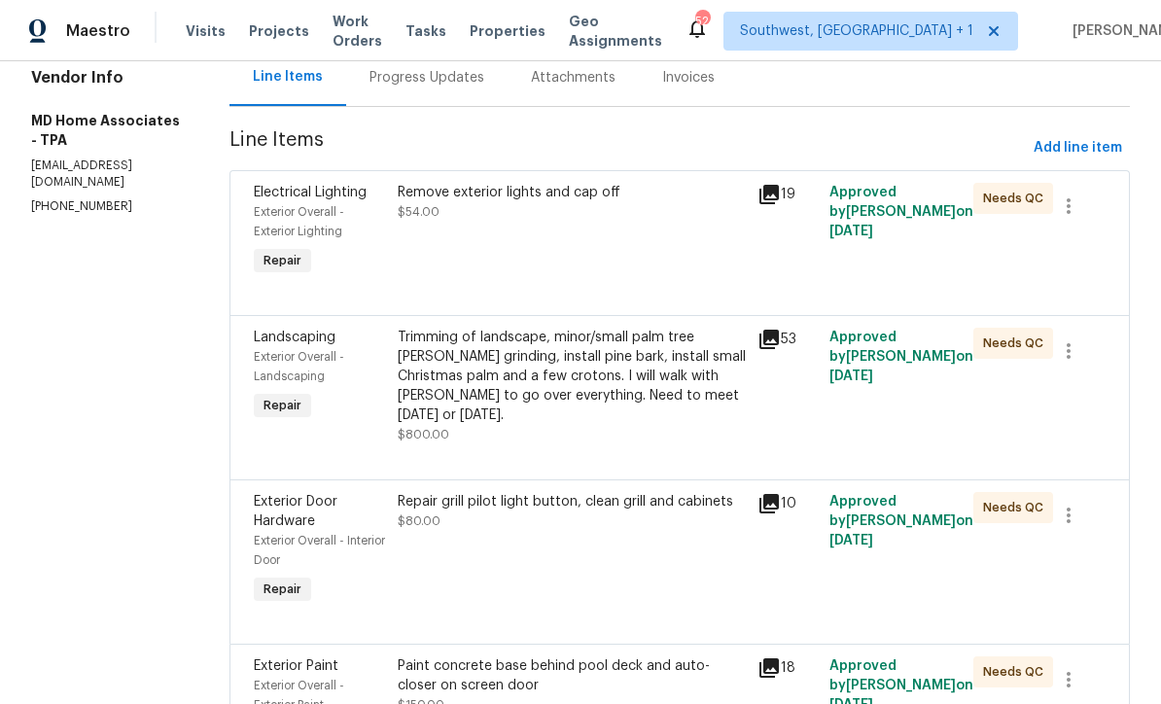
scroll to position [200, 0]
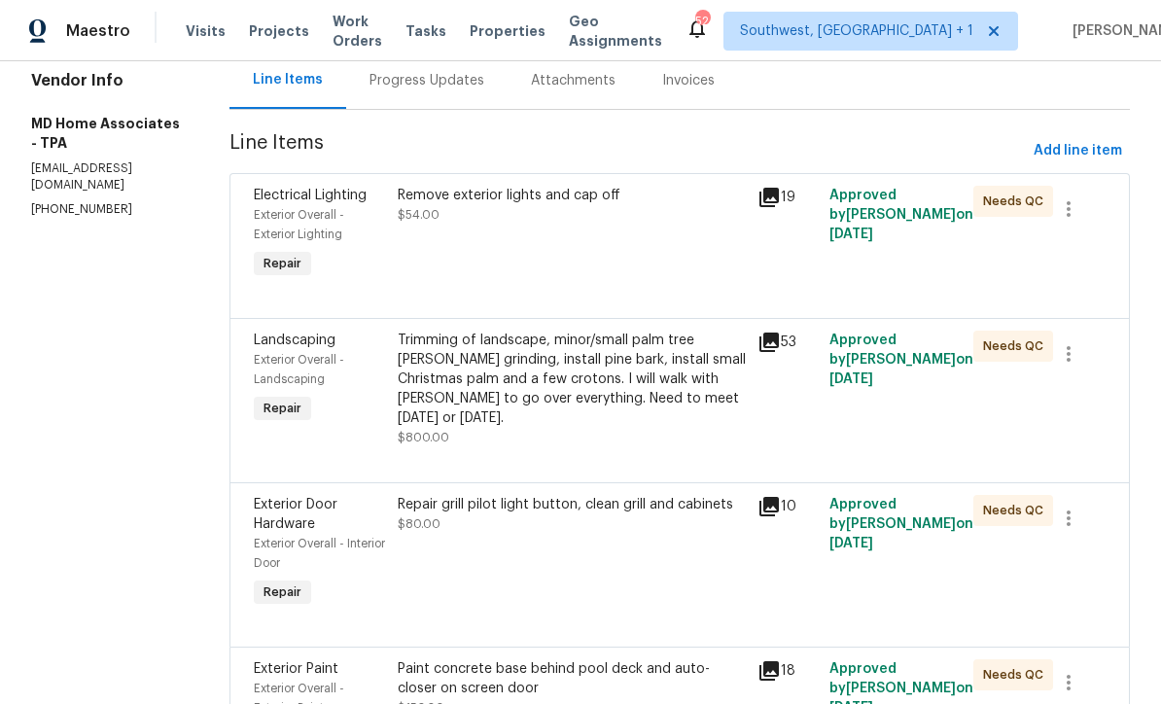
click at [419, 88] on div "Progress Updates" at bounding box center [426, 80] width 115 height 19
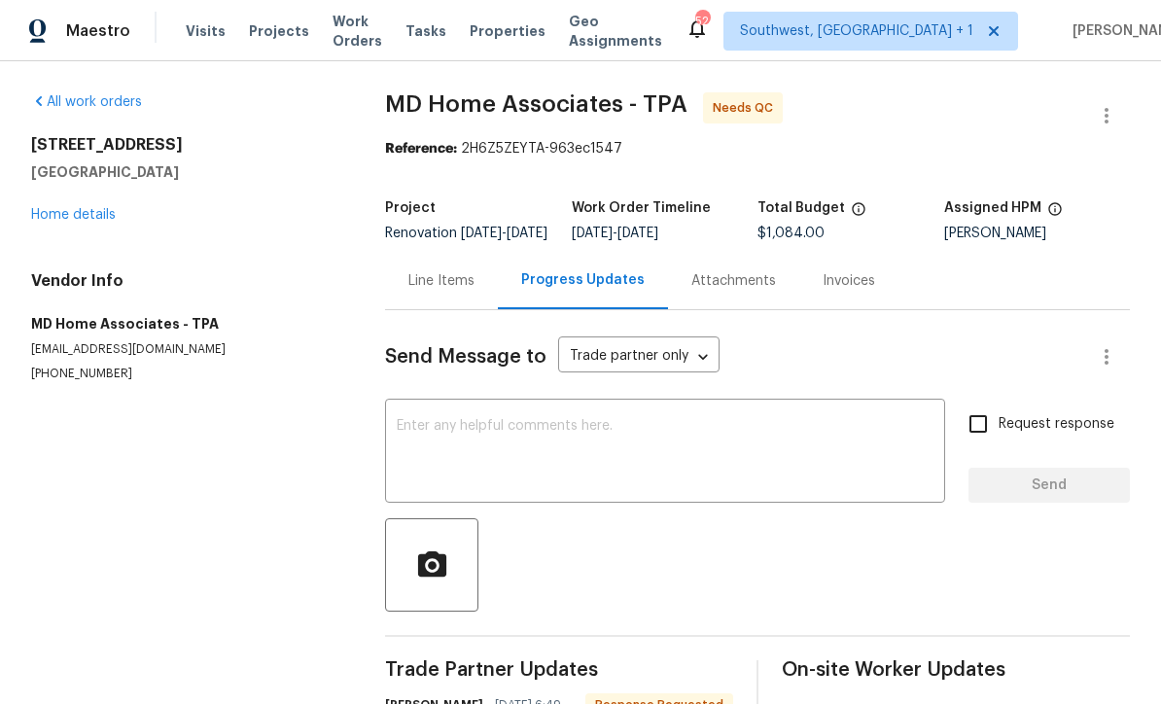
click at [459, 309] on div "Line Items" at bounding box center [441, 280] width 113 height 57
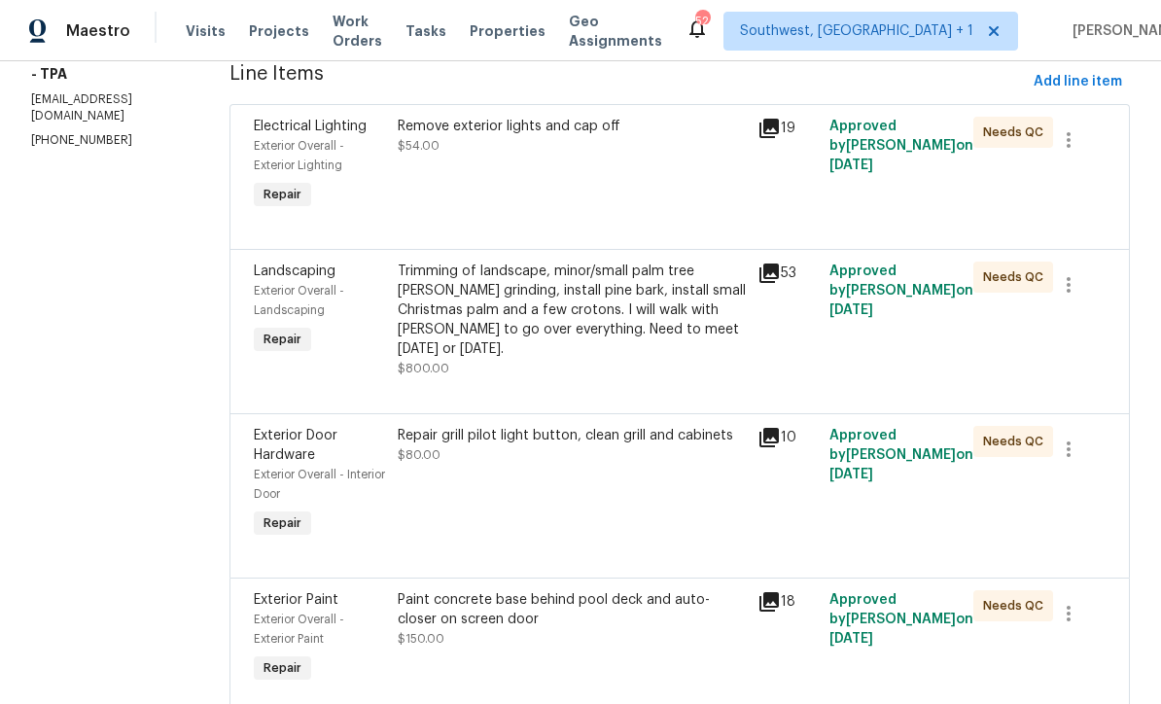
scroll to position [267, 0]
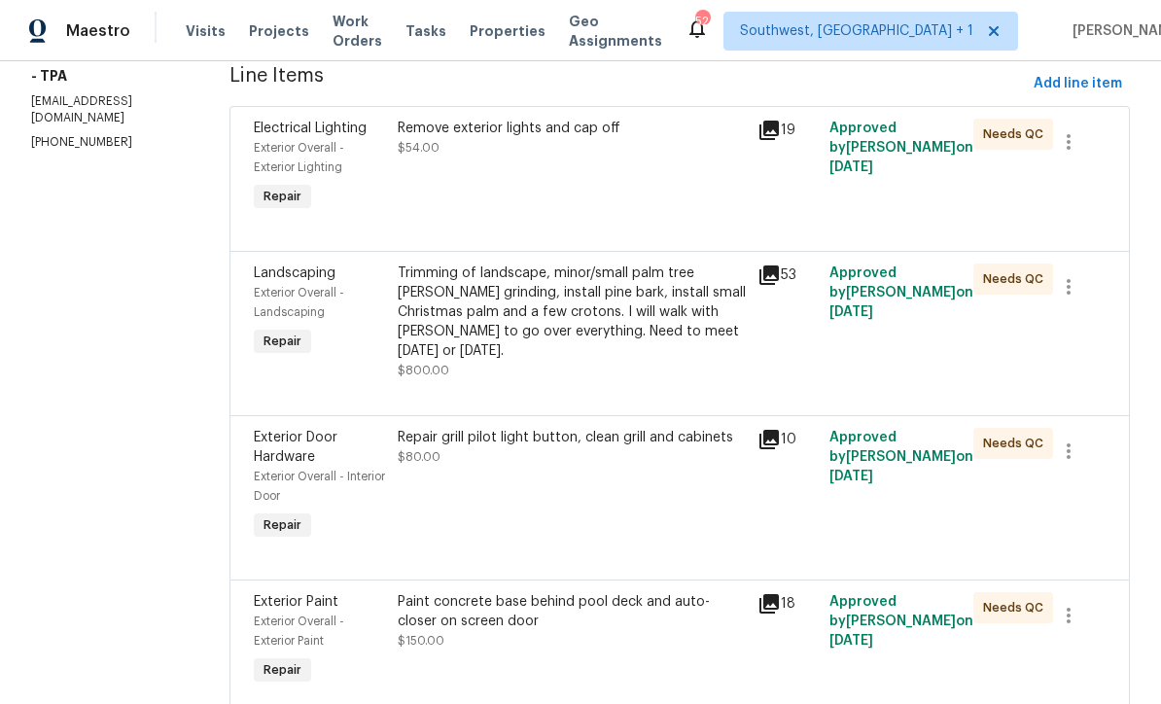
click at [630, 340] on div "Trimming of landscape, minor/small palm tree stump grinding, install pine bark,…" at bounding box center [572, 311] width 348 height 97
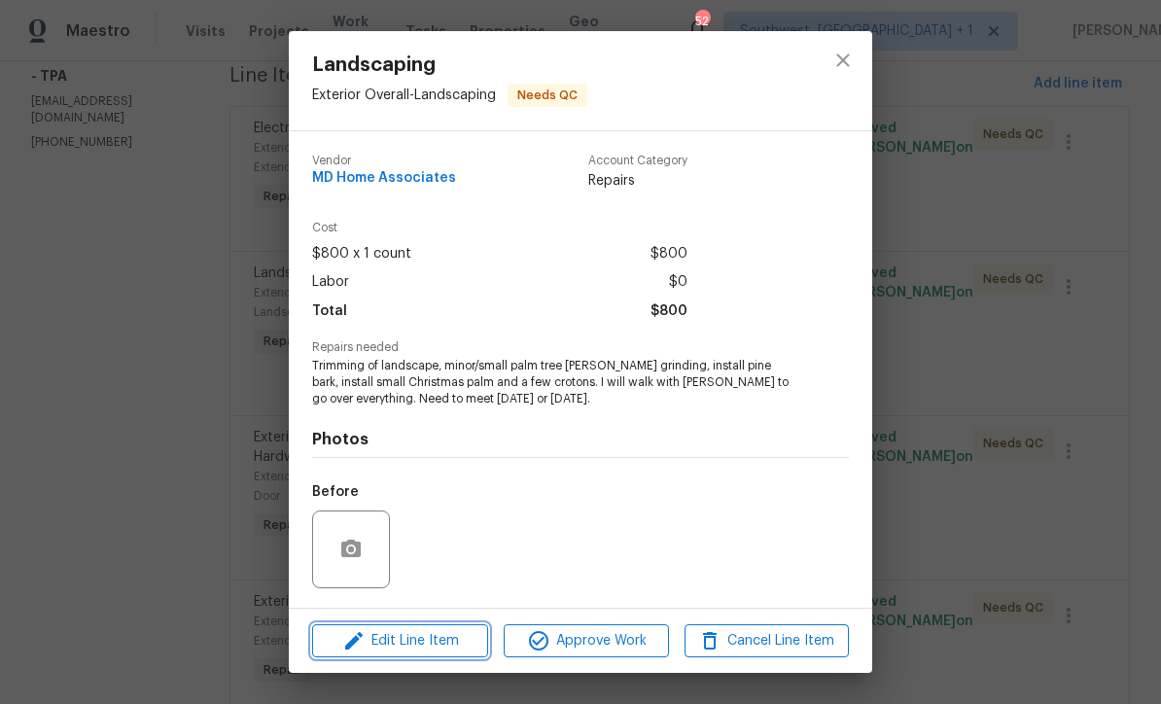
click at [450, 648] on span "Edit Line Item" at bounding box center [400, 641] width 164 height 24
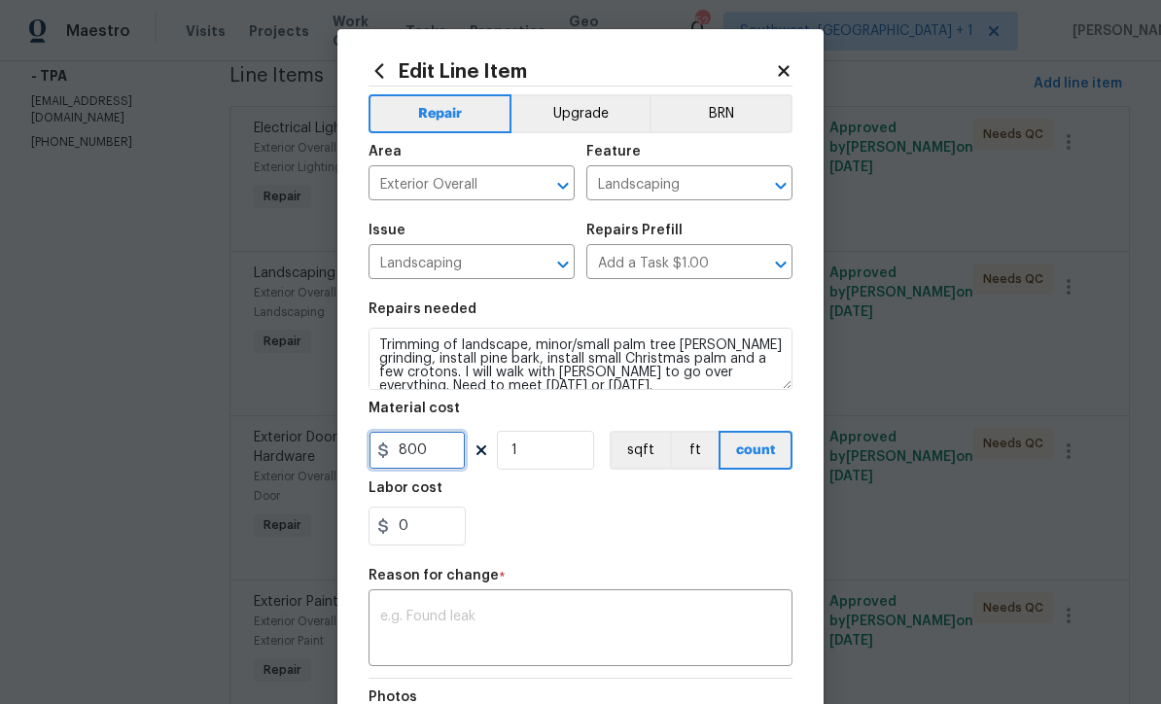
click at [452, 465] on input "800" at bounding box center [416, 450] width 97 height 39
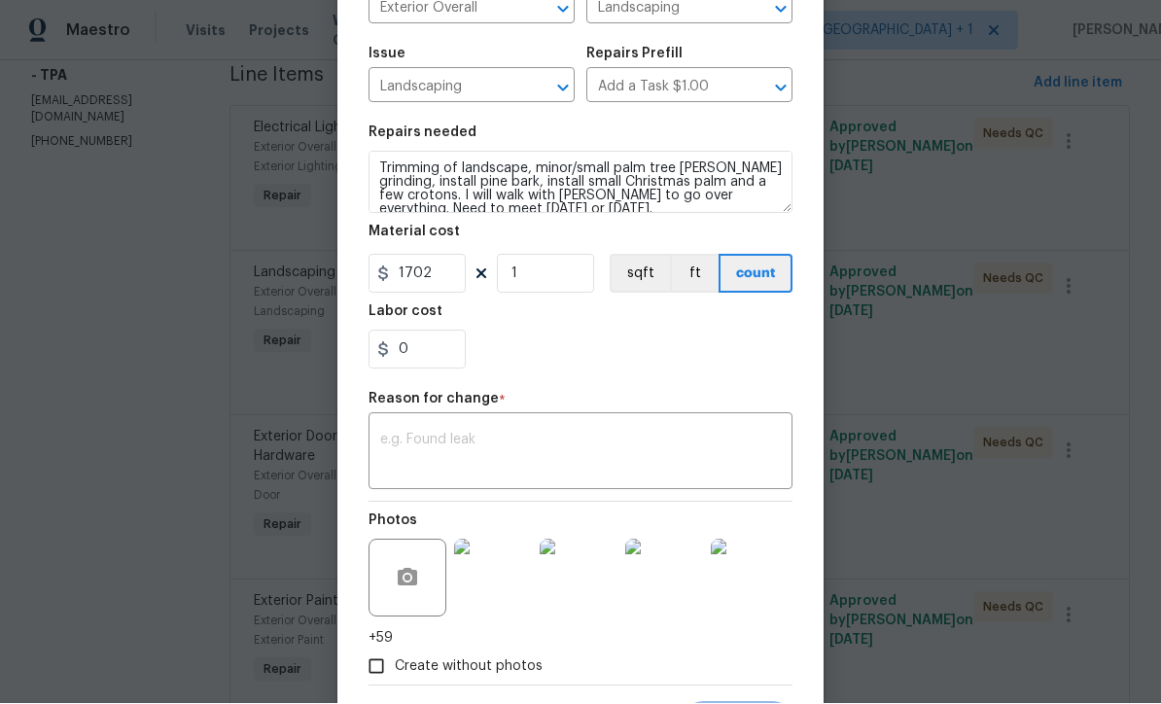
scroll to position [208, 0]
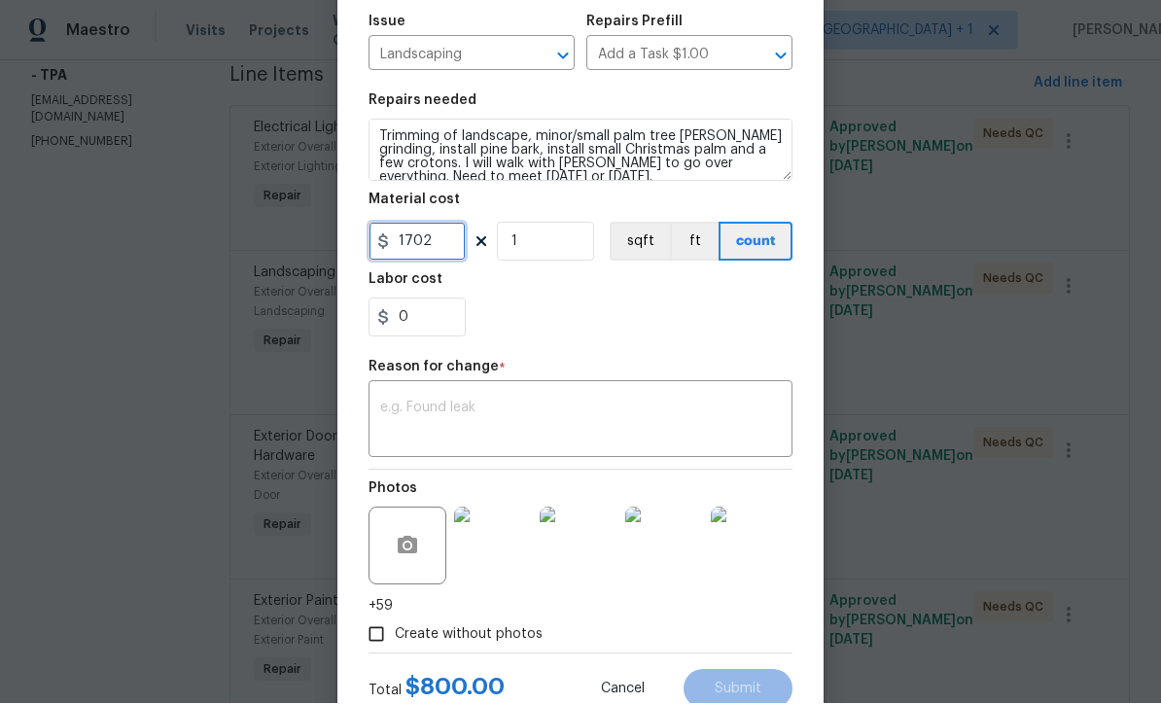
type input "1702"
click at [651, 434] on textarea at bounding box center [580, 421] width 400 height 41
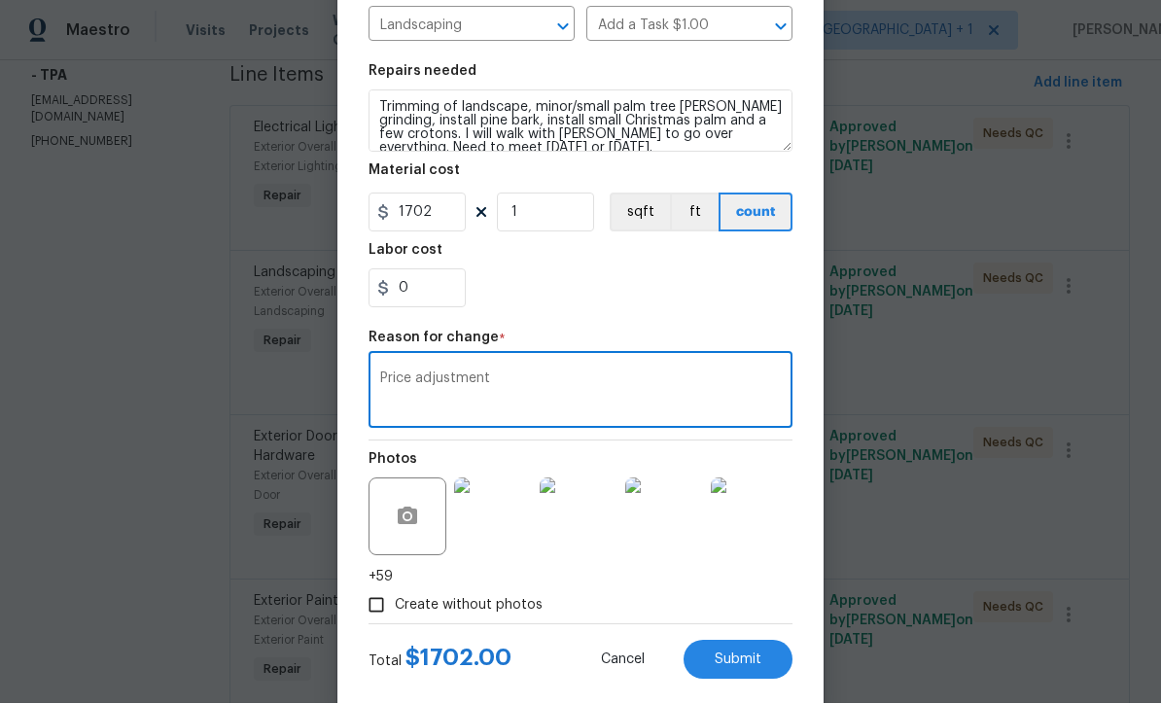
scroll to position [236, 0]
type textarea "Price adjustment"
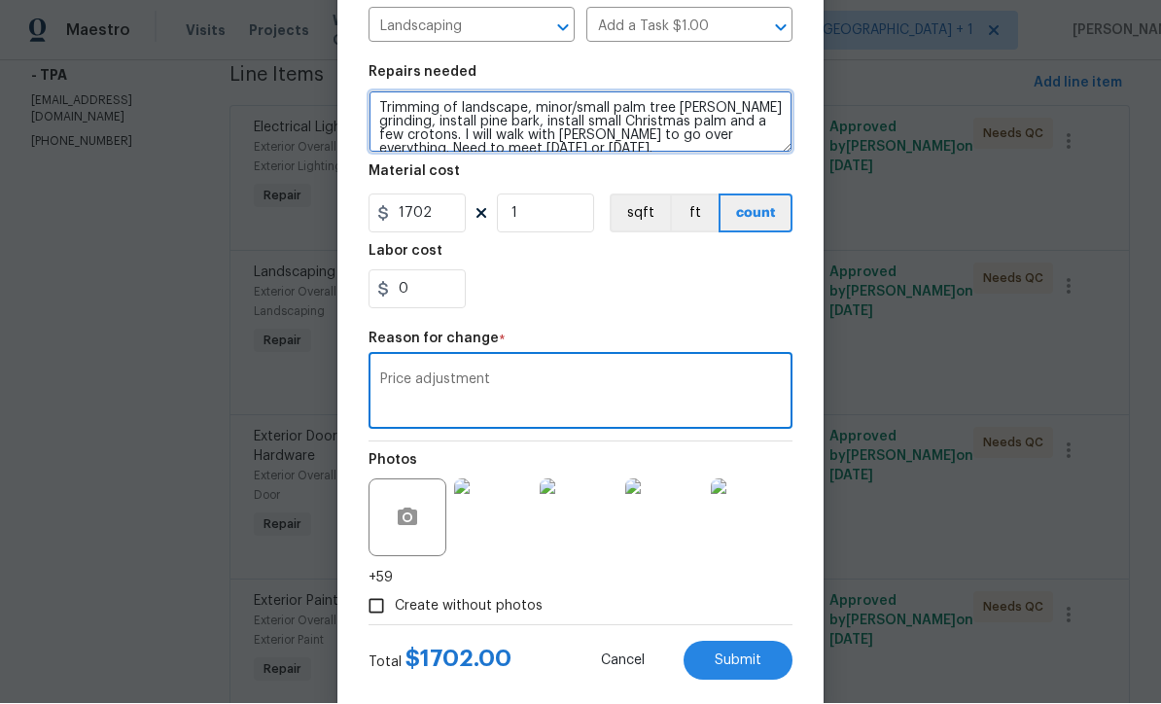
click at [670, 124] on textarea "Trimming of landscape, minor/small palm tree stump grinding, install pine bark,…" at bounding box center [580, 122] width 424 height 62
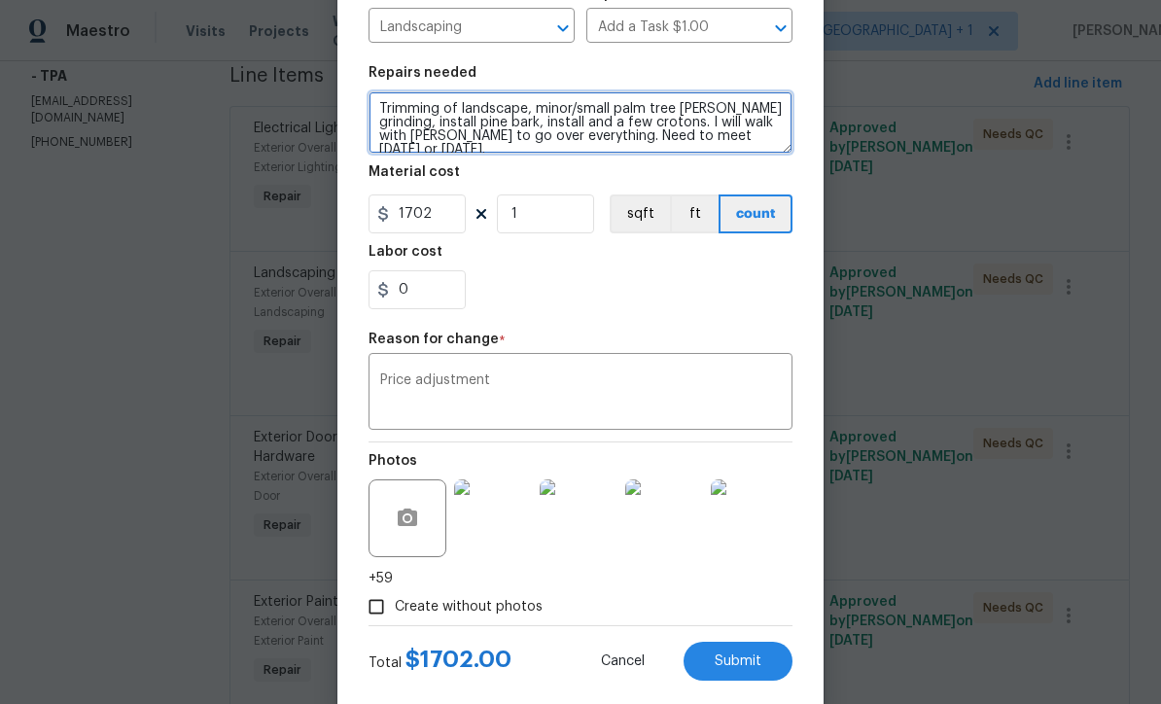
click at [569, 124] on textarea "Trimming of landscape, minor/small palm tree stump grinding, install pine bark,…" at bounding box center [580, 122] width 424 height 62
click at [702, 137] on textarea "Trimming of landscape, minor/small palm tree stump grinding, install pine bark,…" at bounding box center [580, 122] width 424 height 62
click at [640, 122] on textarea "Trimming of landscape, minor/small palm tree stump grinding, install pine bark,…" at bounding box center [580, 122] width 424 height 62
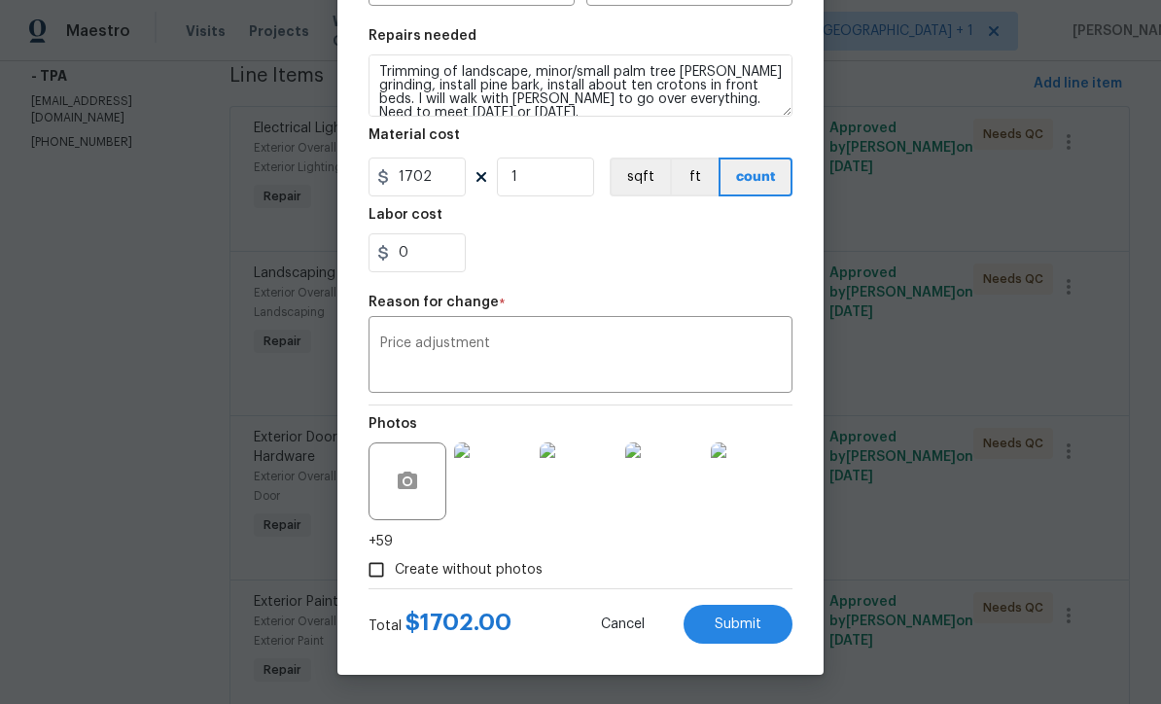
scroll to position [277, 0]
click at [708, 564] on div "Create without photos" at bounding box center [580, 569] width 424 height 37
click at [742, 640] on button "Submit" at bounding box center [737, 624] width 109 height 39
type textarea "Trimming of landscape, minor/small palm tree stump grinding, install pine bark,…"
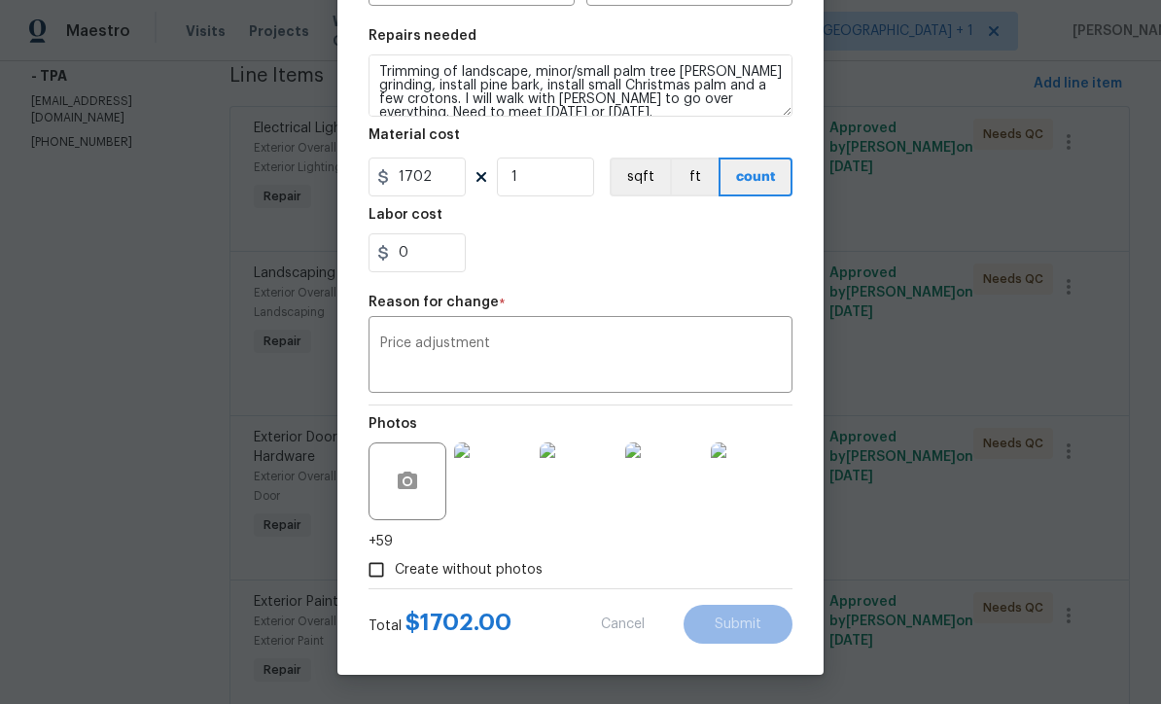
type input "800"
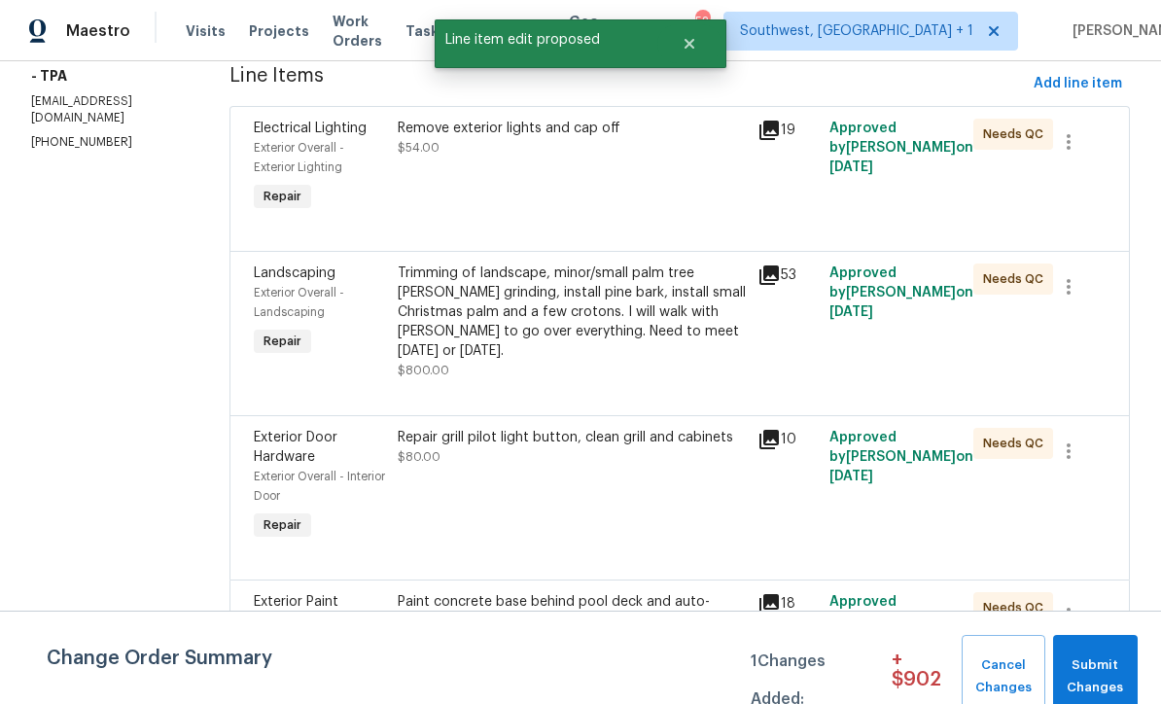
scroll to position [0, 0]
click at [1115, 672] on span "Submit Changes" at bounding box center [1094, 676] width 65 height 45
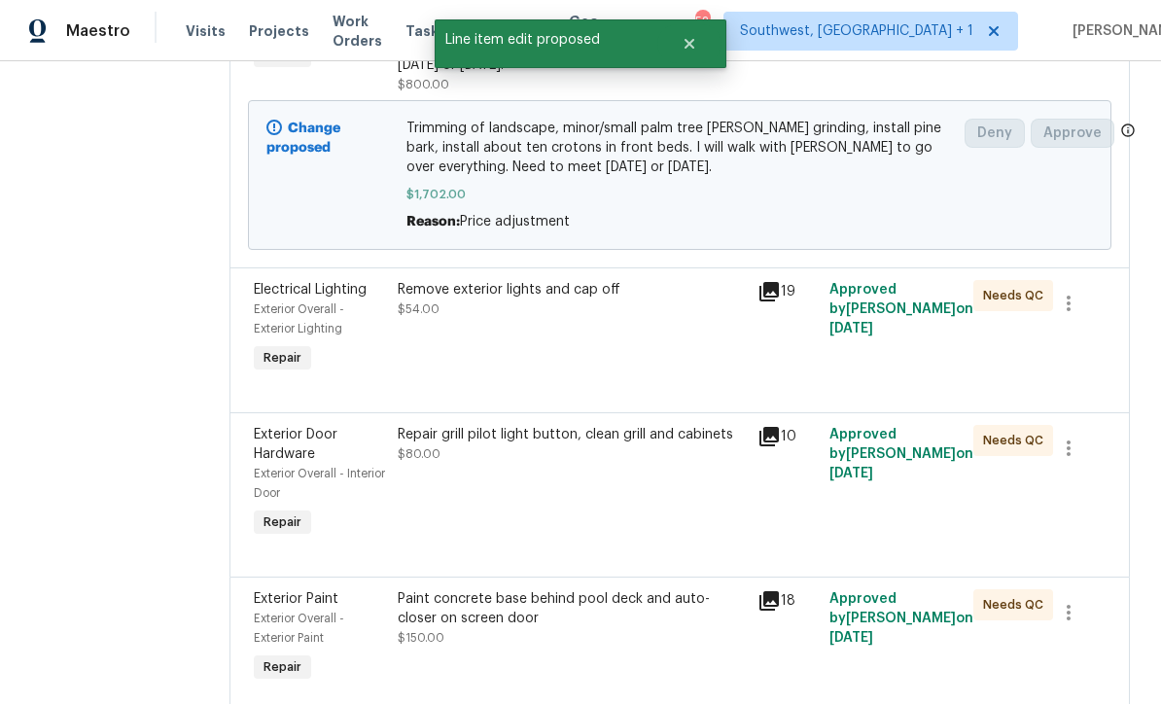
scroll to position [406, 0]
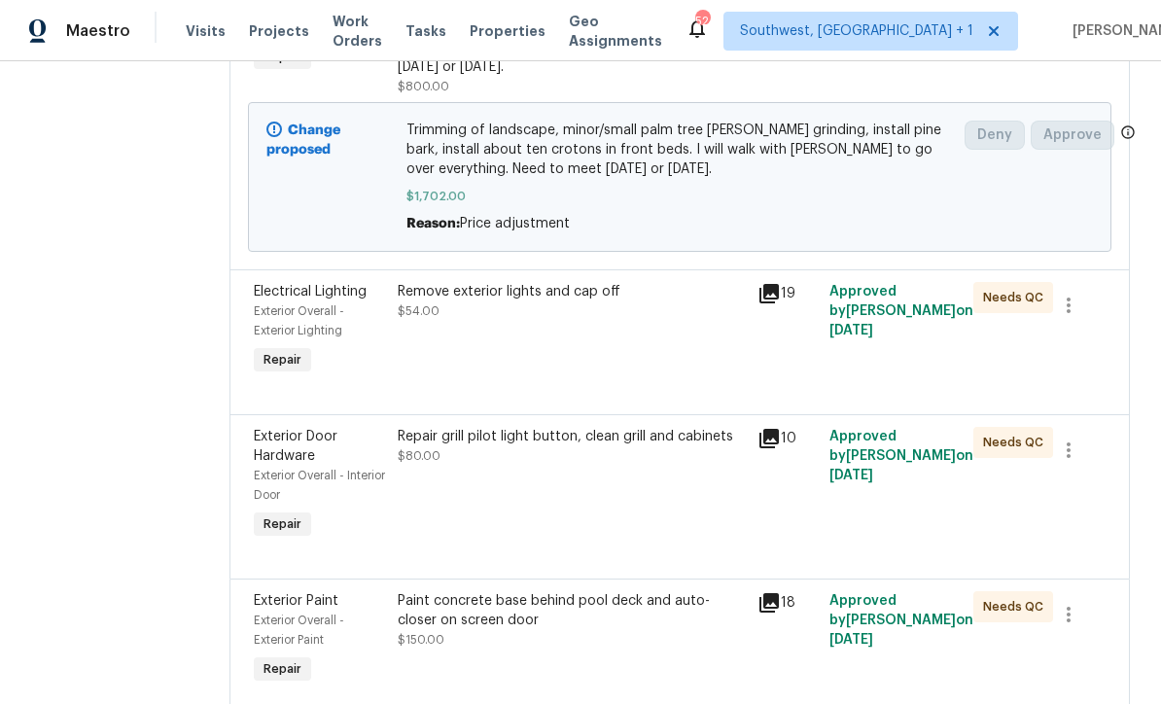
click at [748, 504] on div "Repair grill pilot light button, clean grill and cabinets $80.00" at bounding box center [572, 485] width 360 height 128
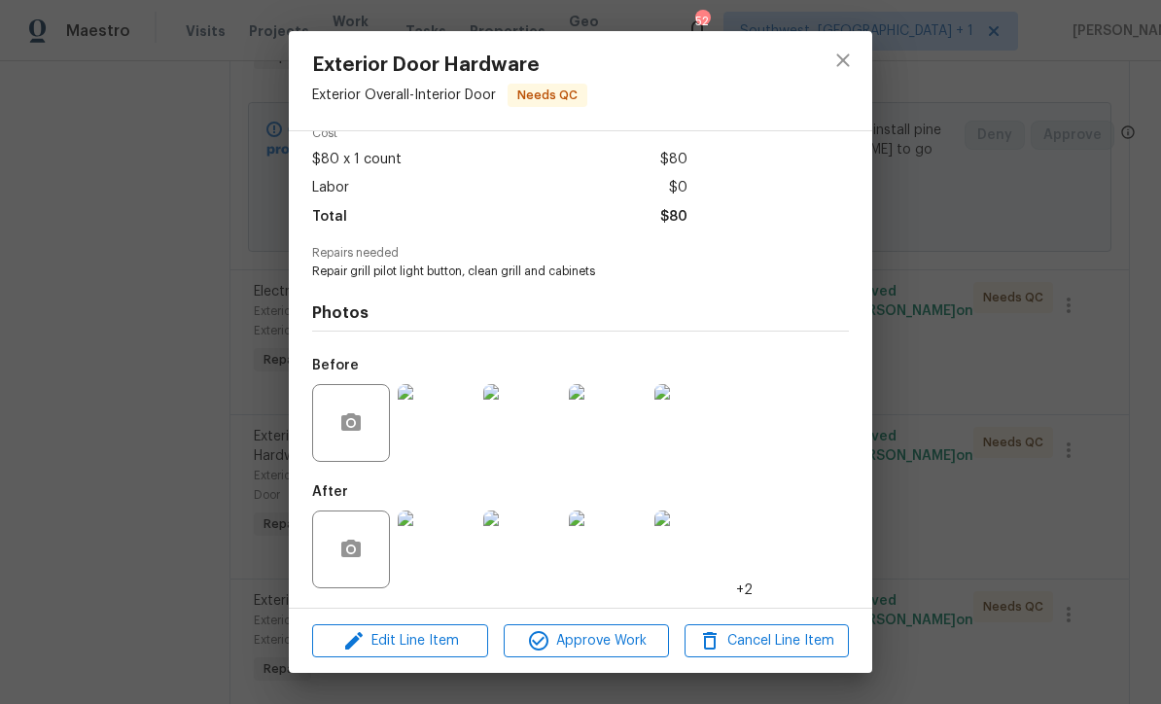
scroll to position [99, 0]
click at [441, 549] on img at bounding box center [437, 549] width 78 height 78
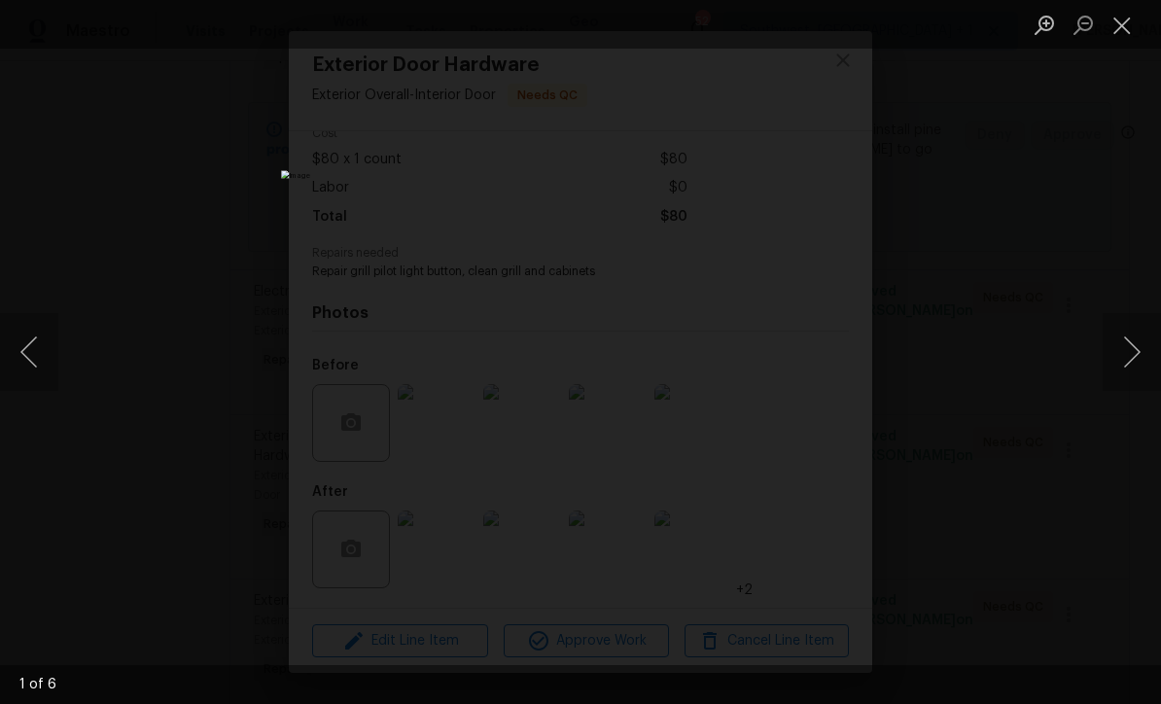
click at [1126, 347] on button "Next image" at bounding box center [1131, 352] width 58 height 78
click at [1131, 349] on button "Next image" at bounding box center [1131, 352] width 58 height 78
click at [1126, 360] on button "Next image" at bounding box center [1131, 352] width 58 height 78
click at [1130, 363] on button "Next image" at bounding box center [1131, 352] width 58 height 78
click at [1130, 368] on button "Next image" at bounding box center [1131, 352] width 58 height 78
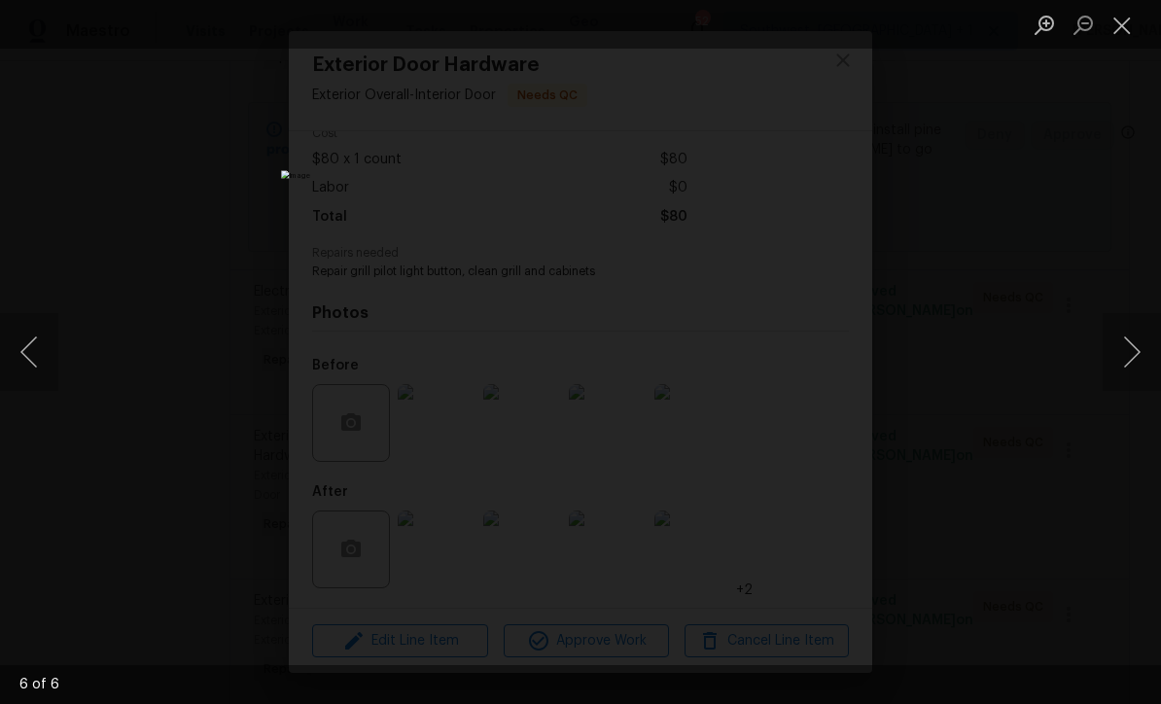
click at [1118, 19] on button "Close lightbox" at bounding box center [1121, 25] width 39 height 34
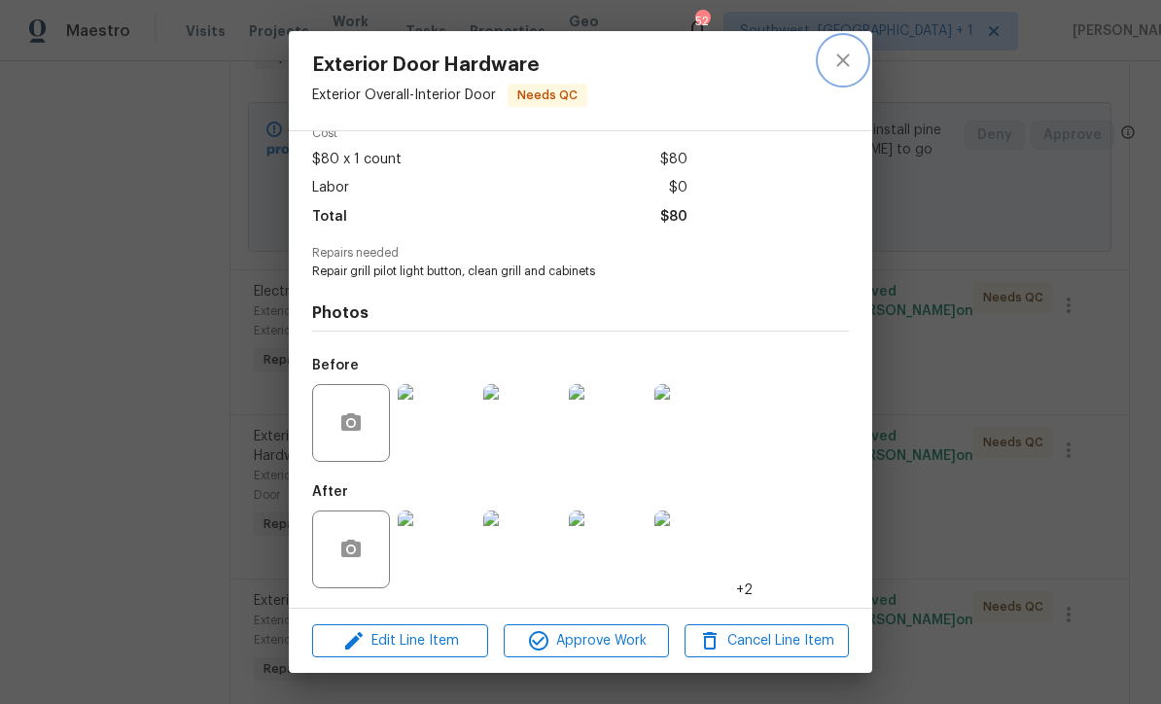
click at [843, 52] on icon "close" at bounding box center [842, 60] width 23 height 23
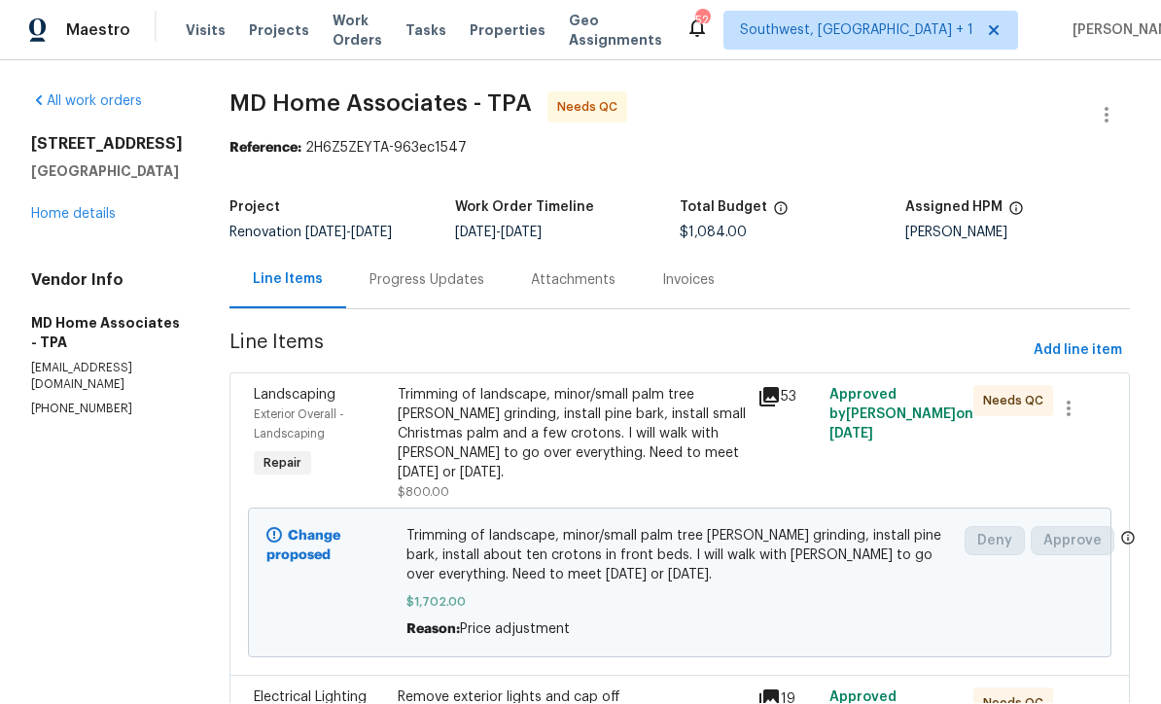
scroll to position [0, 0]
click at [437, 252] on div "Progress Updates" at bounding box center [426, 280] width 161 height 57
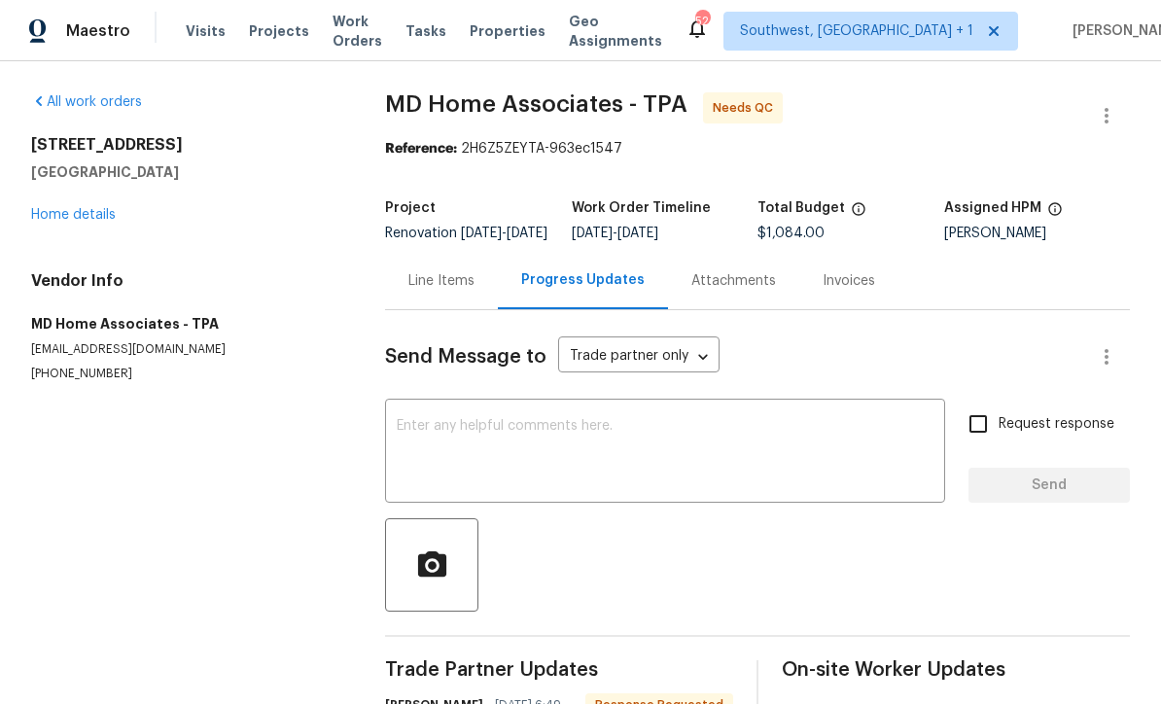
click at [667, 403] on div "x ​" at bounding box center [665, 452] width 560 height 99
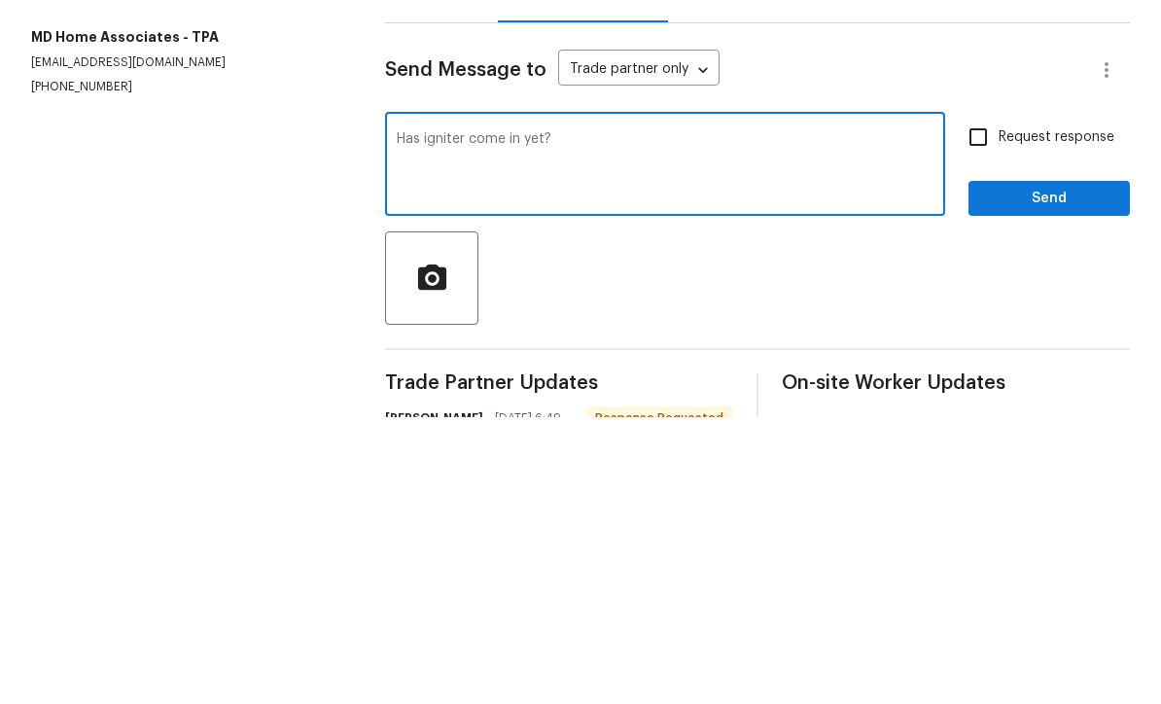
type textarea "Has igniter come in yet?"
click at [989, 403] on input "Request response" at bounding box center [977, 423] width 41 height 41
checkbox input "true"
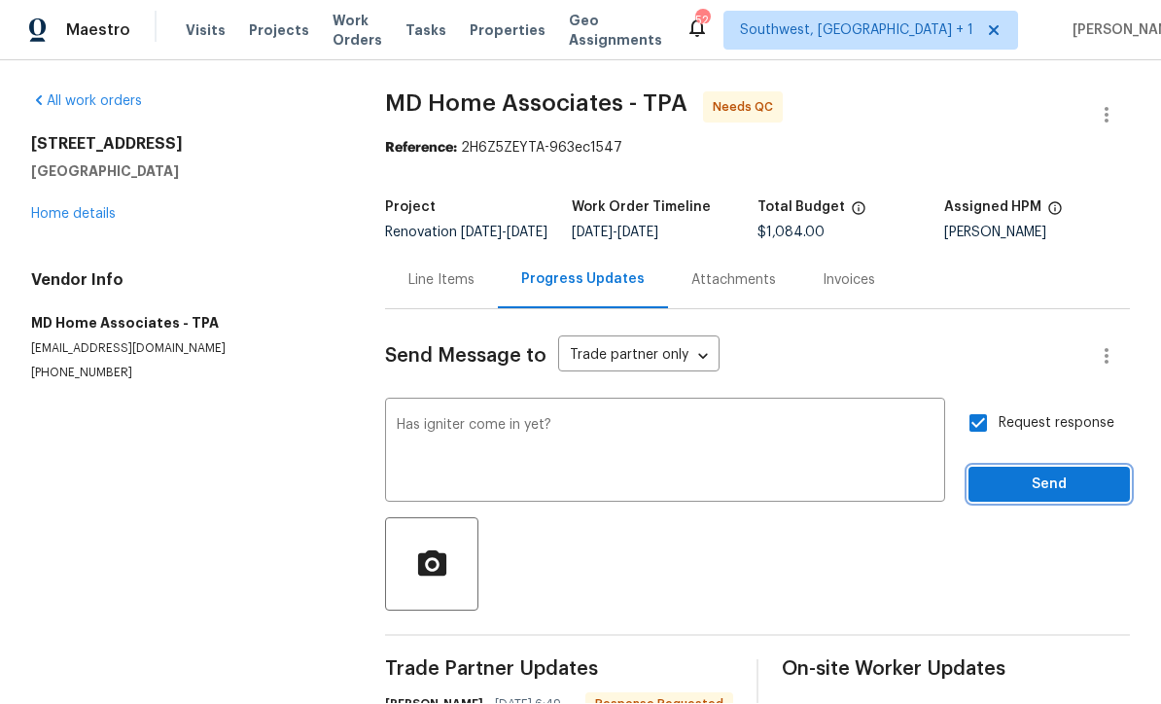
click at [1024, 473] on span "Send" at bounding box center [1049, 485] width 130 height 24
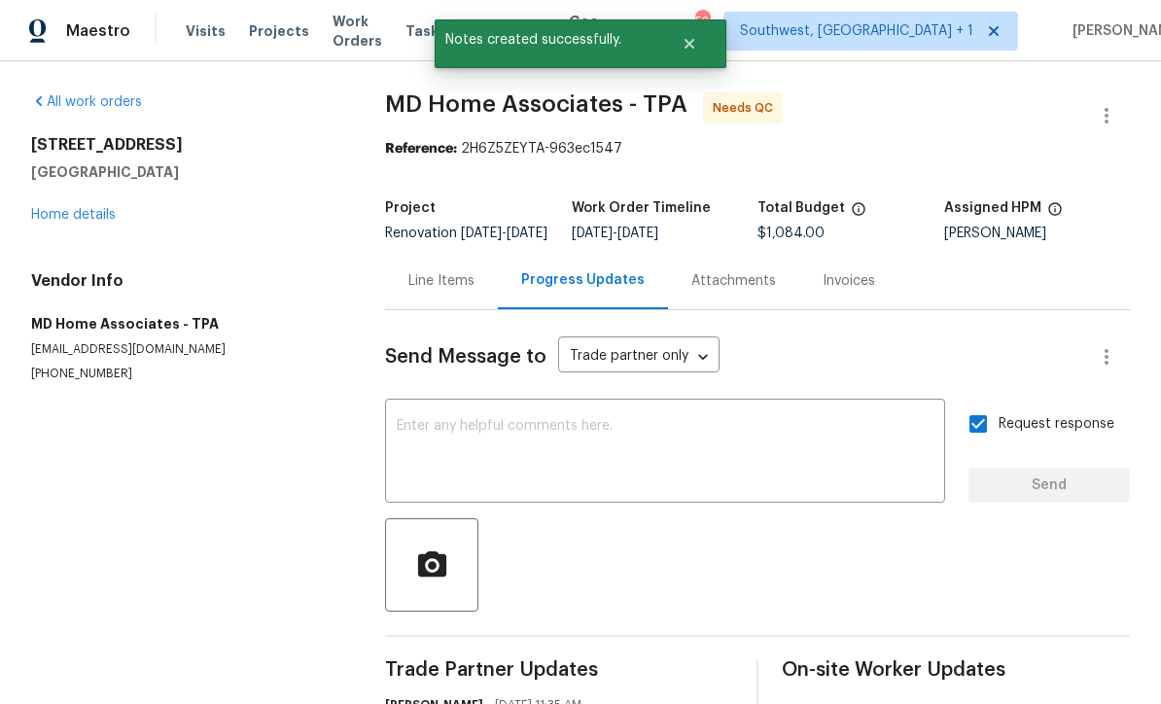
click at [95, 208] on link "Home details" at bounding box center [73, 215] width 85 height 14
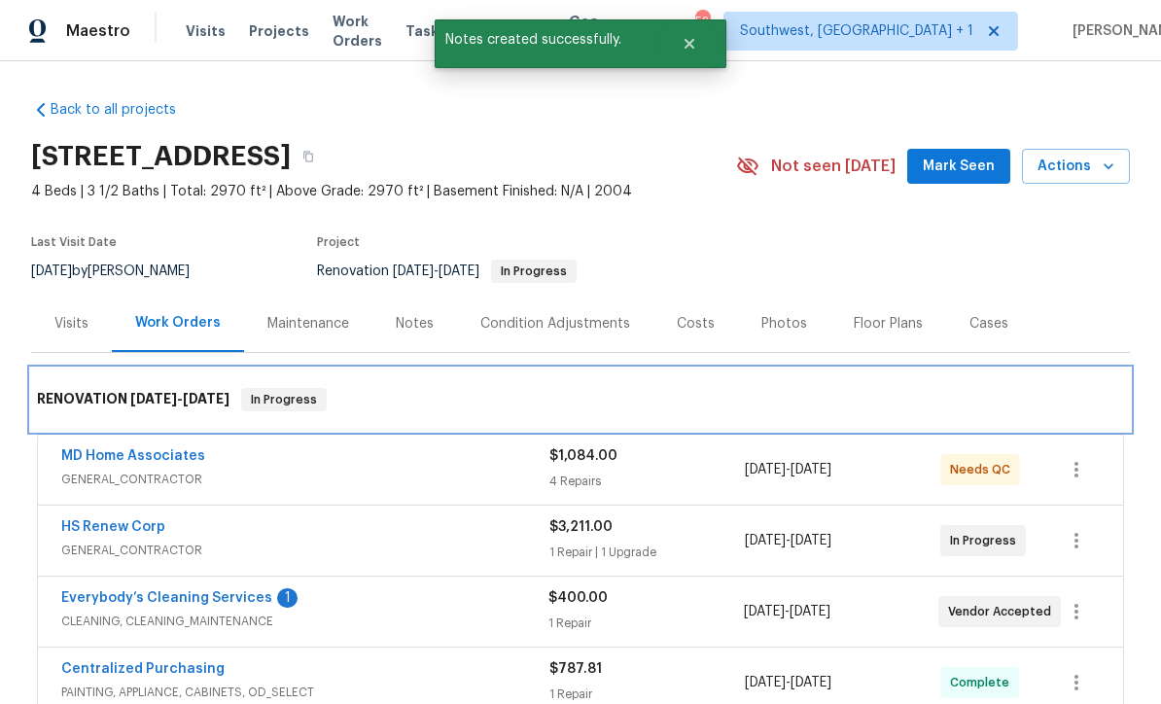
click at [901, 368] on div "RENOVATION 6/2/25 - 9/24/25 In Progress" at bounding box center [580, 399] width 1098 height 62
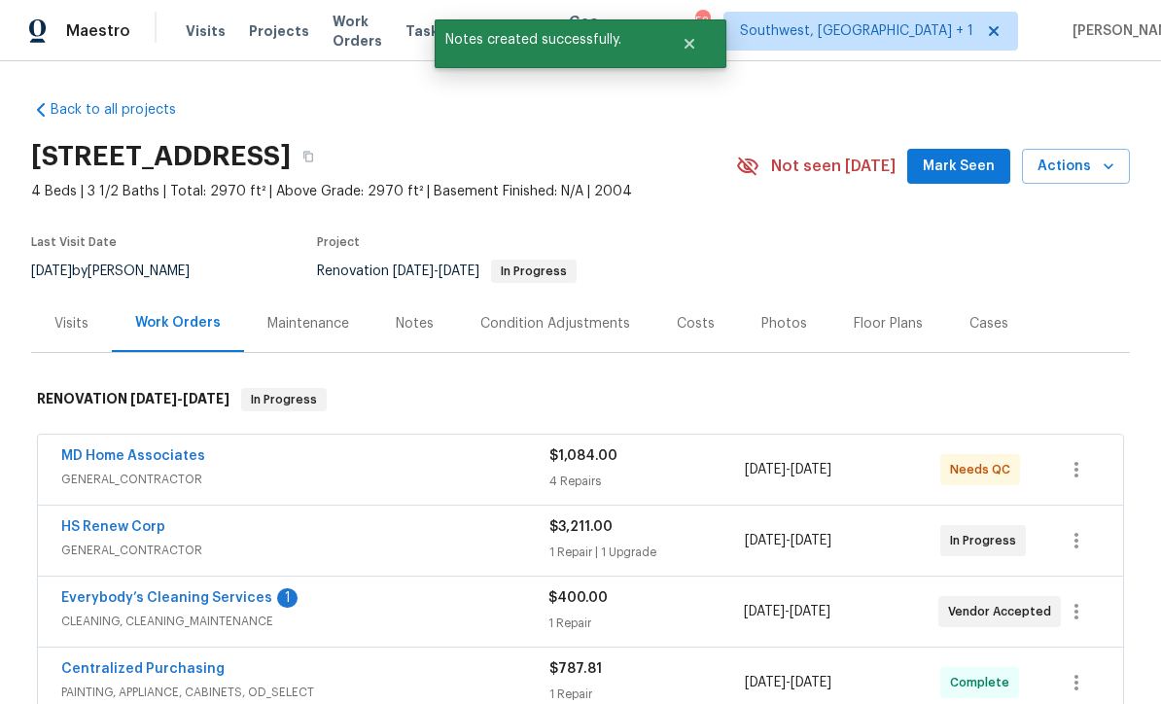
click at [112, 591] on link "Everybody’s Cleaning Services" at bounding box center [166, 598] width 211 height 14
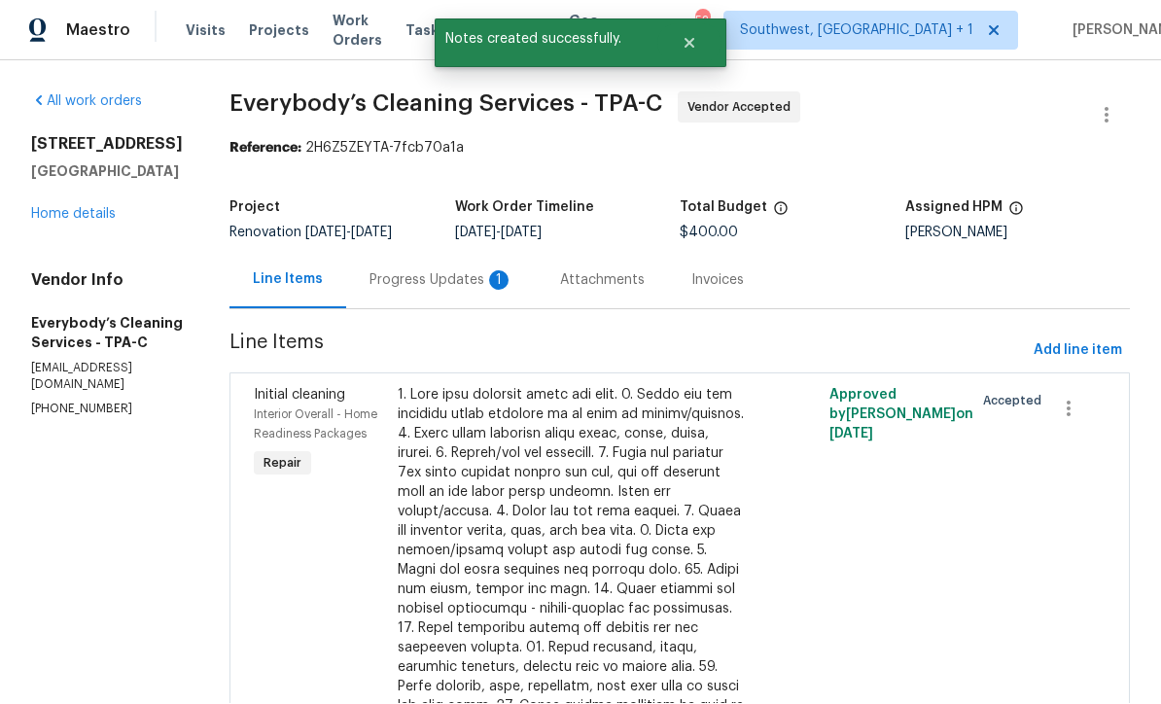
scroll to position [1, 0]
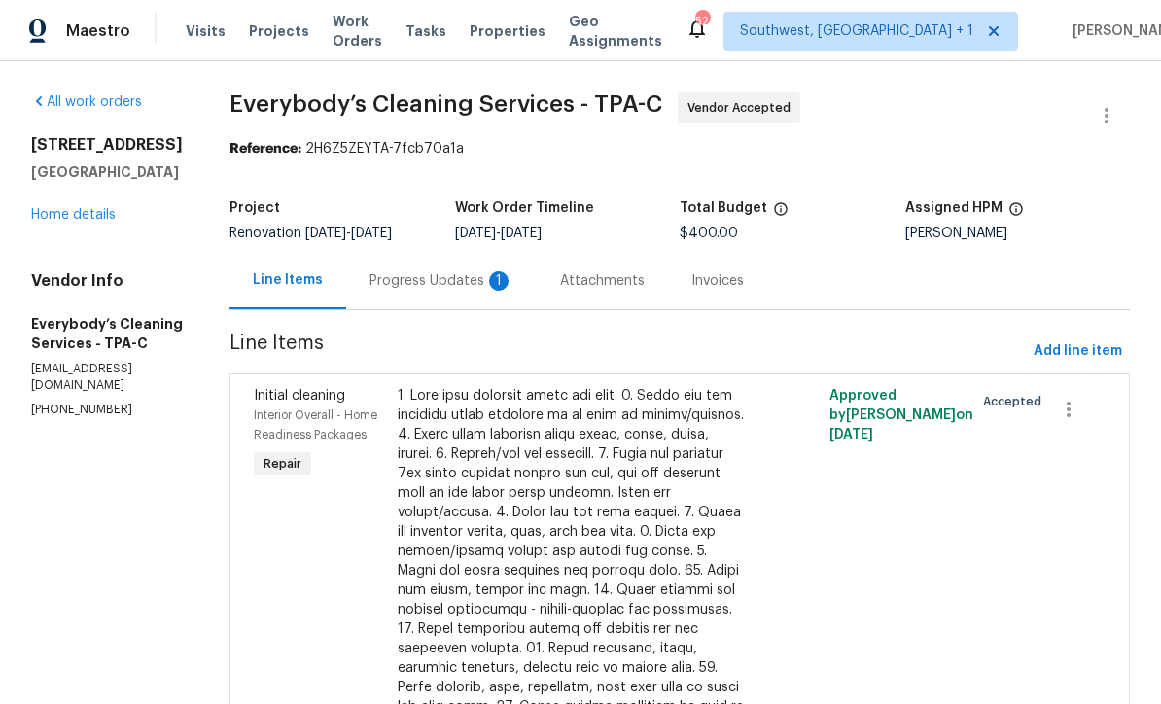
click at [537, 305] on div "Progress Updates 1" at bounding box center [441, 280] width 191 height 57
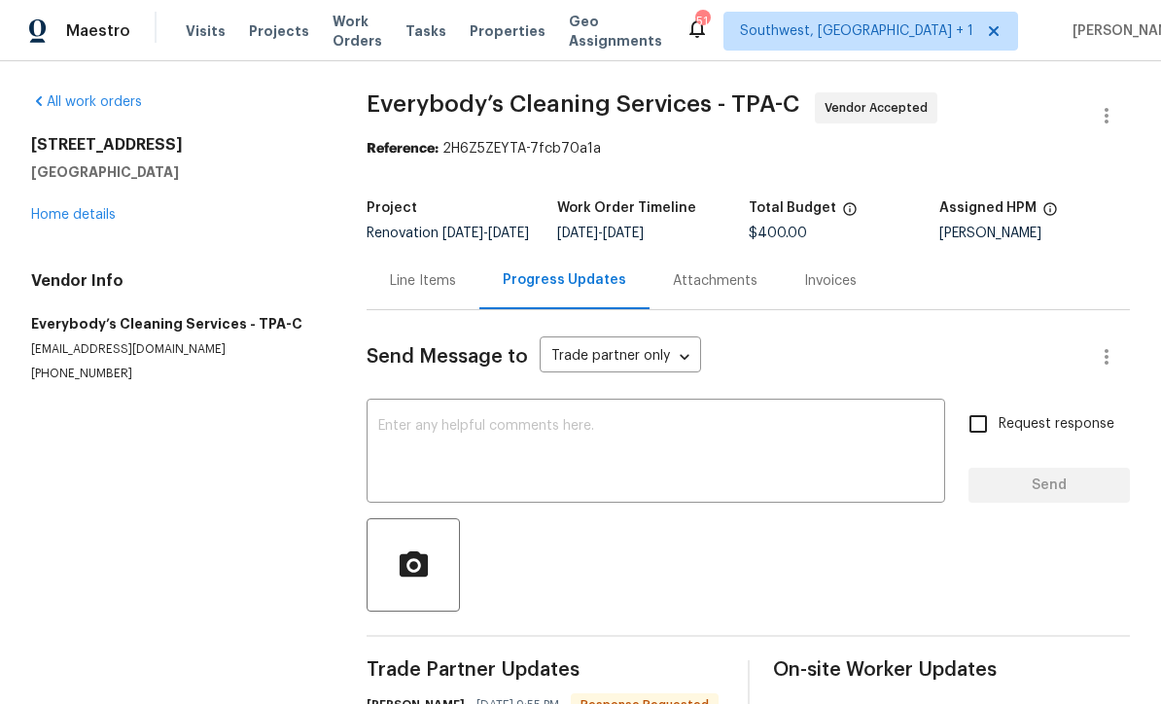
click at [42, 217] on link "Home details" at bounding box center [73, 215] width 85 height 14
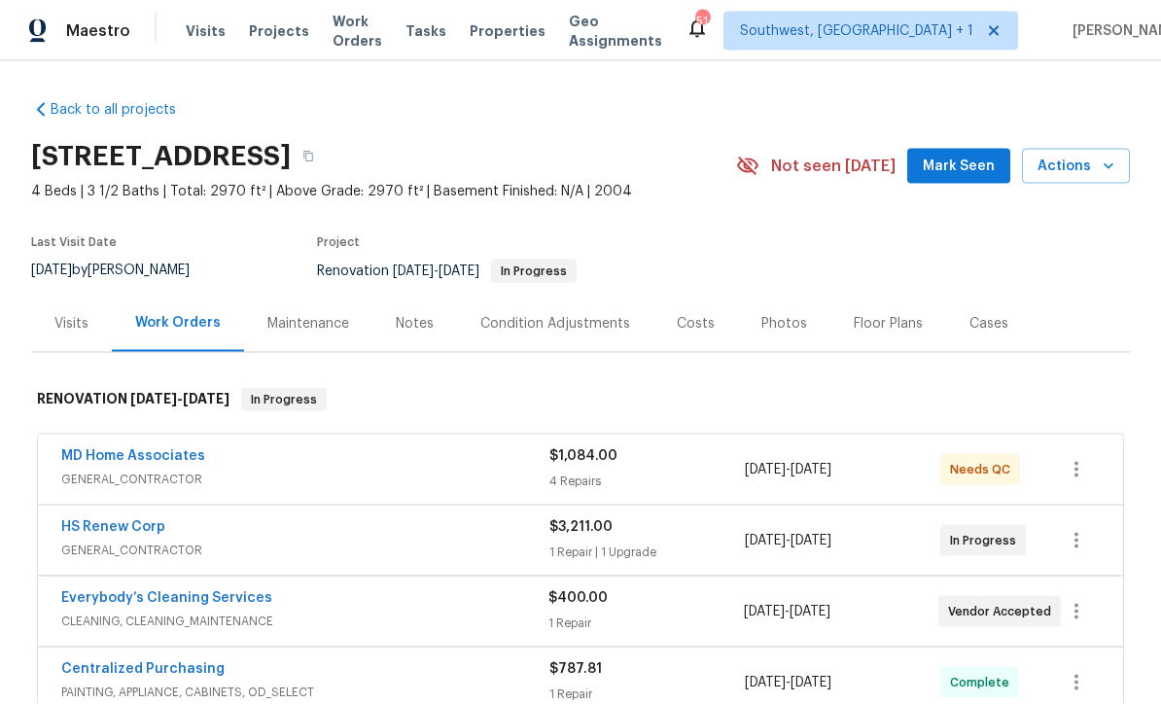
scroll to position [64, 0]
